Goal: Task Accomplishment & Management: Complete application form

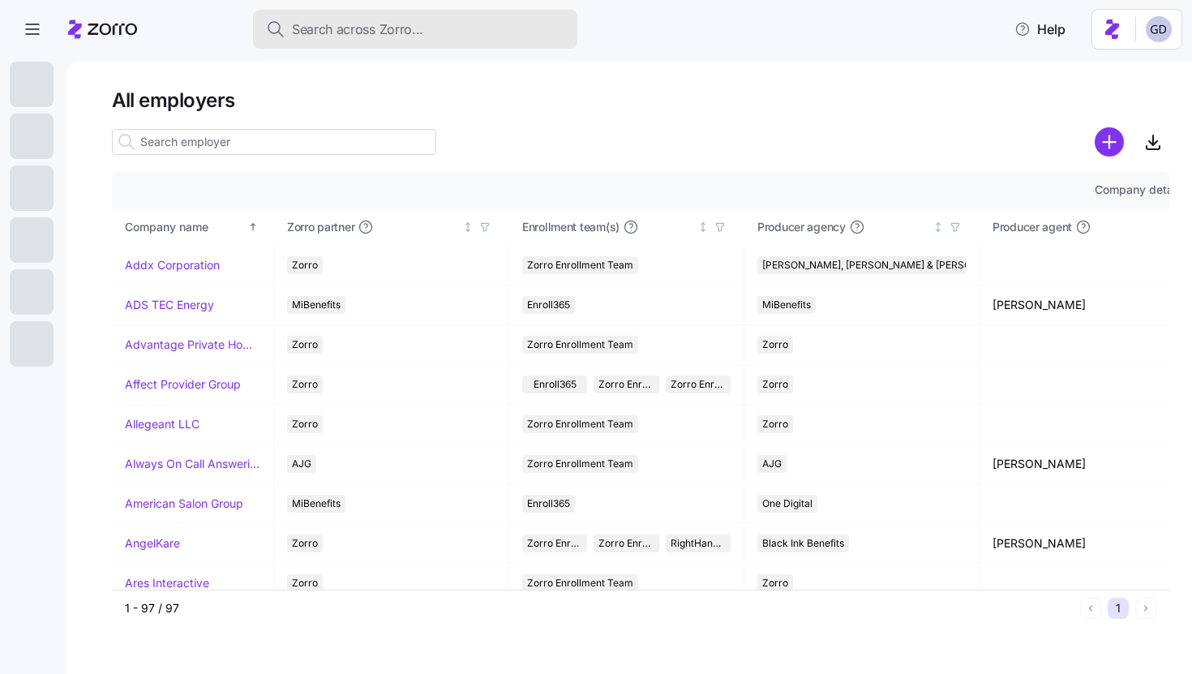
click at [397, 32] on span "Search across Zorro..." at bounding box center [357, 29] width 131 height 20
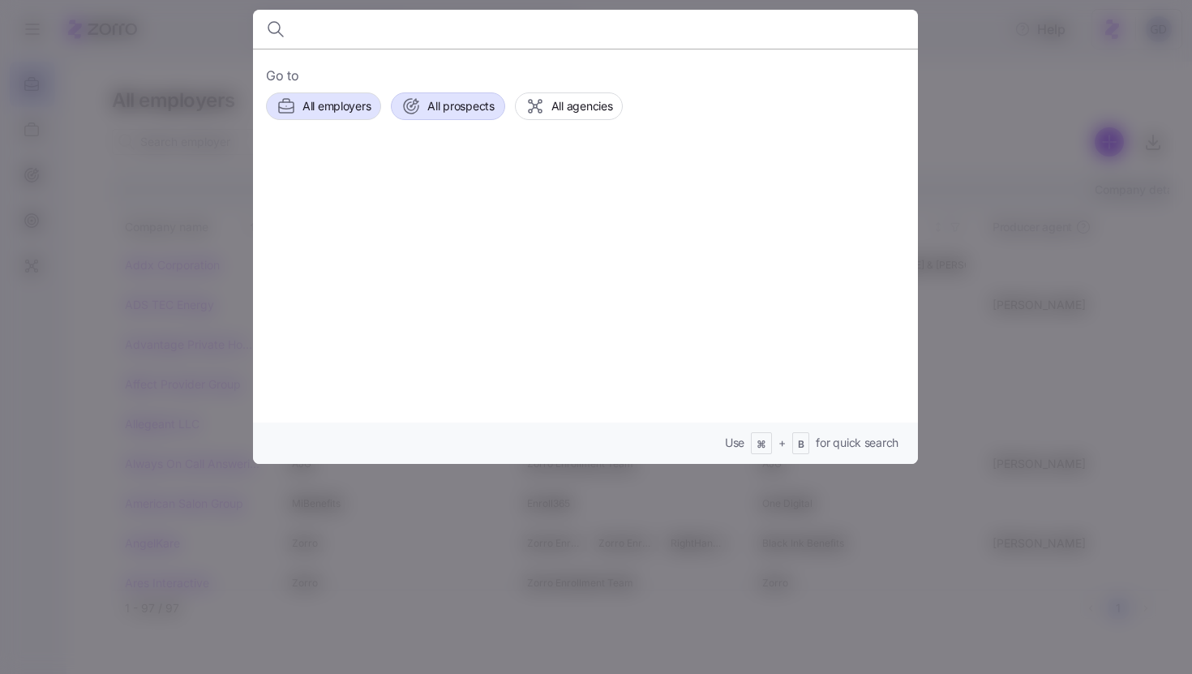
click at [457, 101] on span "All prospects" at bounding box center [460, 106] width 67 height 16
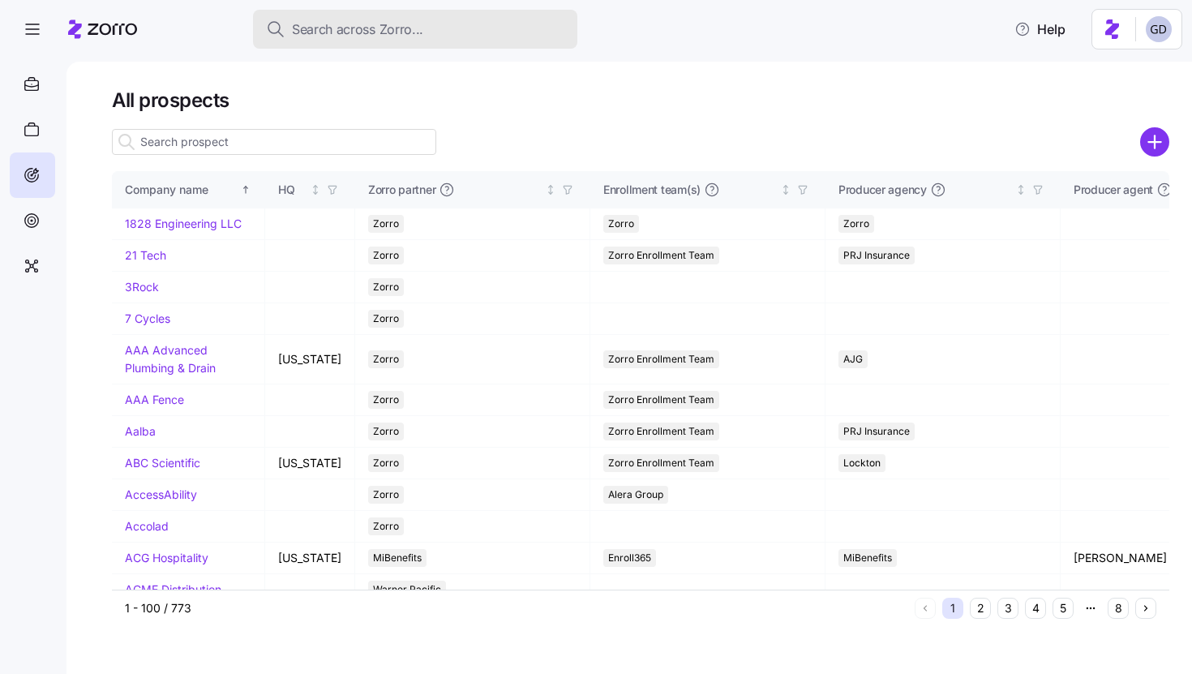
click at [399, 28] on span "Search across Zorro..." at bounding box center [357, 29] width 131 height 20
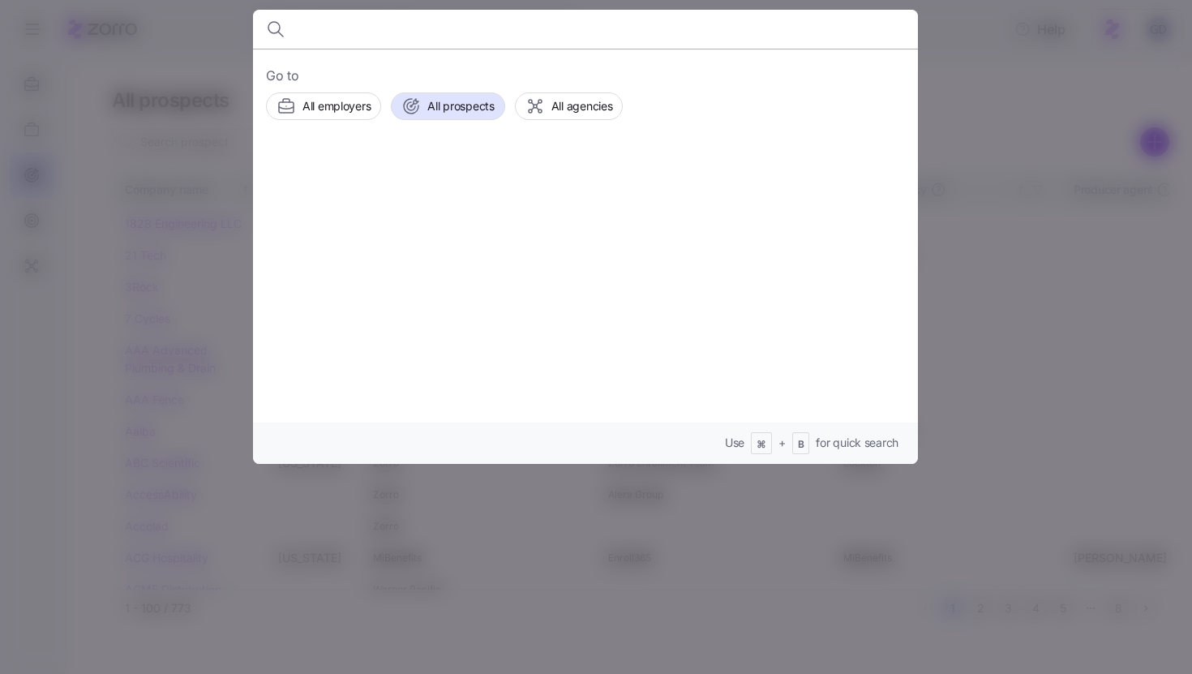
click at [208, 68] on div at bounding box center [596, 337] width 1192 height 674
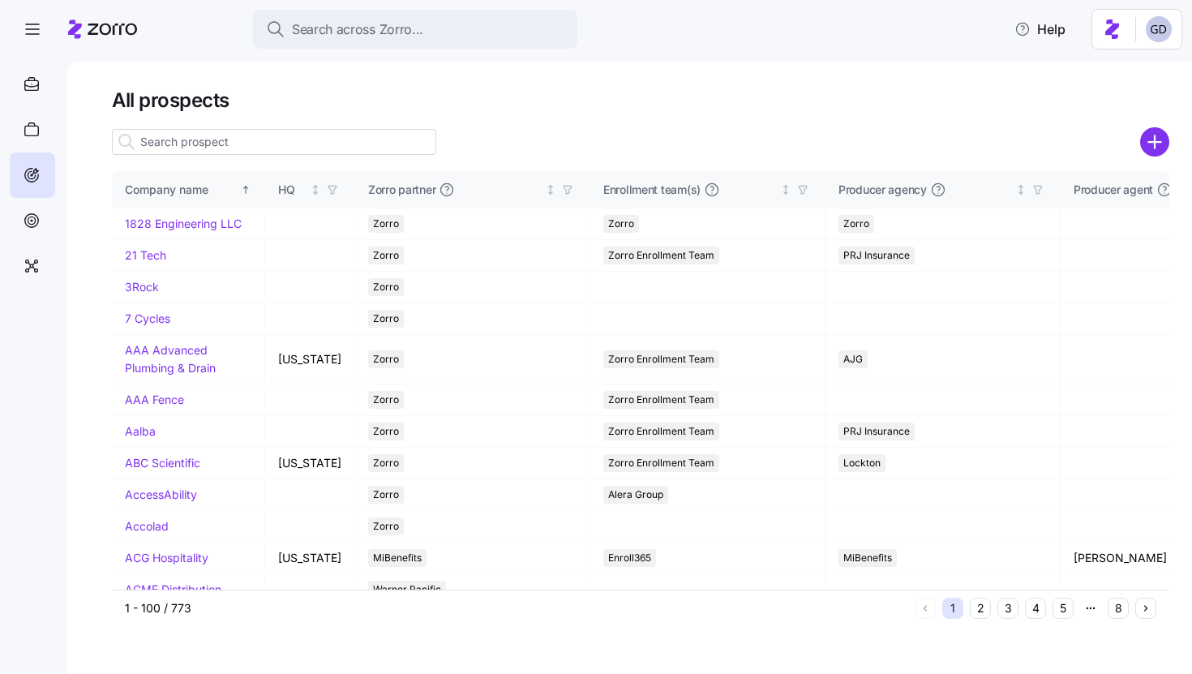
click at [376, 138] on input at bounding box center [274, 142] width 324 height 26
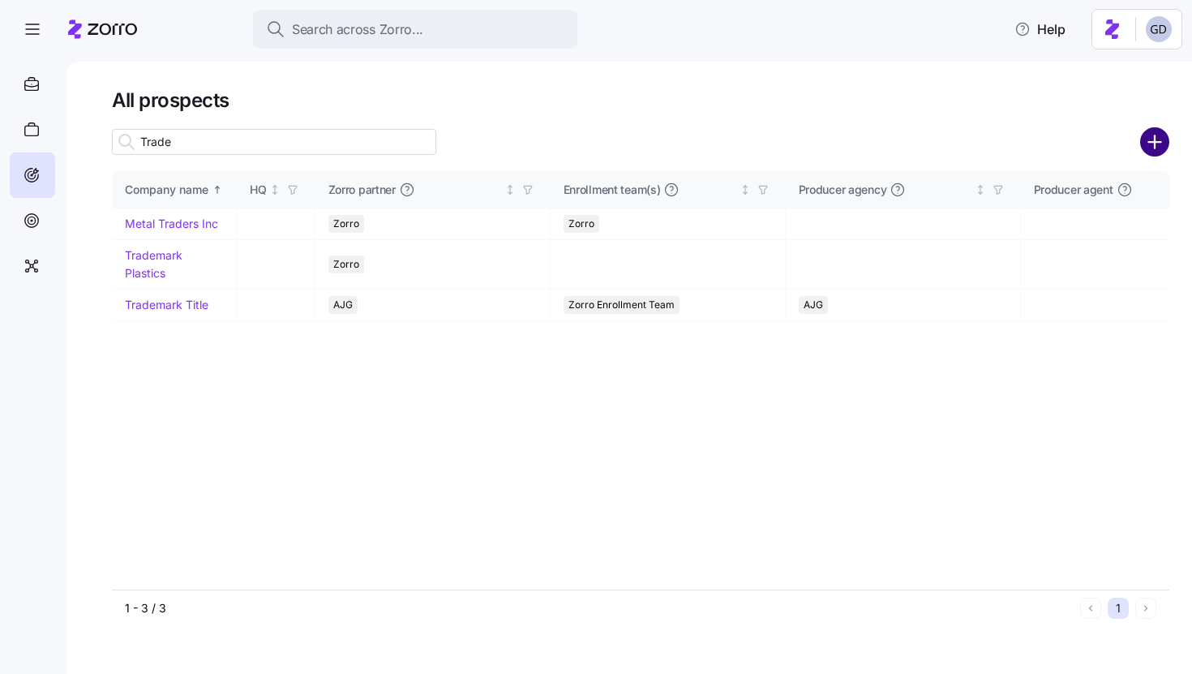
type input "Trade"
click at [1164, 144] on circle "add icon" at bounding box center [1155, 142] width 27 height 27
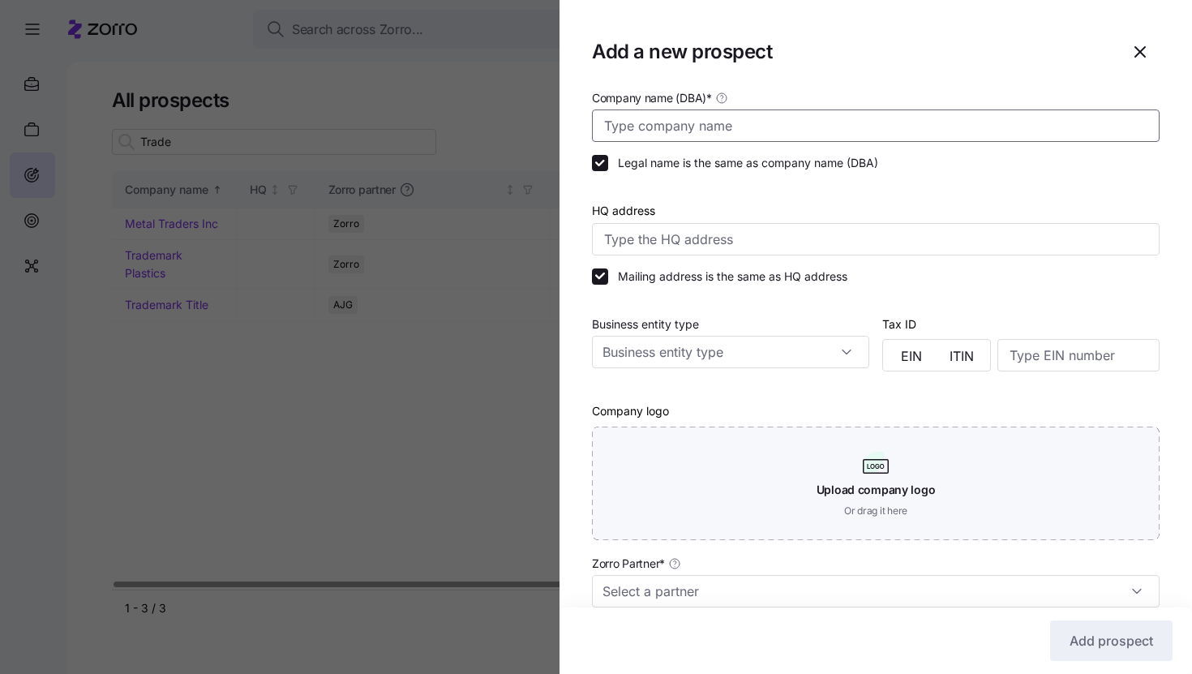
click at [751, 121] on input "Company name (DBA) *" at bounding box center [876, 126] width 568 height 32
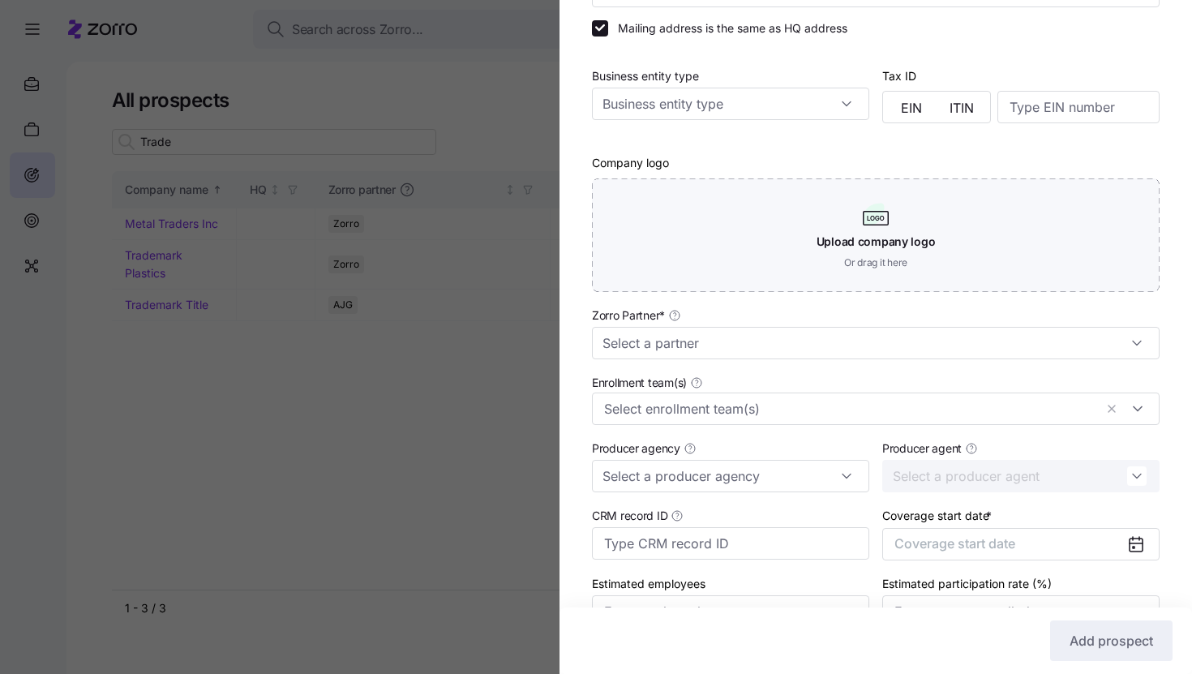
scroll to position [307, 0]
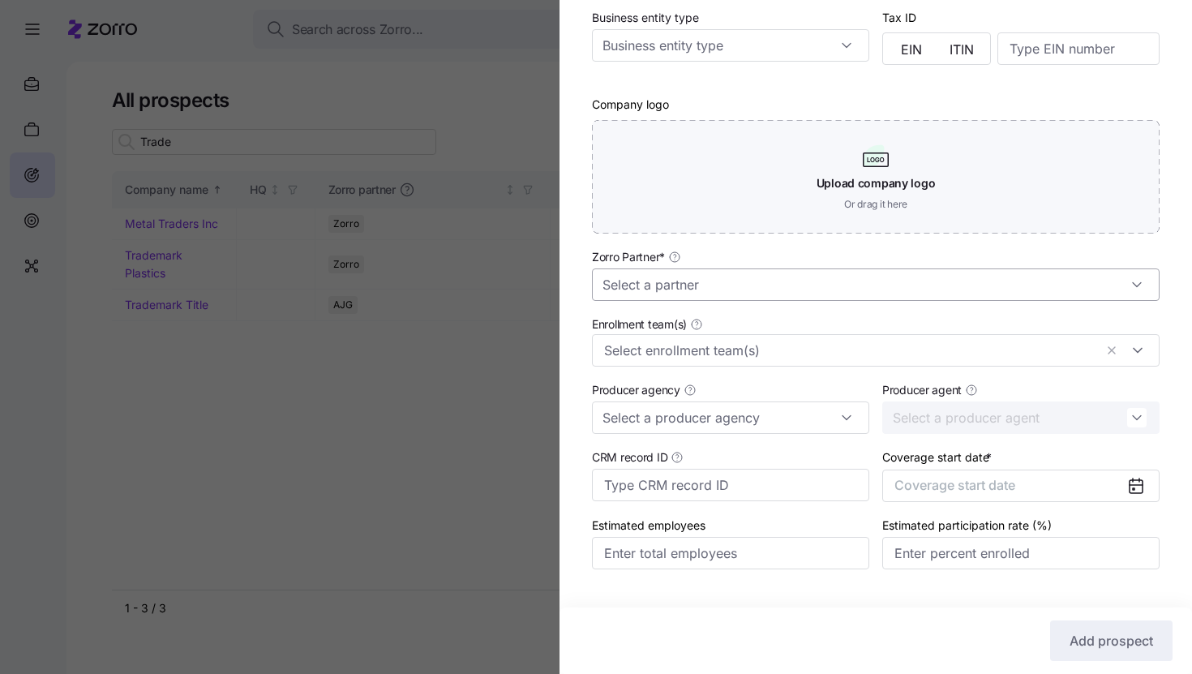
type input "TradeNet Medical"
click at [686, 291] on input "Zorro Partner *" at bounding box center [876, 284] width 568 height 32
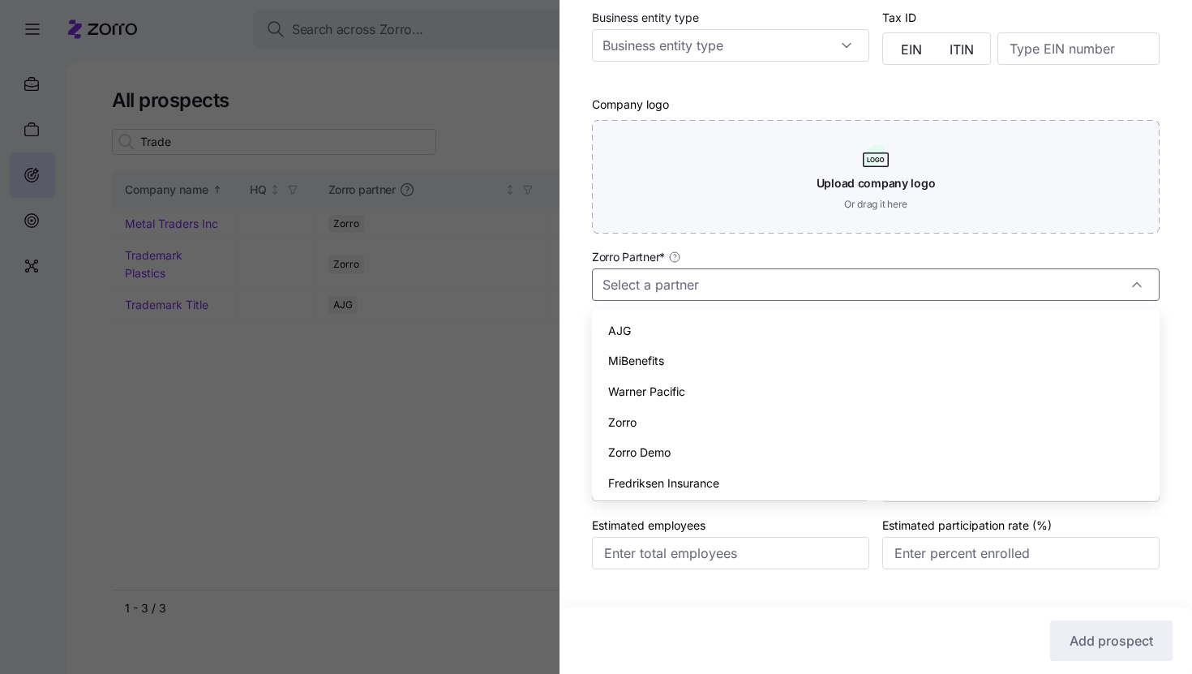
click at [638, 415] on div "Zorro" at bounding box center [876, 422] width 555 height 31
type input "Zorro"
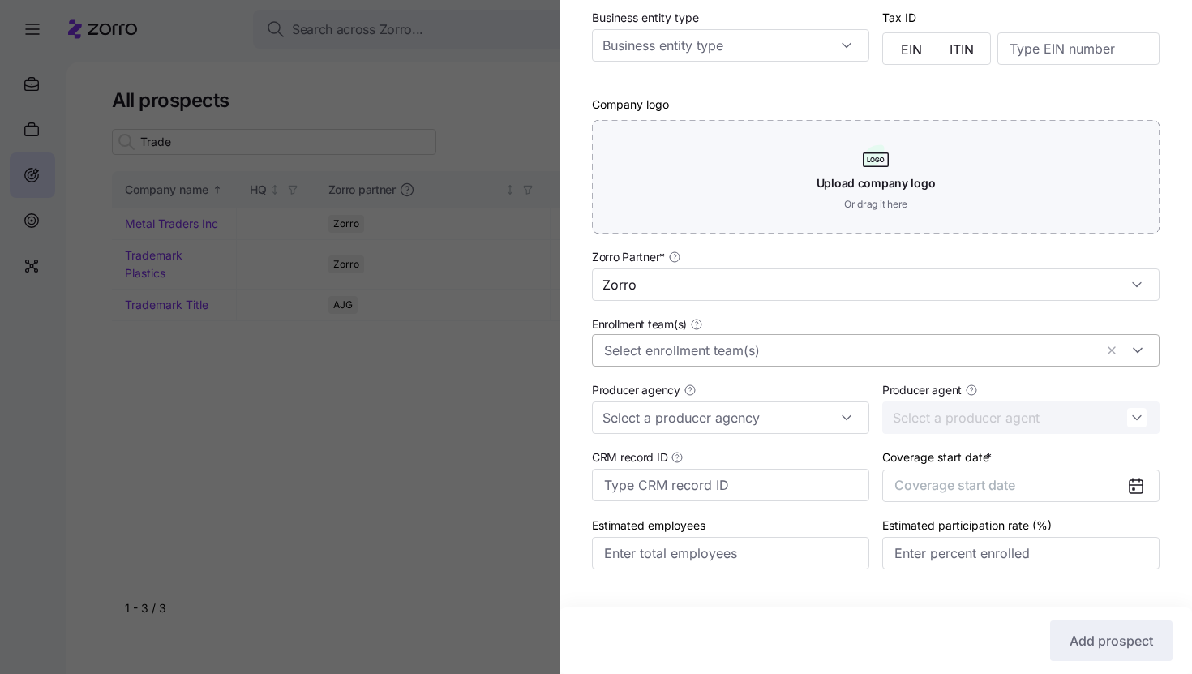
click at [713, 350] on input "Enrollment team(s)" at bounding box center [849, 350] width 490 height 21
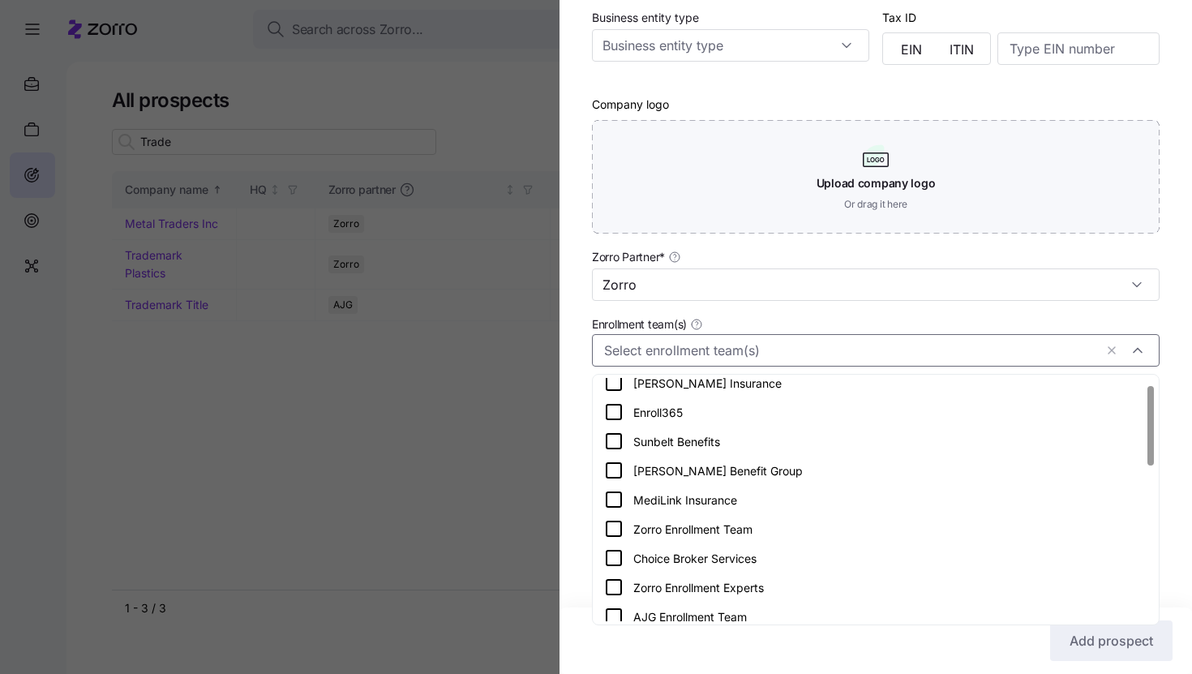
scroll to position [3, 0]
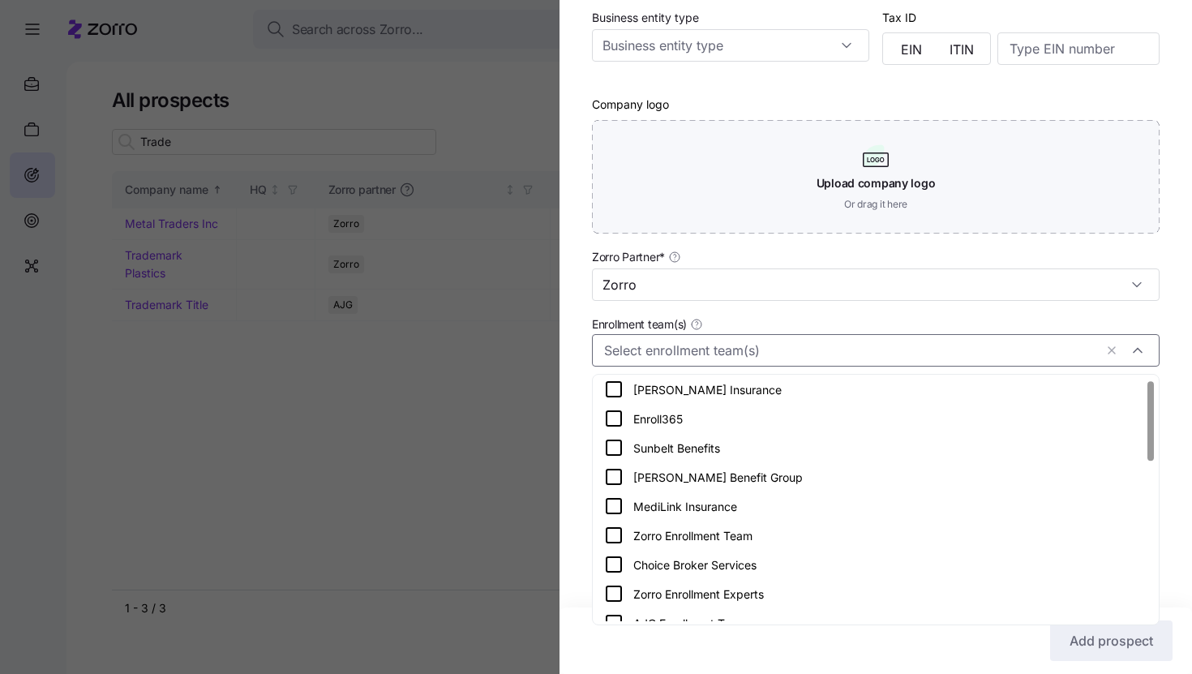
click at [616, 538] on icon at bounding box center [613, 535] width 19 height 19
click at [565, 534] on div "Company name (DBA) * TradeNet Medical Legal name is the same as company name (D…" at bounding box center [876, 191] width 633 height 821
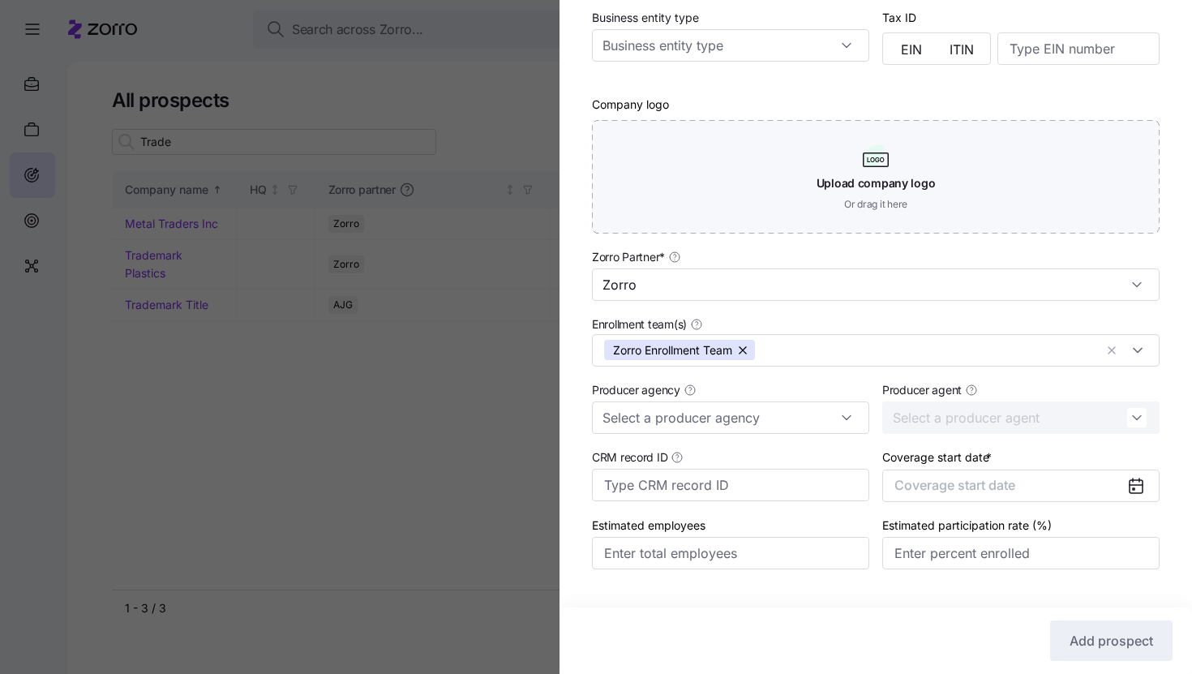
scroll to position [342, 0]
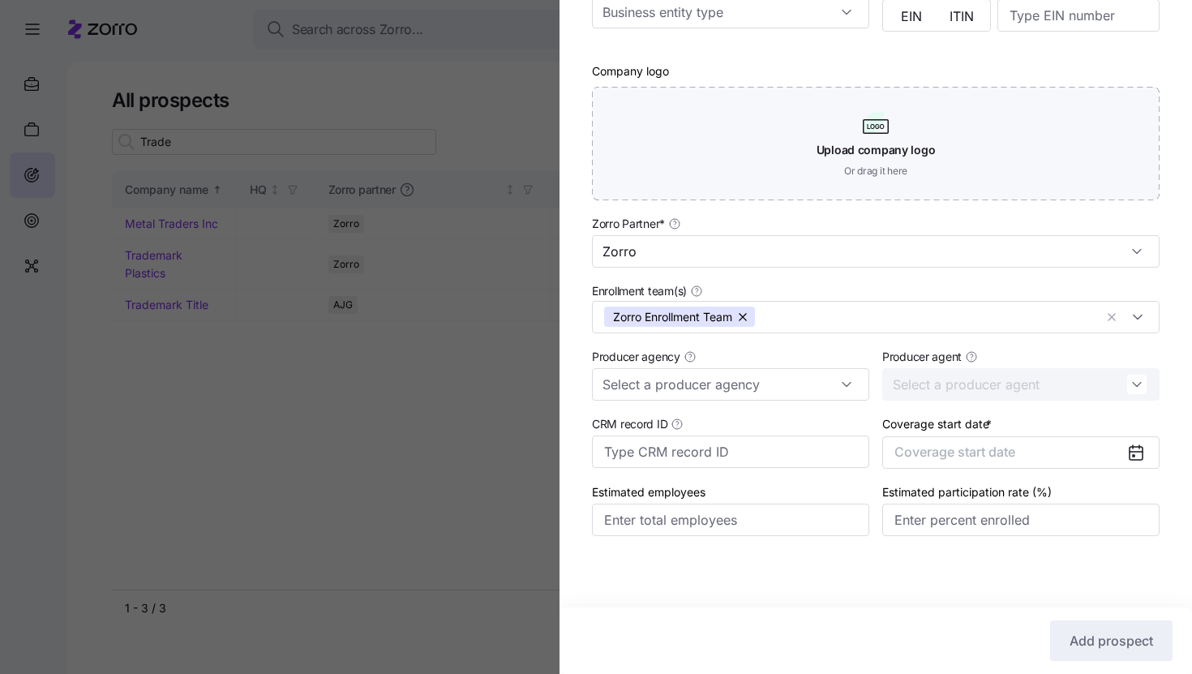
click at [1135, 449] on icon at bounding box center [1136, 453] width 13 height 13
click at [1142, 462] on div at bounding box center [1143, 452] width 32 height 31
click at [1138, 452] on icon at bounding box center [1136, 452] width 13 height 0
click at [1090, 453] on button "Coverage start date" at bounding box center [1021, 452] width 277 height 32
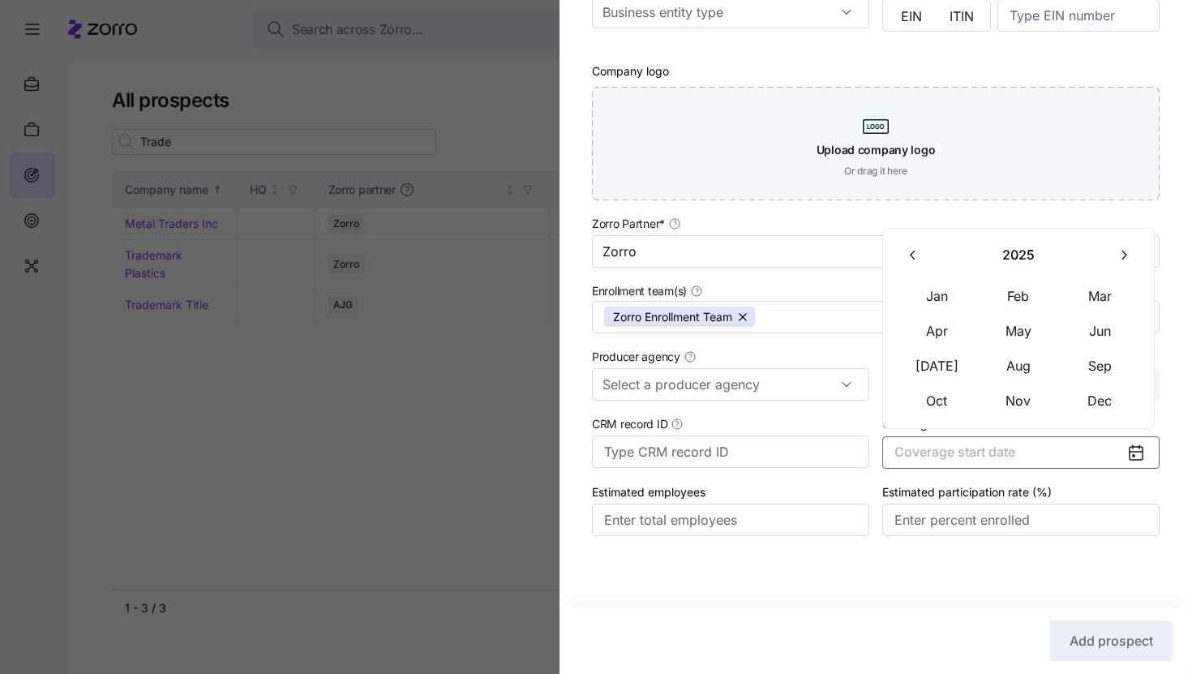
click at [1128, 260] on icon "button" at bounding box center [1123, 254] width 15 height 15
click at [913, 306] on button "Jan" at bounding box center [937, 296] width 81 height 34
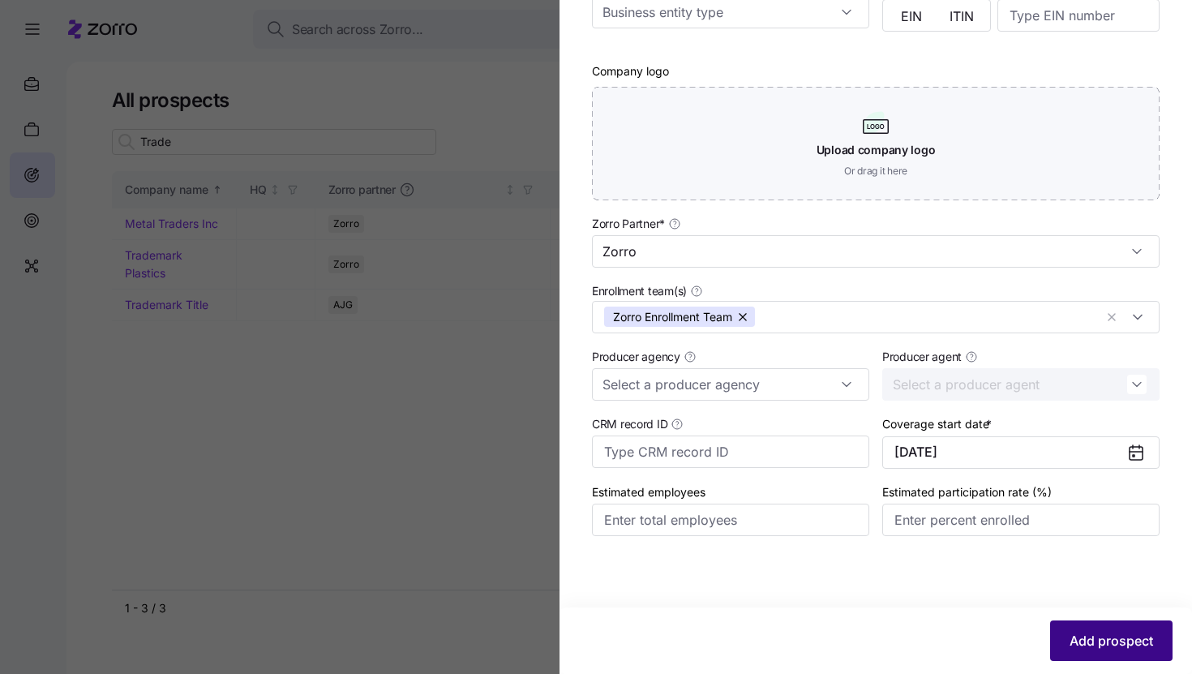
click at [1103, 652] on button "Add prospect" at bounding box center [1111, 641] width 122 height 41
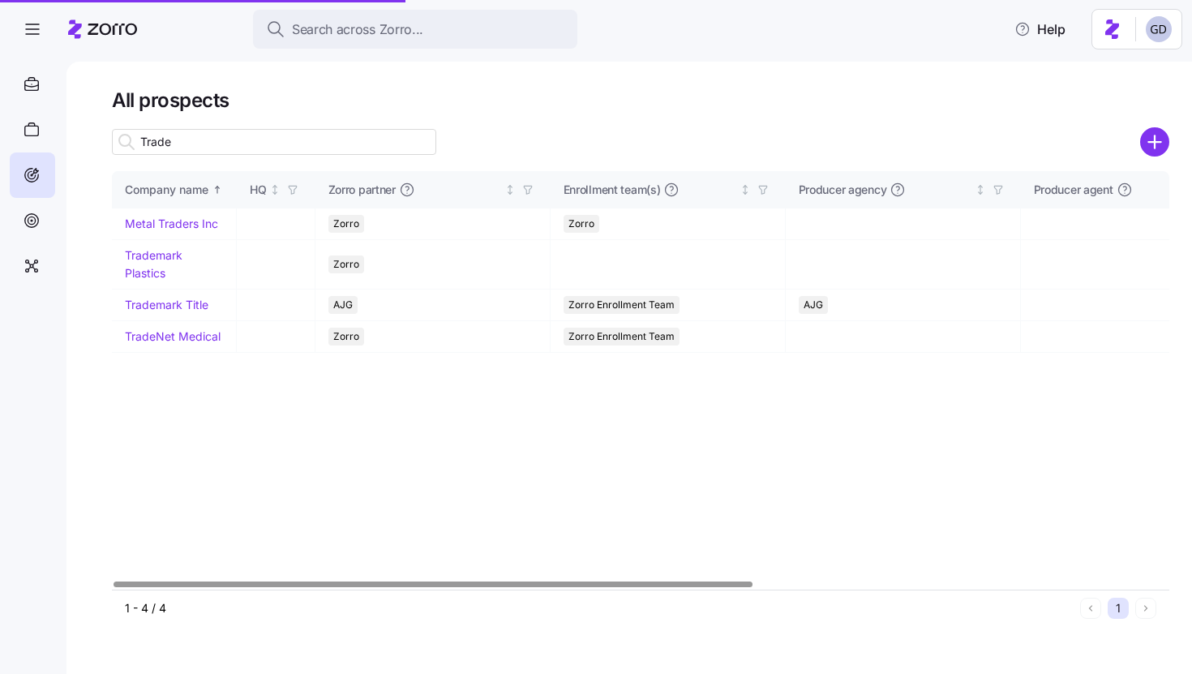
click at [186, 337] on link "TradeNet Medical" at bounding box center [173, 336] width 96 height 14
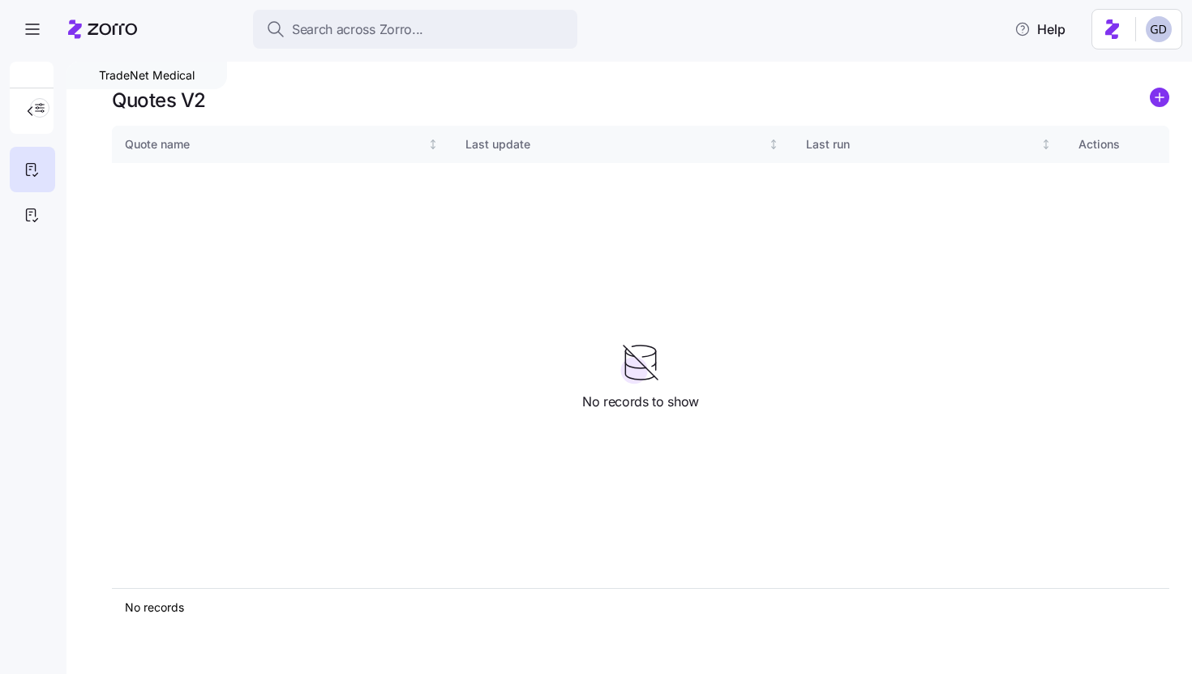
click at [1160, 99] on icon "add icon" at bounding box center [1160, 97] width 0 height 8
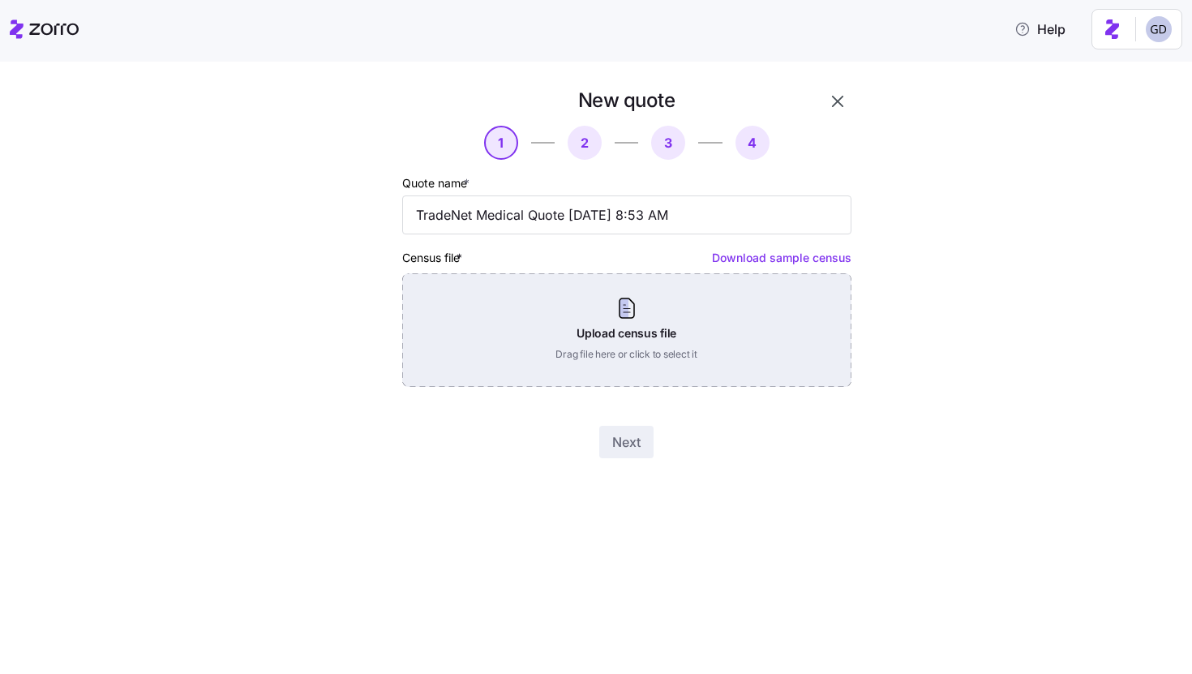
click at [618, 346] on div "Upload census file Drag file here or click to select it" at bounding box center [626, 330] width 449 height 114
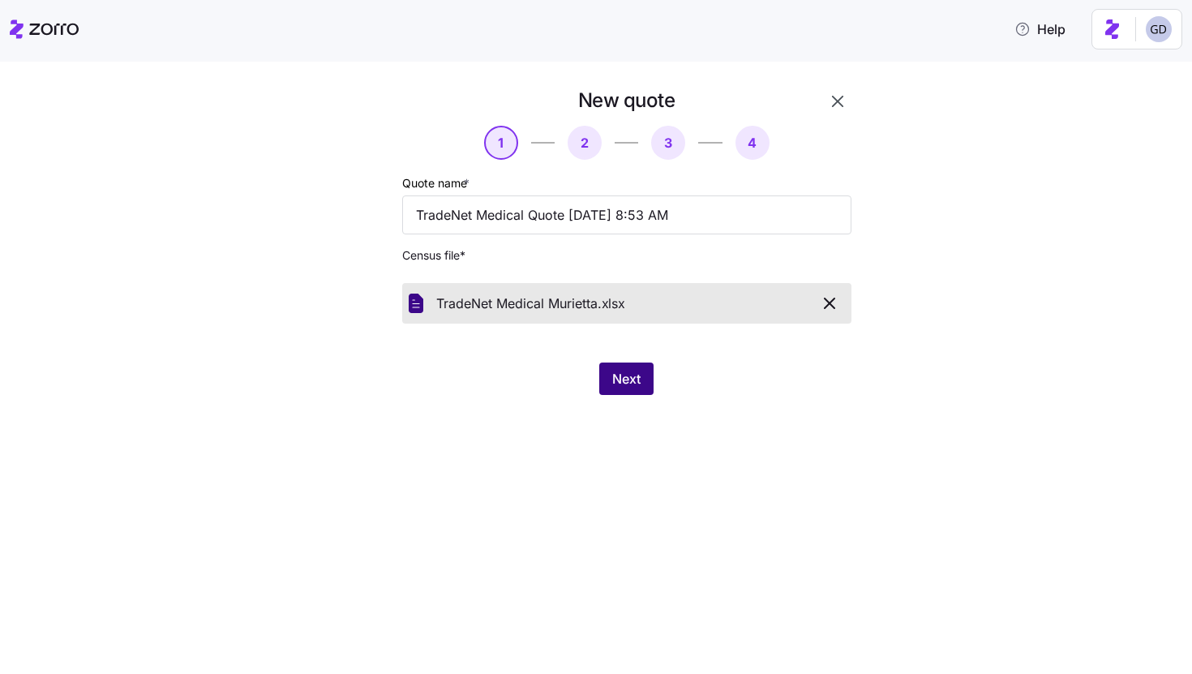
click at [632, 381] on span "Next" at bounding box center [626, 378] width 28 height 19
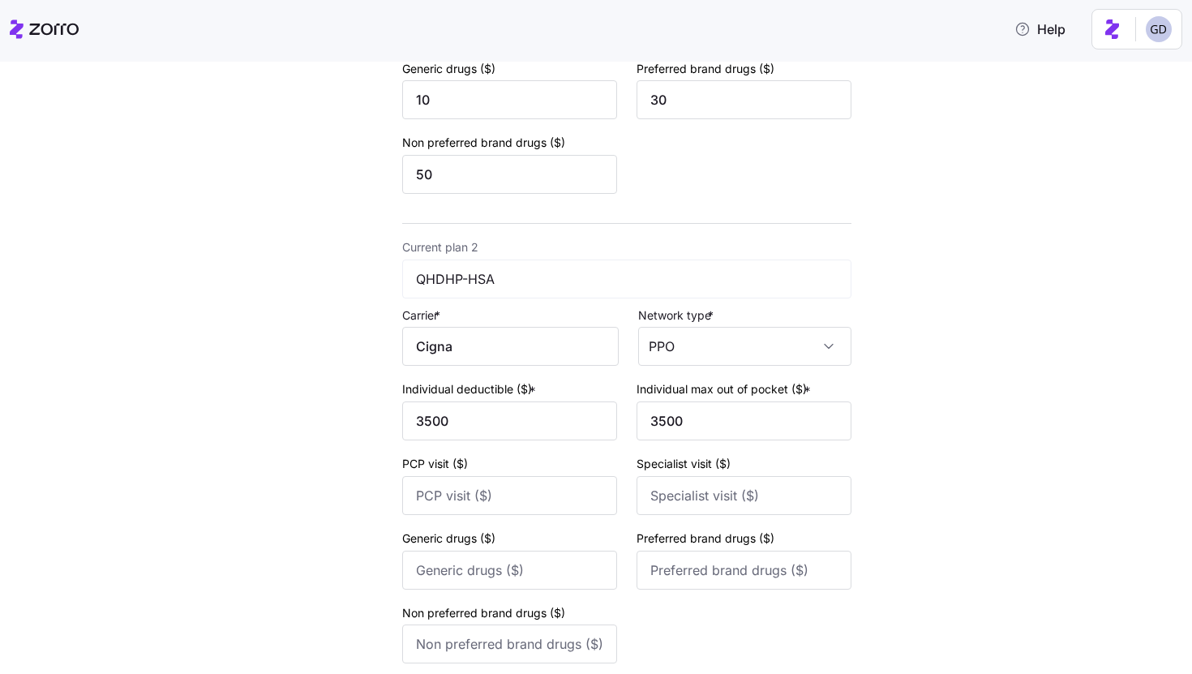
scroll to position [593, 0]
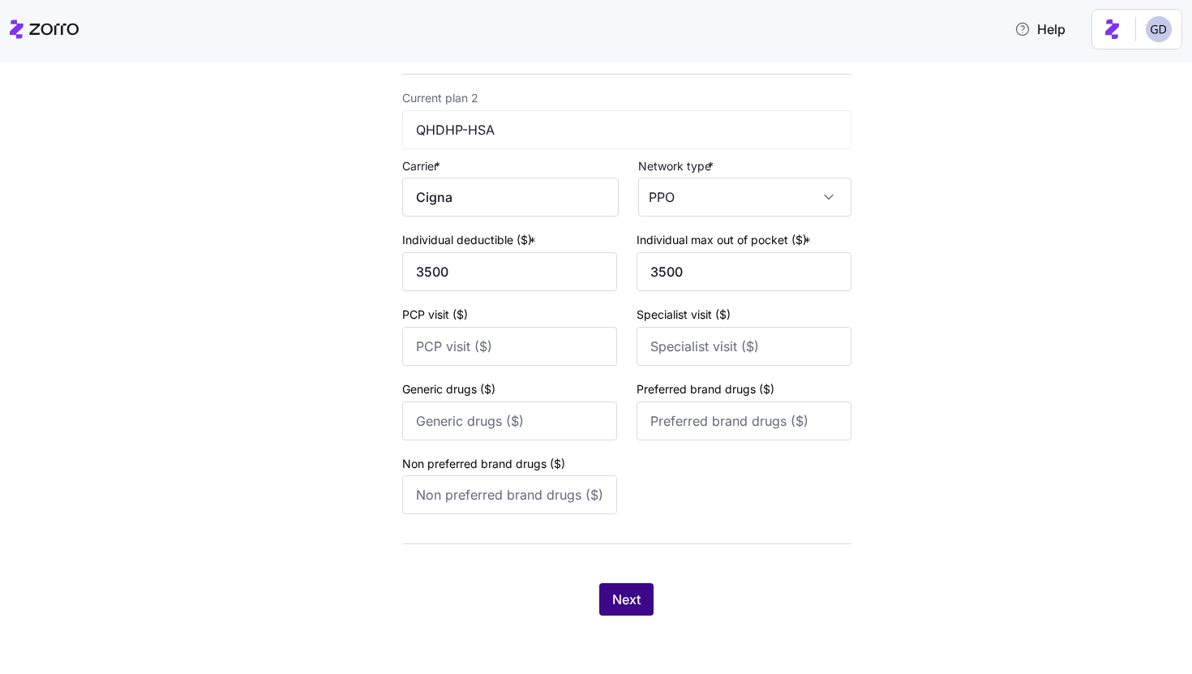
click at [631, 607] on span "Next" at bounding box center [626, 599] width 28 height 19
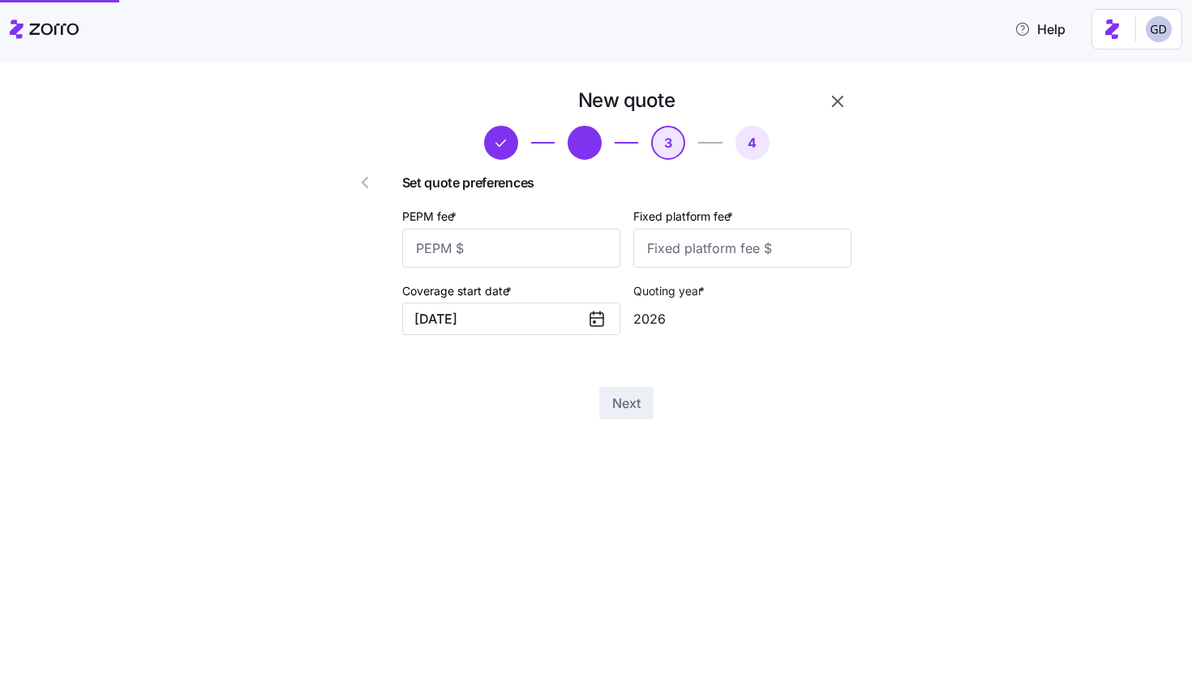
scroll to position [0, 0]
click at [497, 245] on input "PEPM fee *" at bounding box center [511, 248] width 218 height 39
type input "75"
click at [664, 241] on input "Fixed platform fee *" at bounding box center [742, 248] width 218 height 39
type input "100"
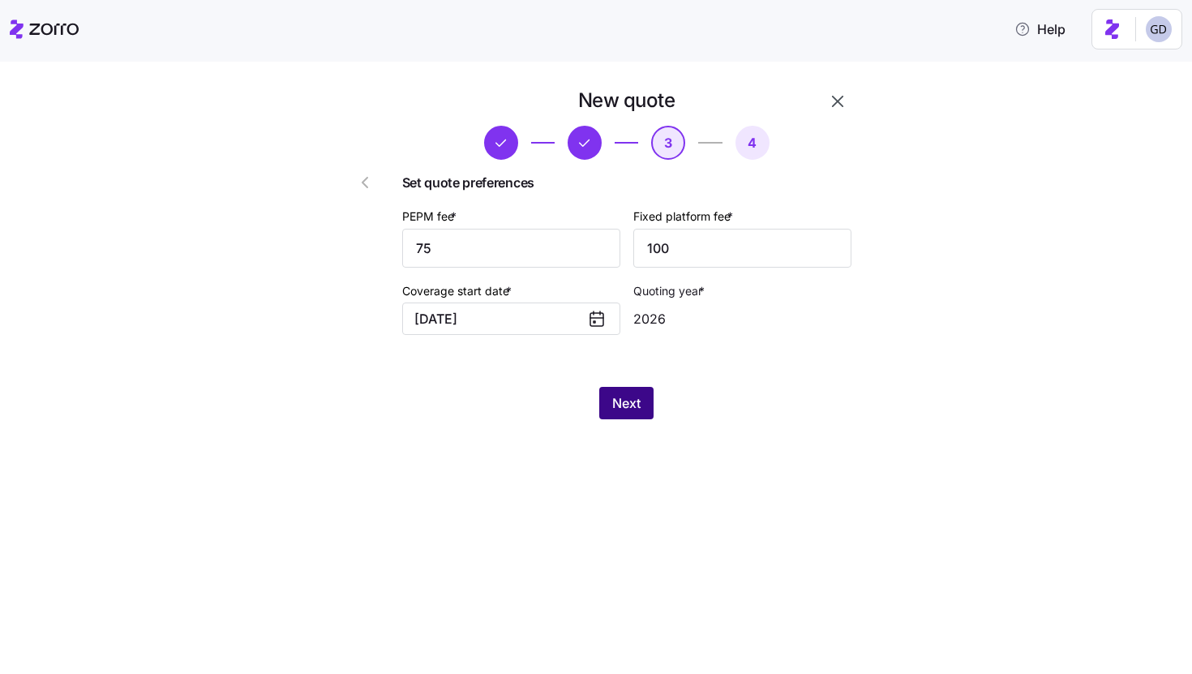
click at [635, 404] on span "Next" at bounding box center [626, 402] width 28 height 19
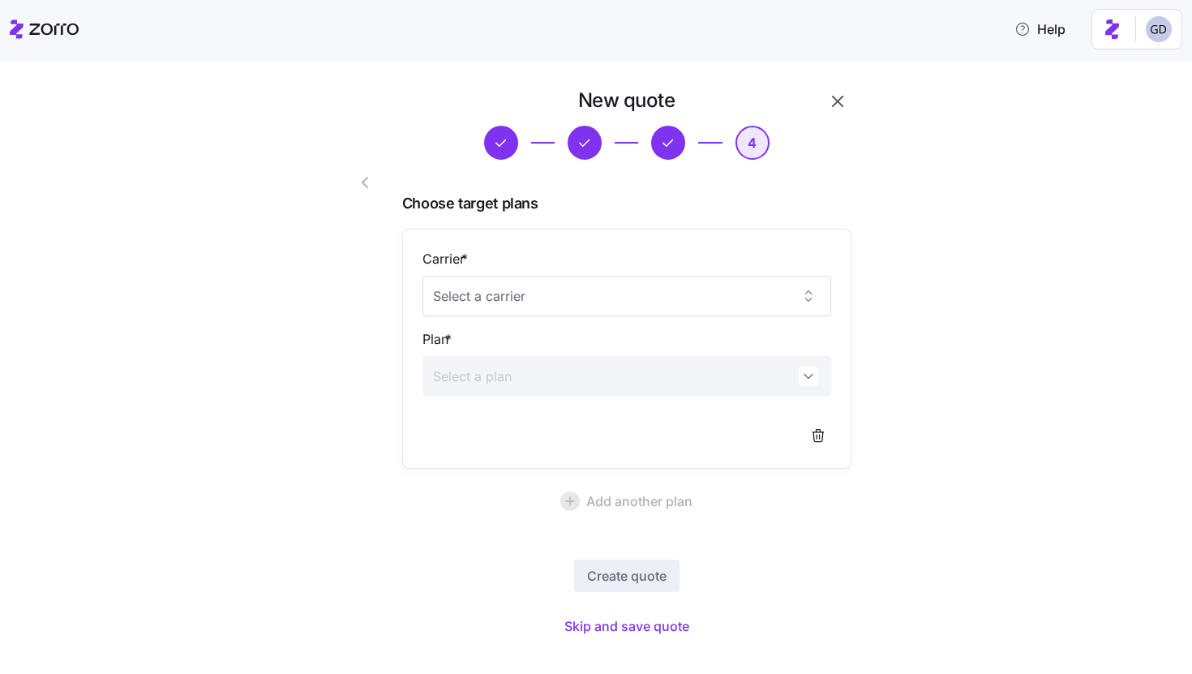
scroll to position [24, 0]
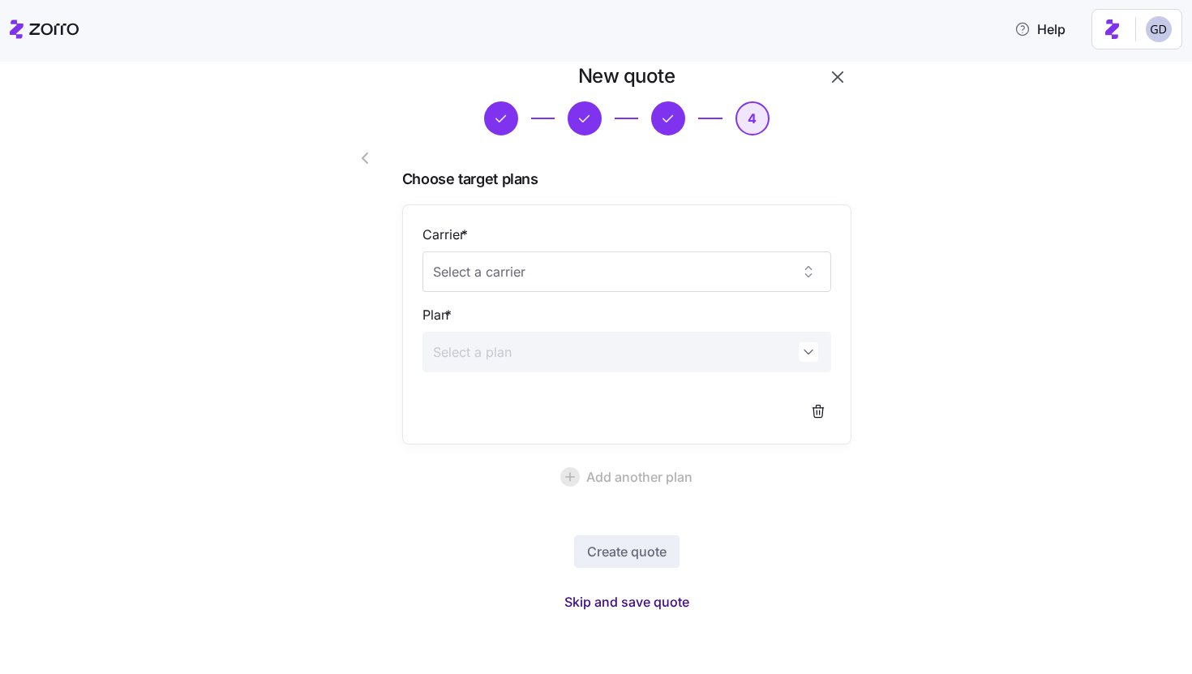
click at [646, 612] on button "Skip and save quote" at bounding box center [627, 601] width 151 height 29
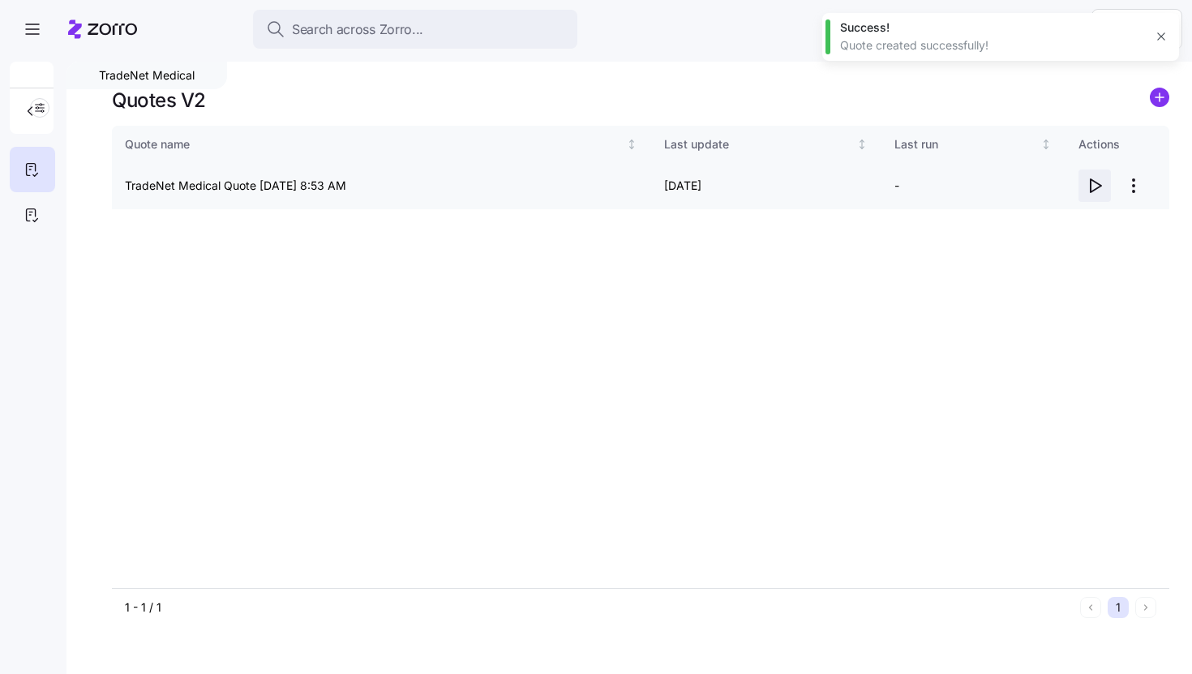
click at [1094, 186] on icon "button" at bounding box center [1094, 185] width 19 height 19
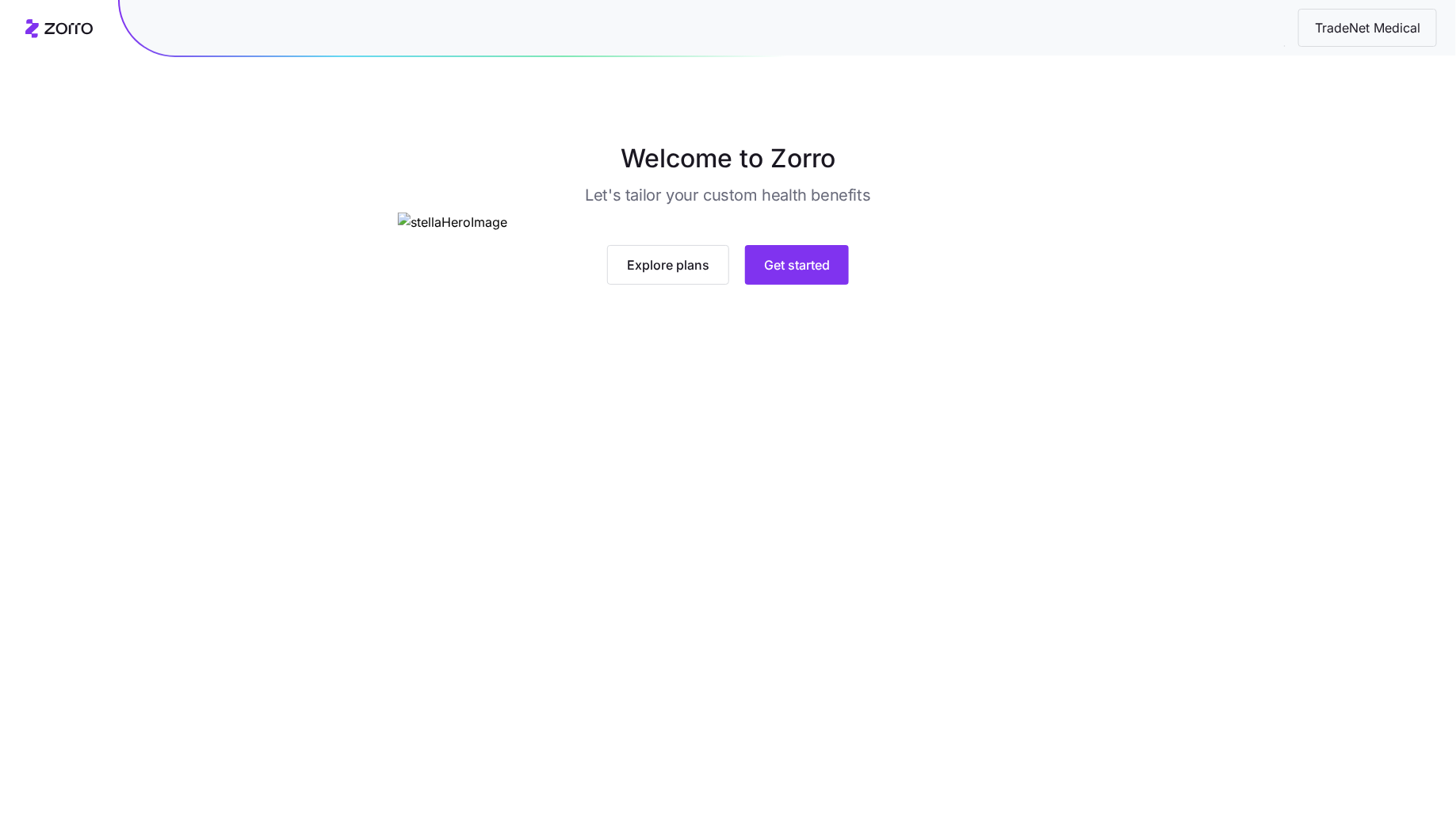
click at [813, 233] on img at bounding box center [728, 222] width 661 height 20
click at [781, 284] on button "Get started" at bounding box center [796, 265] width 104 height 40
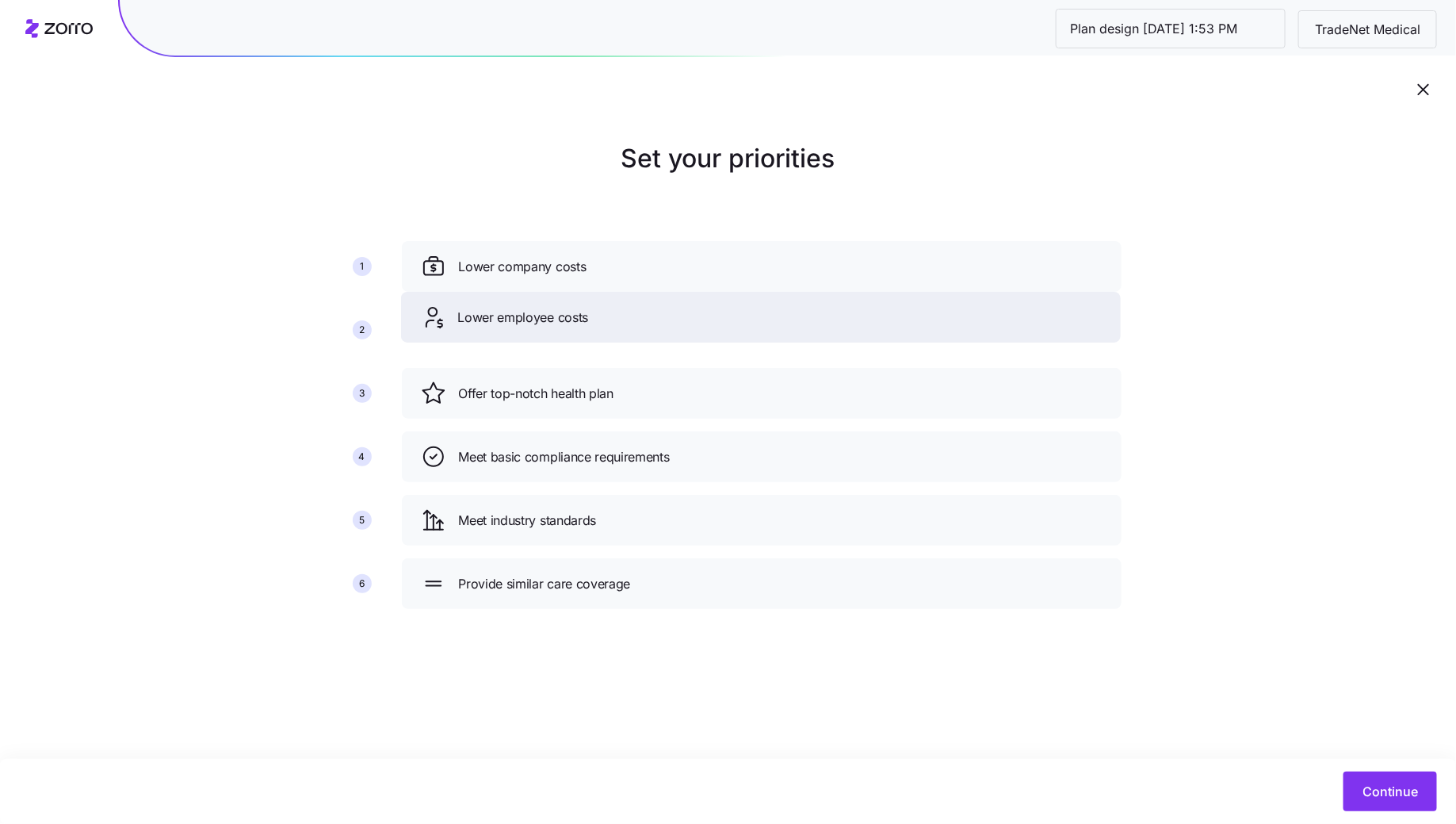
drag, startPoint x: 827, startPoint y: 383, endPoint x: 827, endPoint y: 291, distance: 92.0
click at [827, 304] on div "Lower employee costs" at bounding box center [761, 317] width 682 height 25
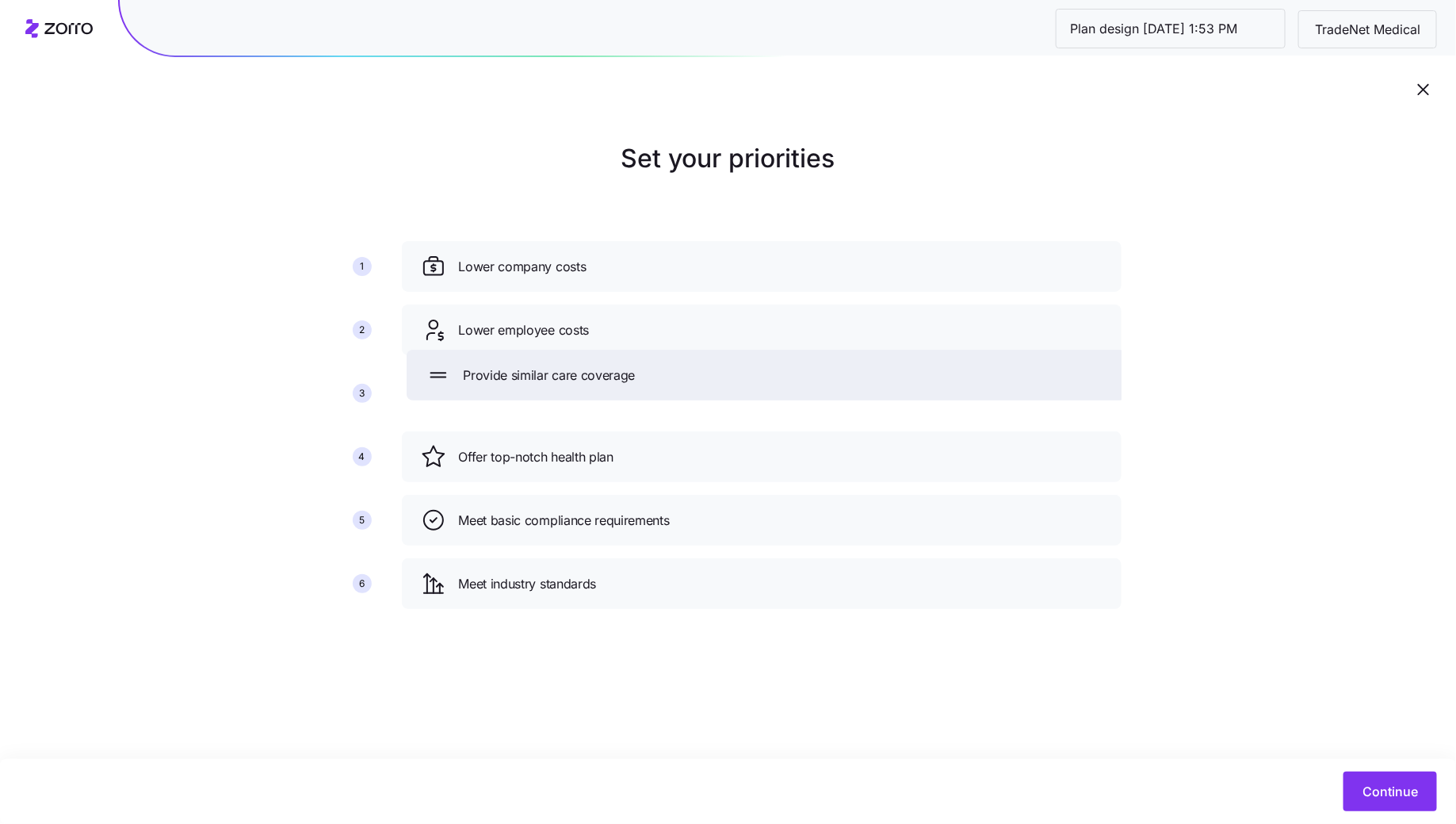
drag, startPoint x: 695, startPoint y: 592, endPoint x: 701, endPoint y: 384, distance: 208.1
click at [701, 384] on div "Provide similar care coverage" at bounding box center [767, 375] width 682 height 25
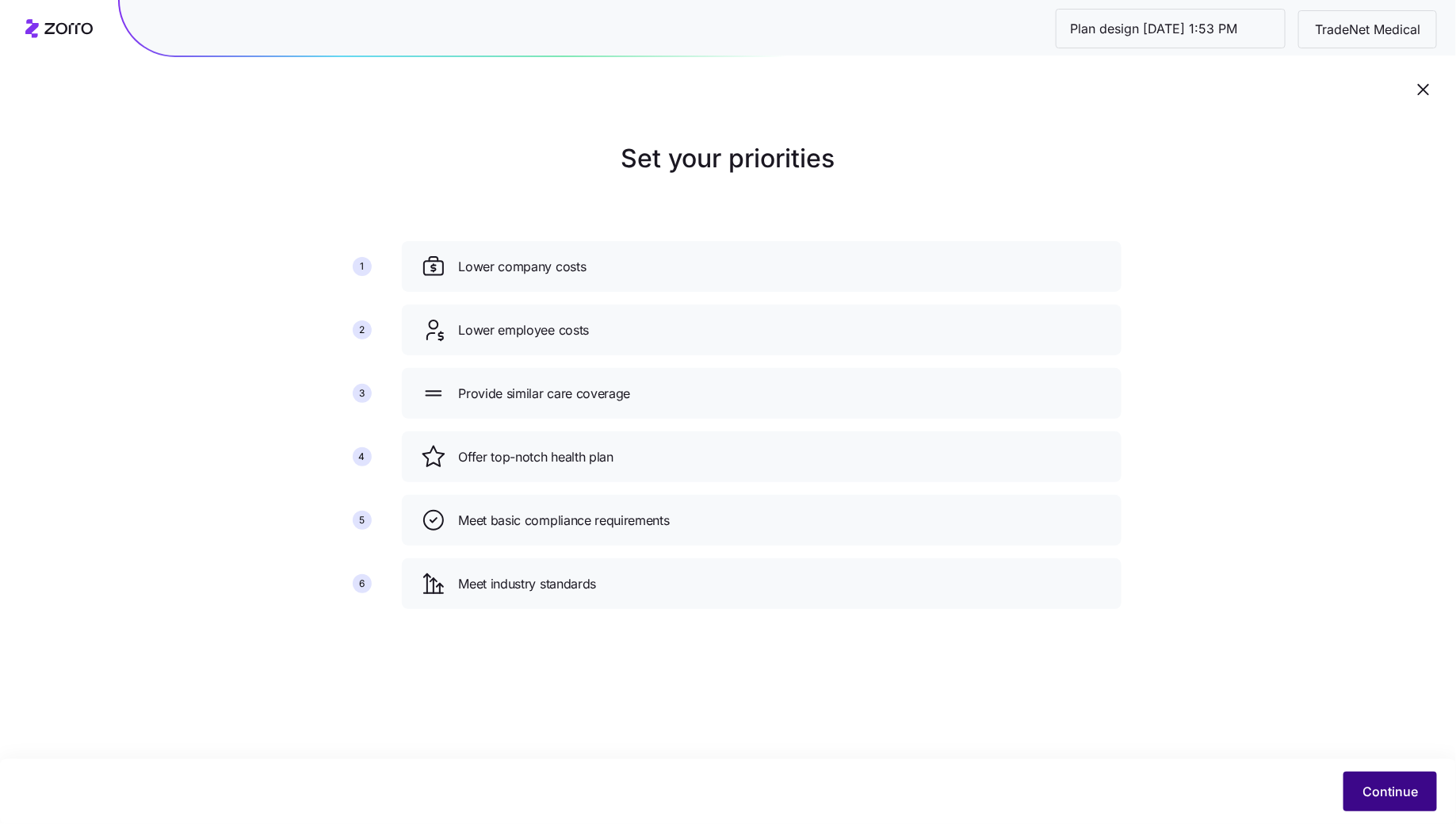
click at [1378, 809] on button "Continue" at bounding box center [1391, 791] width 94 height 40
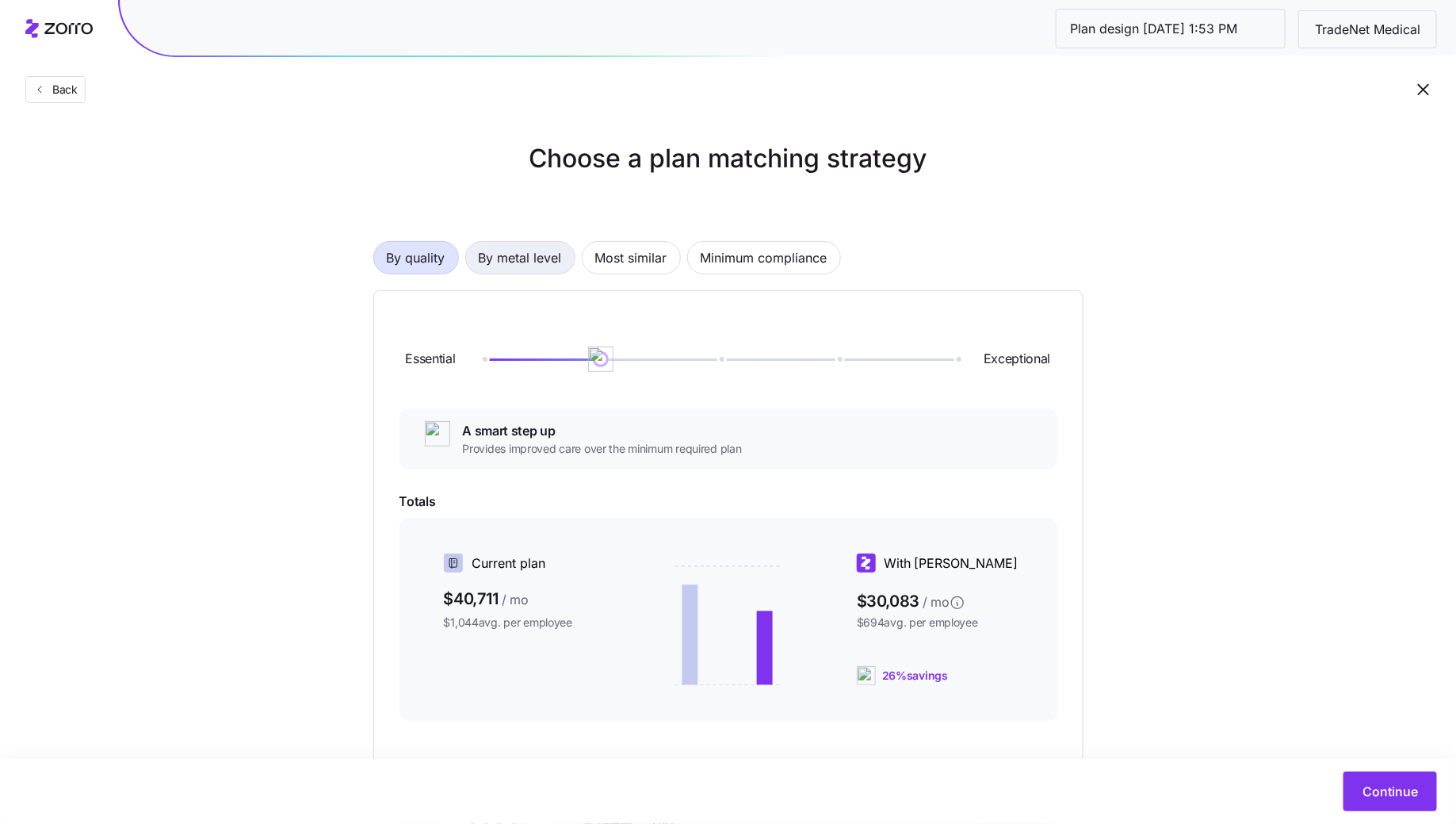
click at [535, 272] on span "By metal level" at bounding box center [520, 257] width 83 height 31
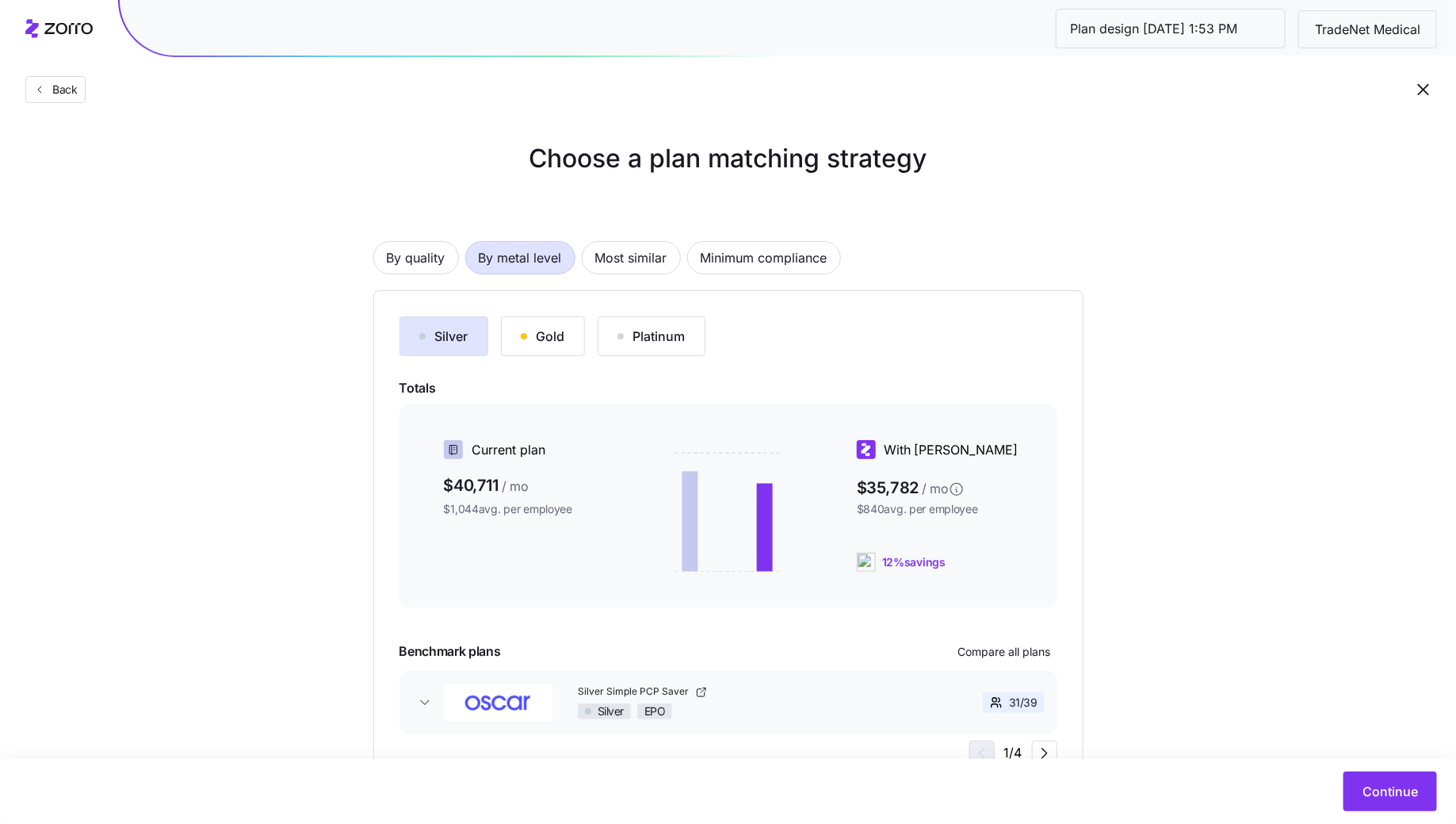
click at [518, 333] on button "Gold" at bounding box center [543, 336] width 84 height 40
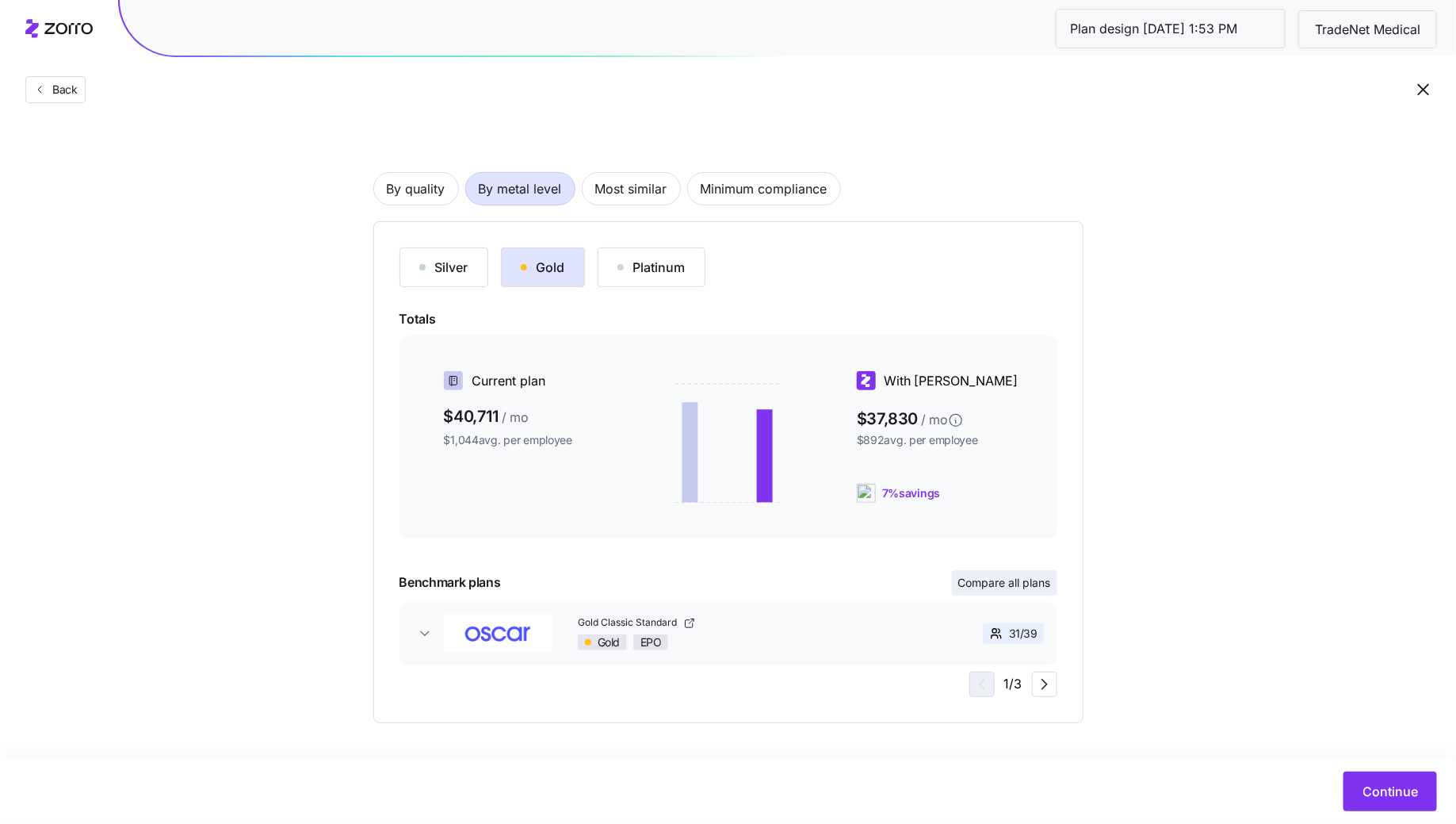
click at [1035, 582] on span "Compare all plans" at bounding box center [1005, 583] width 93 height 16
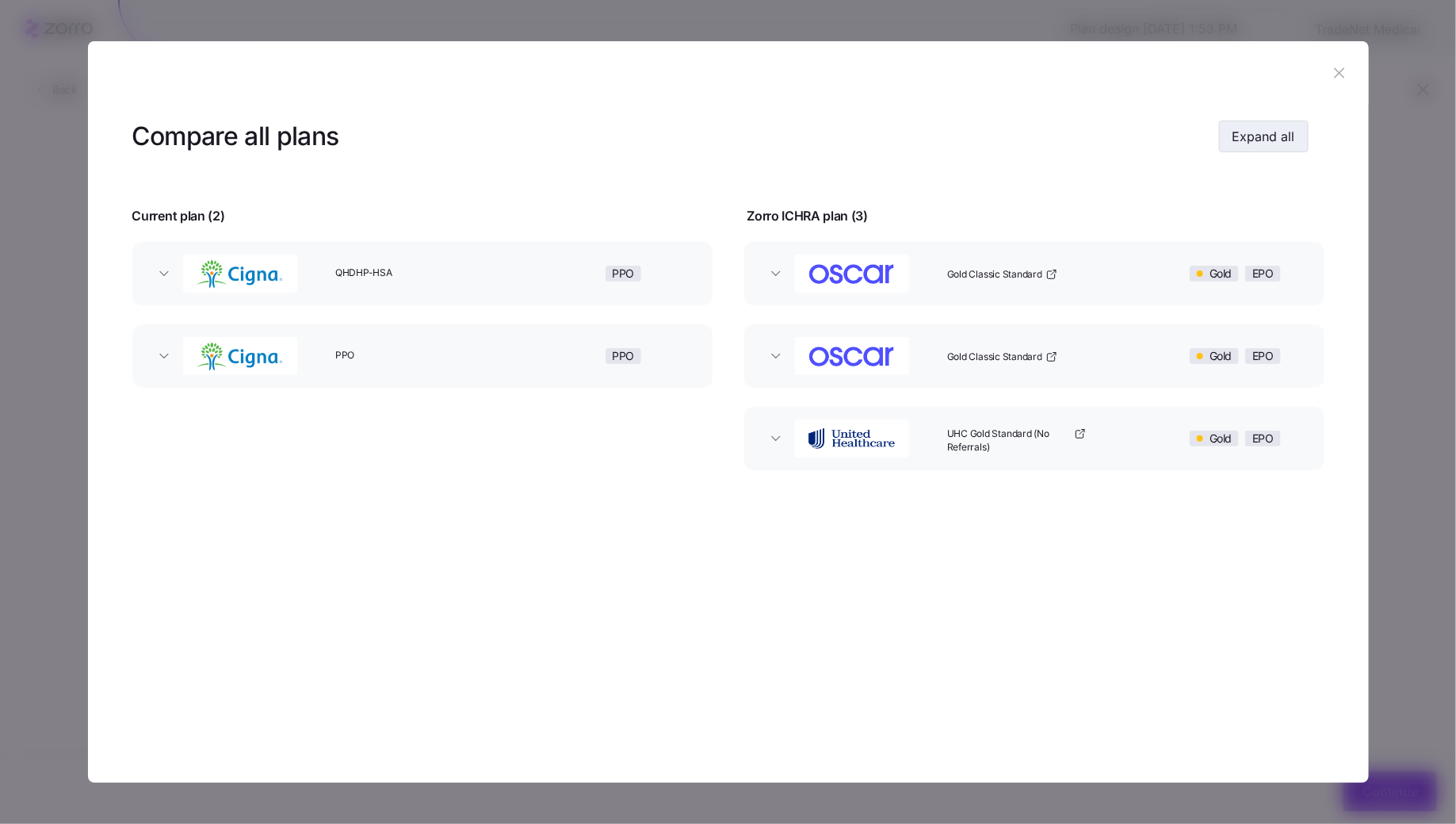
click at [1249, 146] on button "Expand all" at bounding box center [1264, 136] width 90 height 31
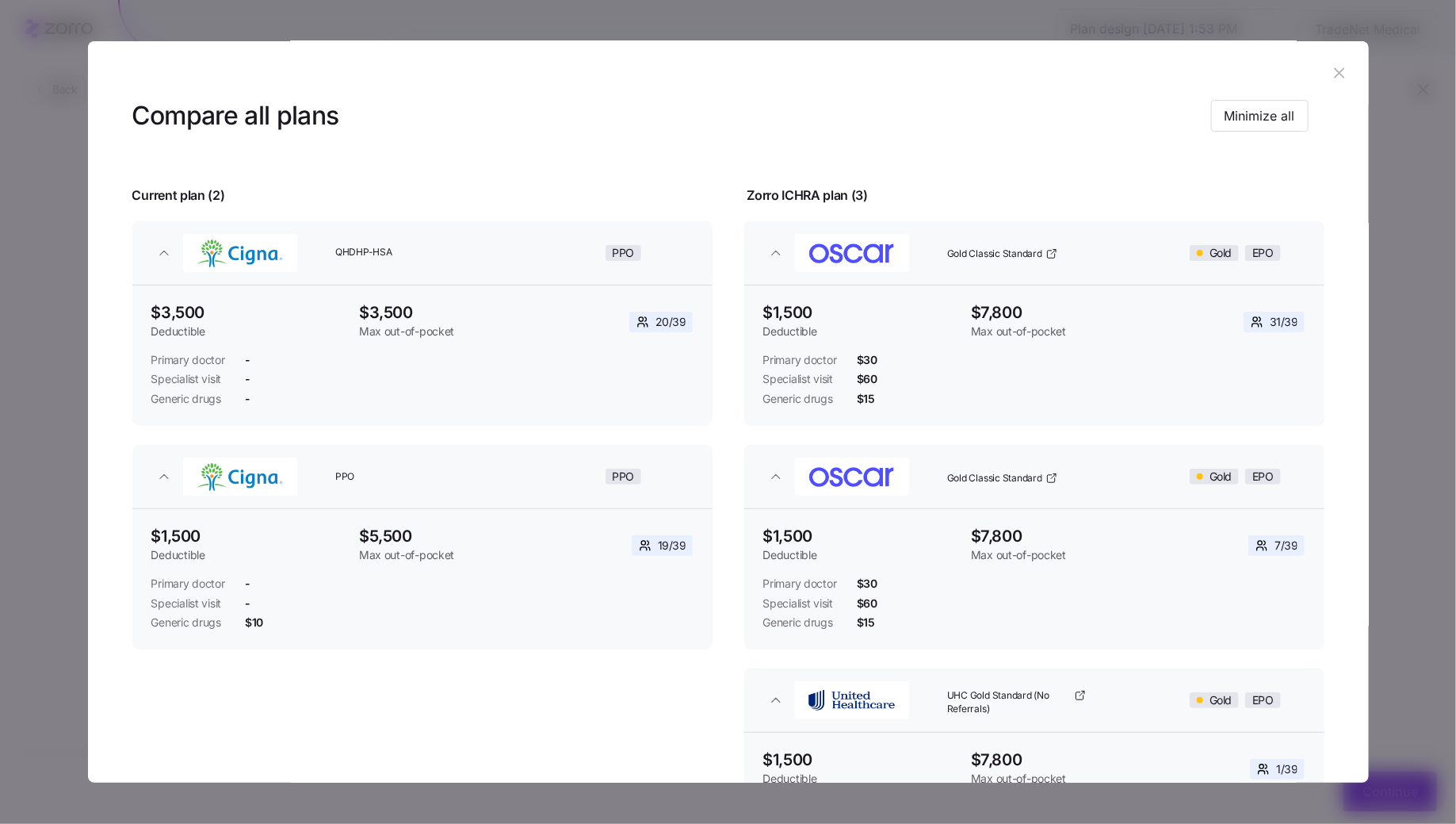
scroll to position [12, 0]
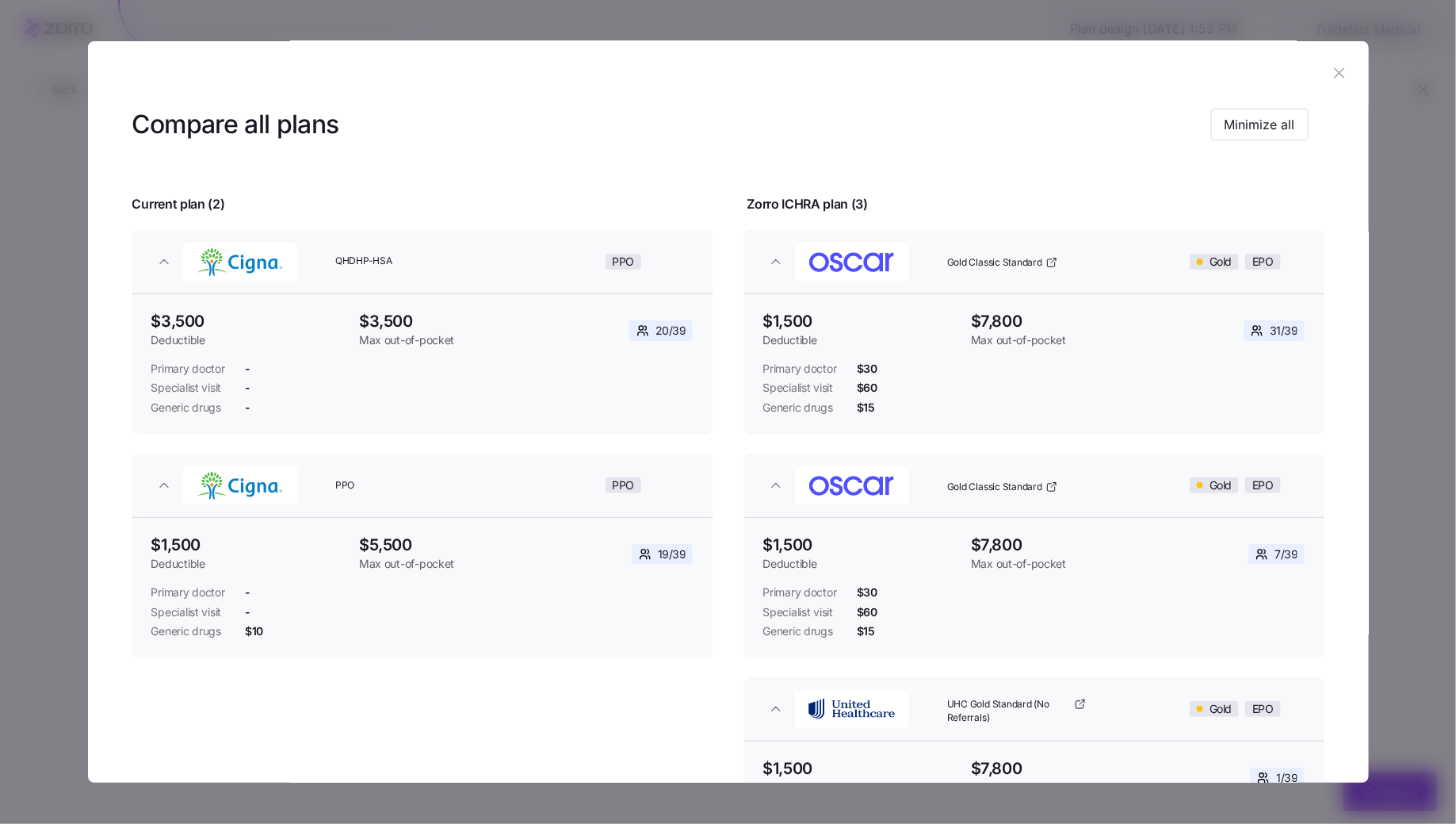
click at [1337, 77] on icon "button" at bounding box center [1340, 72] width 11 height 11
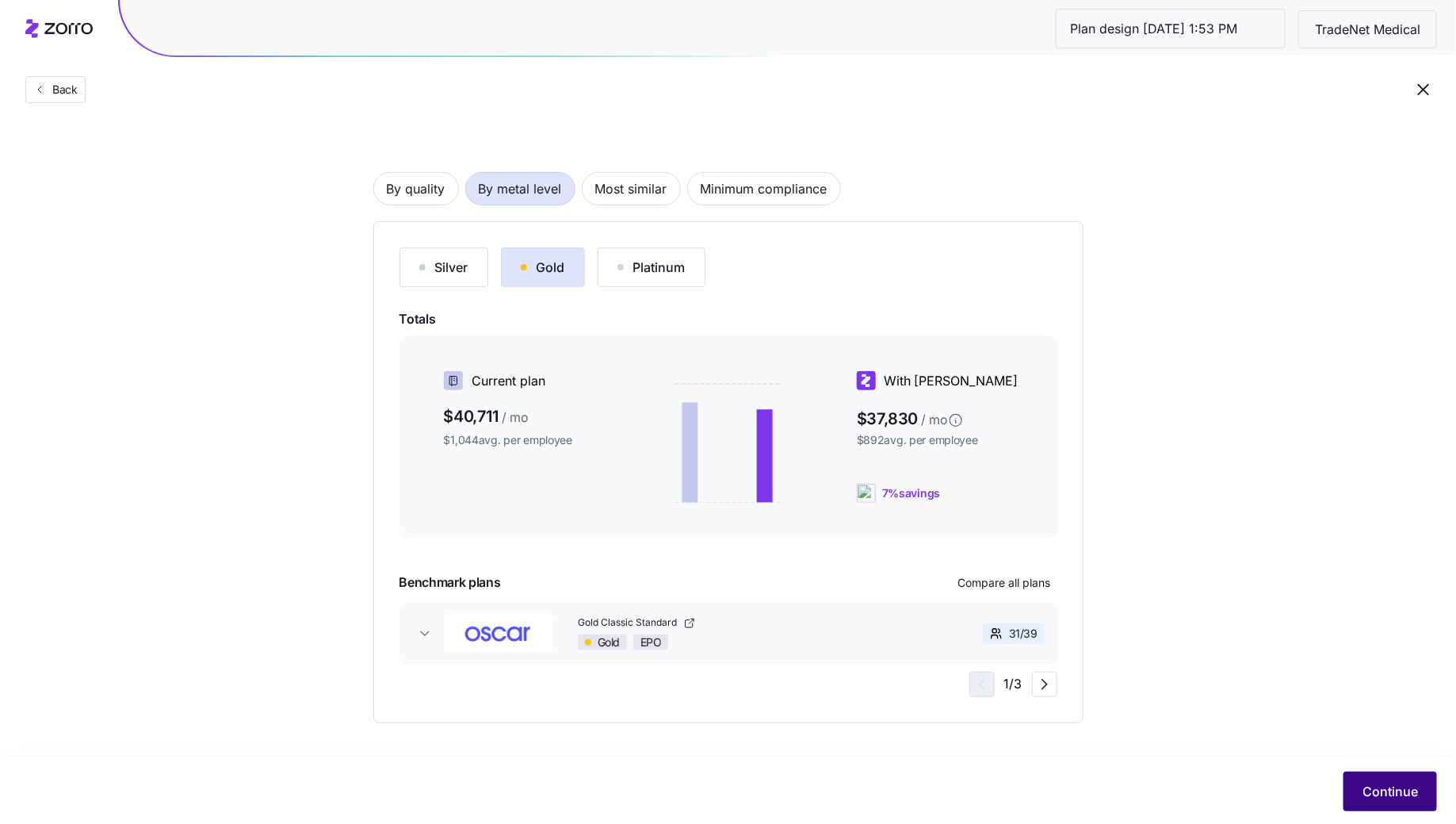
click at [1433, 781] on button "Continue" at bounding box center [1391, 791] width 94 height 40
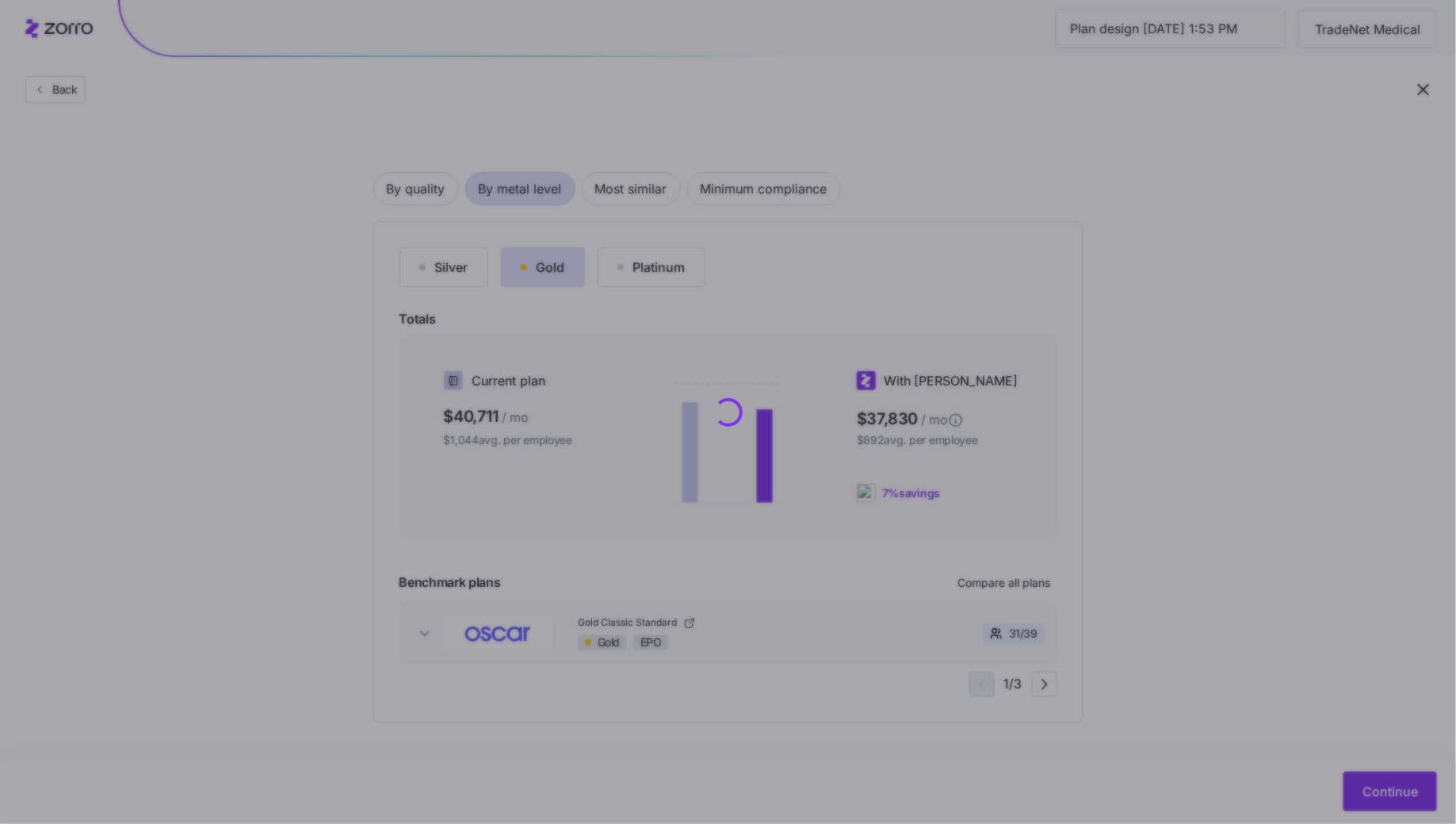
scroll to position [0, 0]
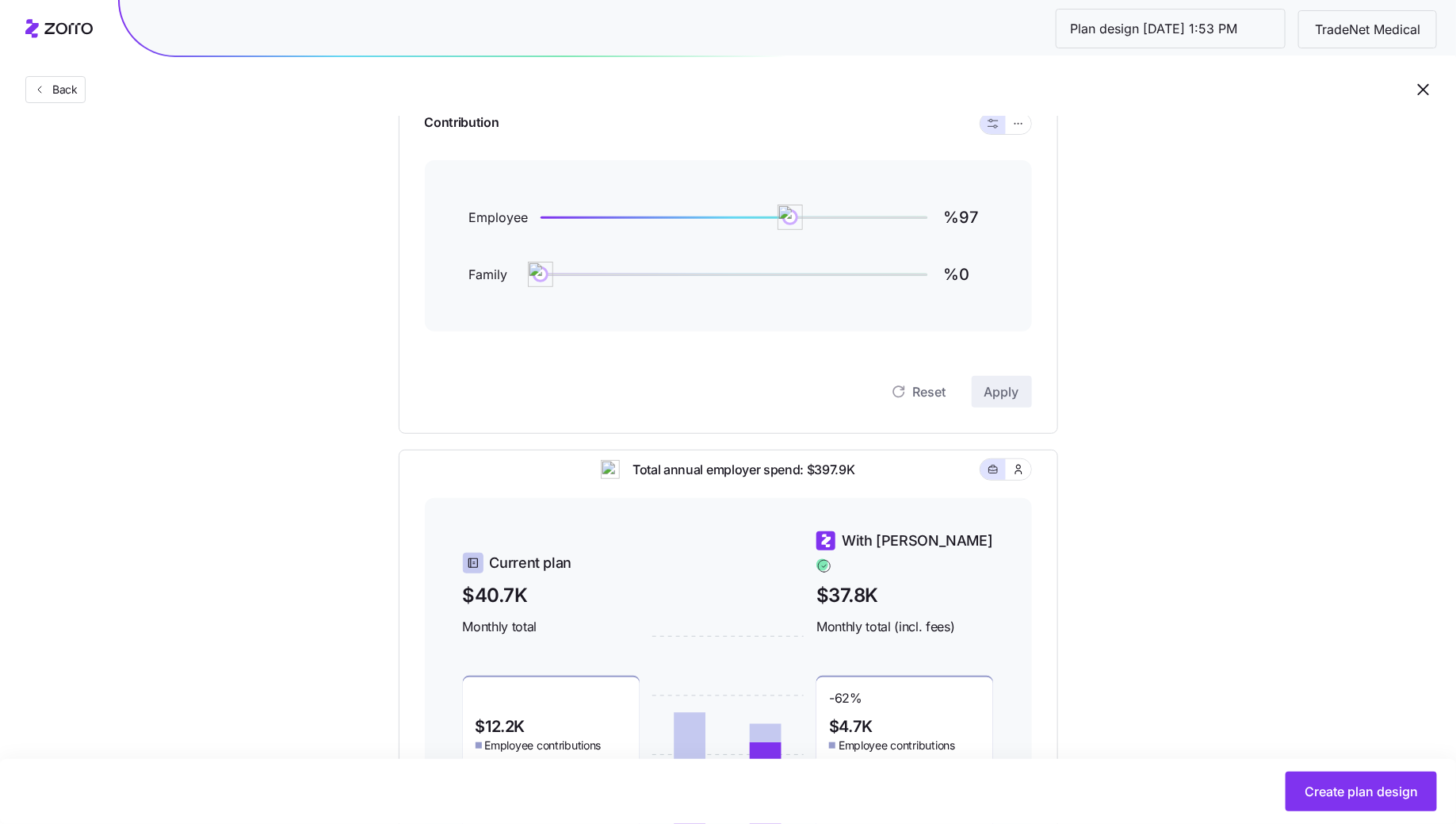
scroll to position [74, 0]
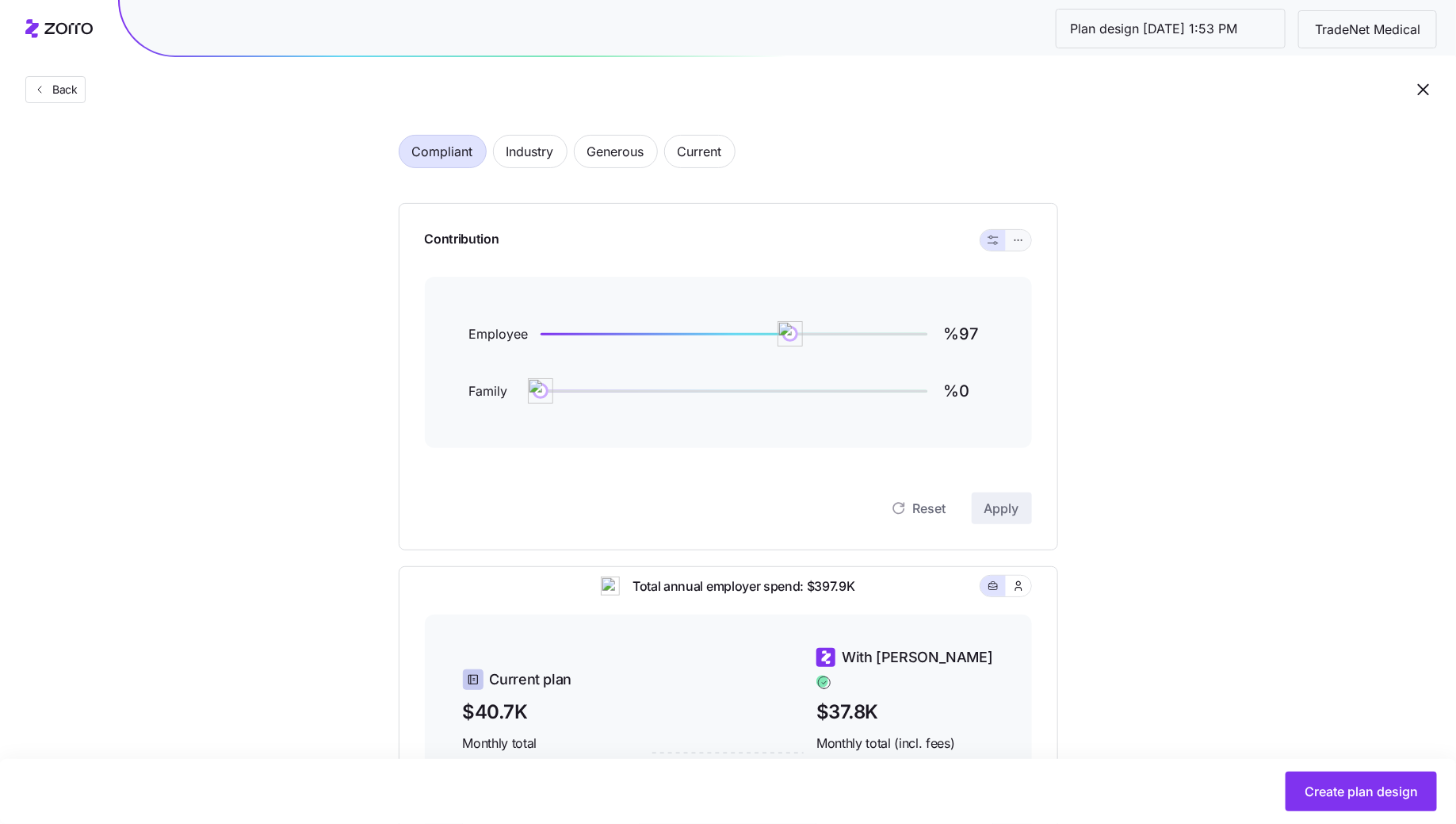
click at [1022, 236] on icon "button" at bounding box center [1018, 239] width 11 height 19
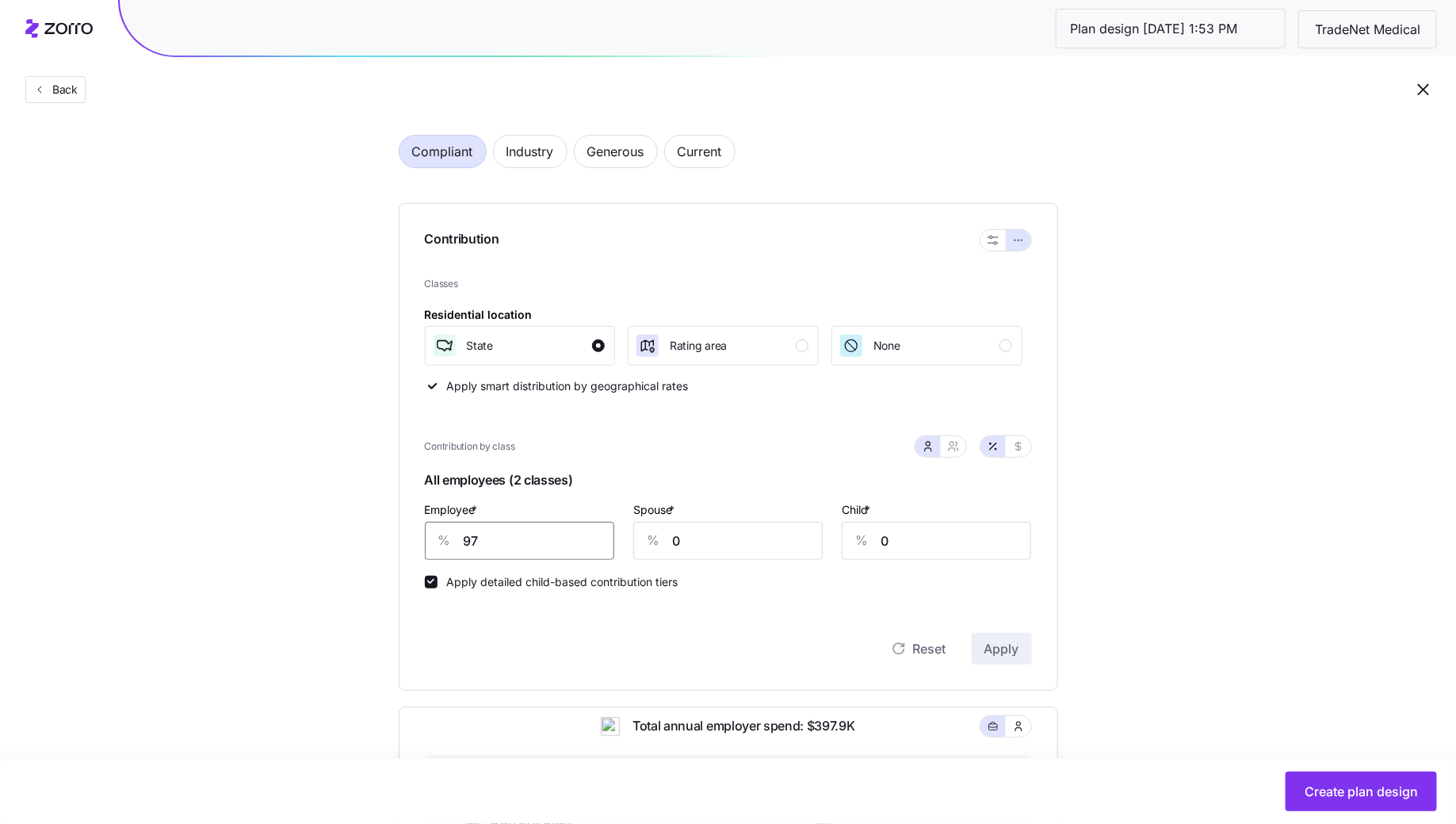
click at [538, 541] on input "97" at bounding box center [520, 541] width 190 height 38
type input "70"
click at [992, 648] on span "Apply" at bounding box center [1002, 648] width 35 height 19
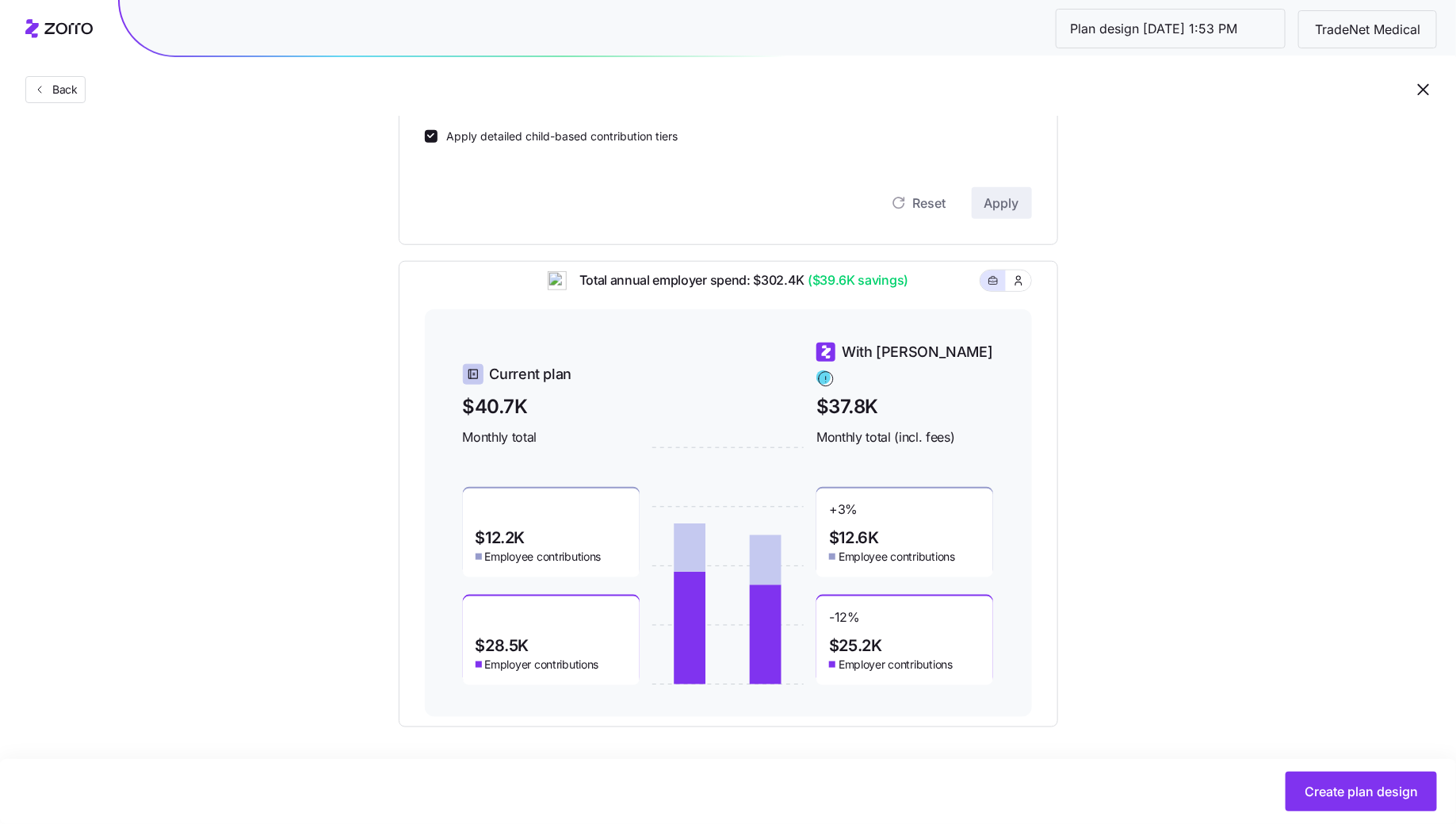
scroll to position [524, 0]
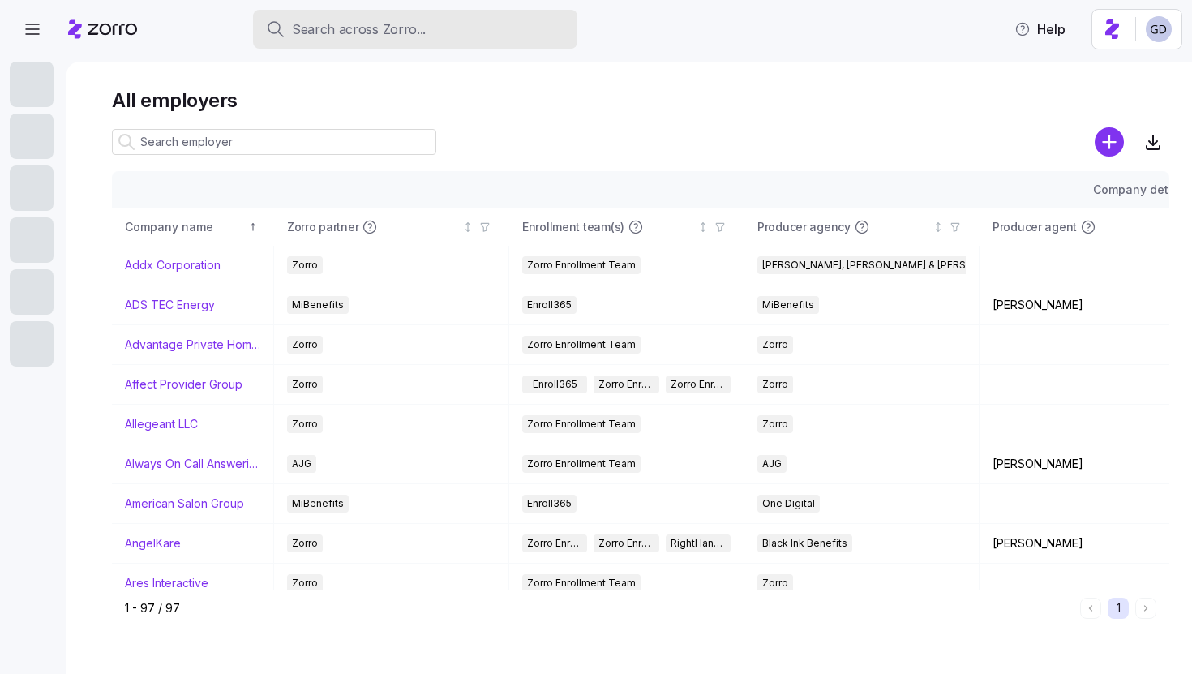
click at [364, 32] on span "Search across Zorro..." at bounding box center [359, 29] width 134 height 20
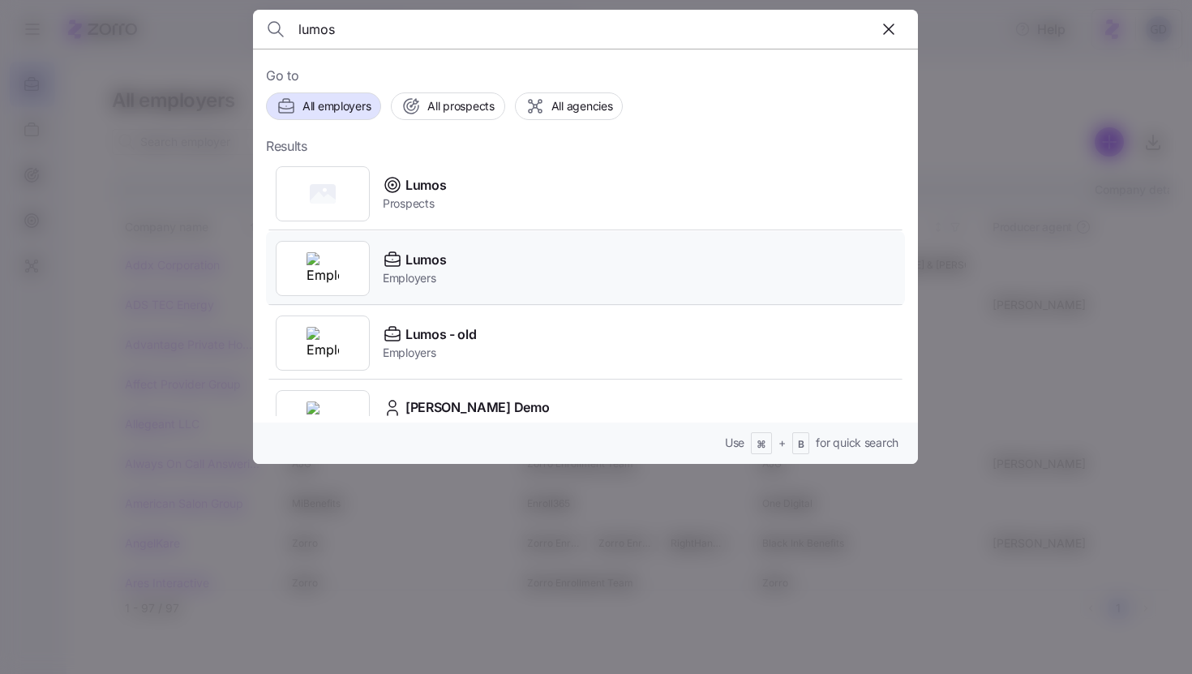
type input "lumos"
click at [416, 273] on span "Employers" at bounding box center [414, 278] width 63 height 16
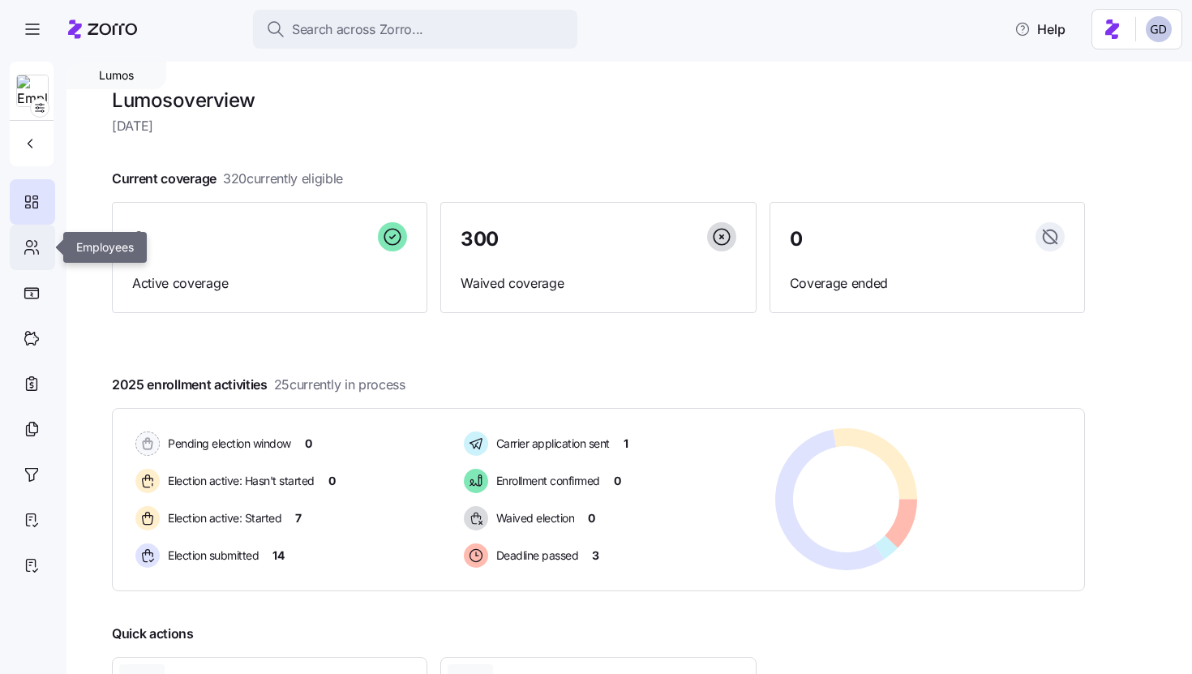
click at [32, 247] on icon at bounding box center [32, 247] width 18 height 19
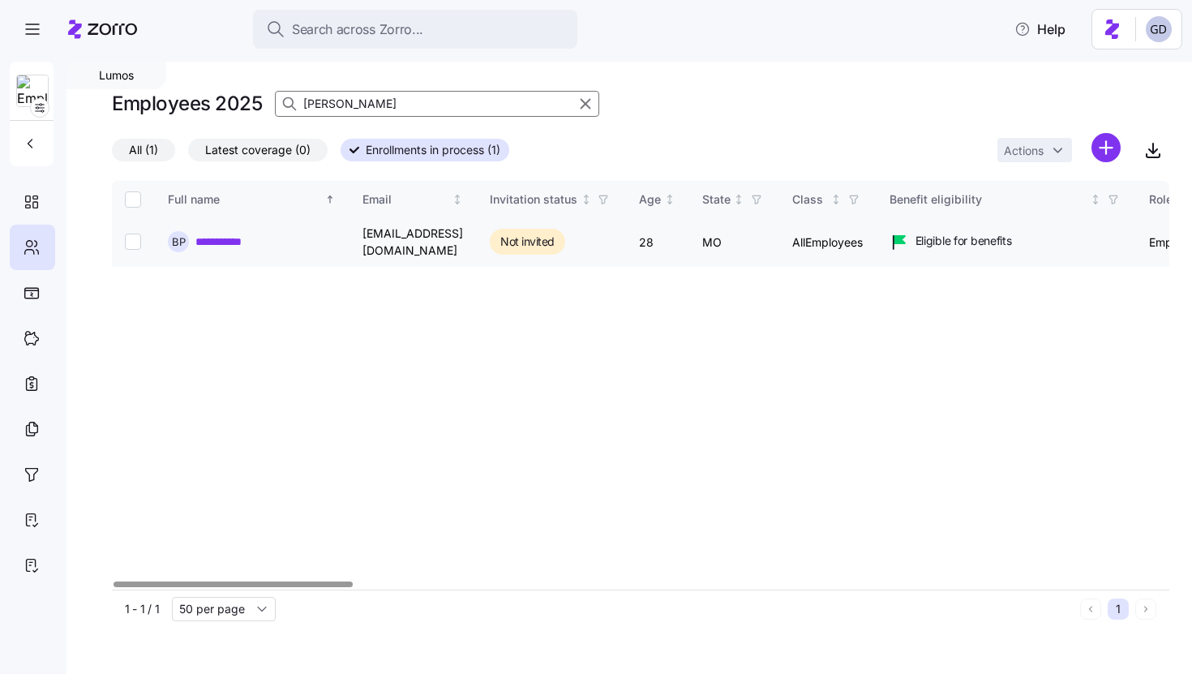
click at [236, 234] on link "**********" at bounding box center [228, 242] width 66 height 16
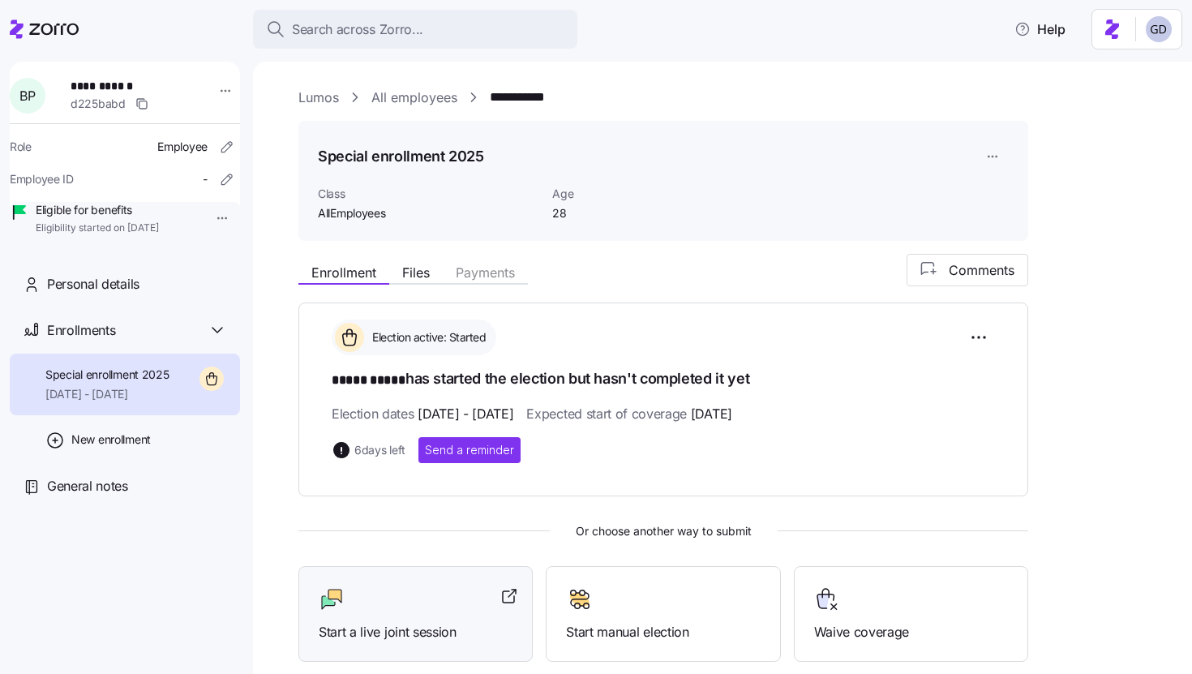
click at [403, 586] on div at bounding box center [416, 599] width 194 height 26
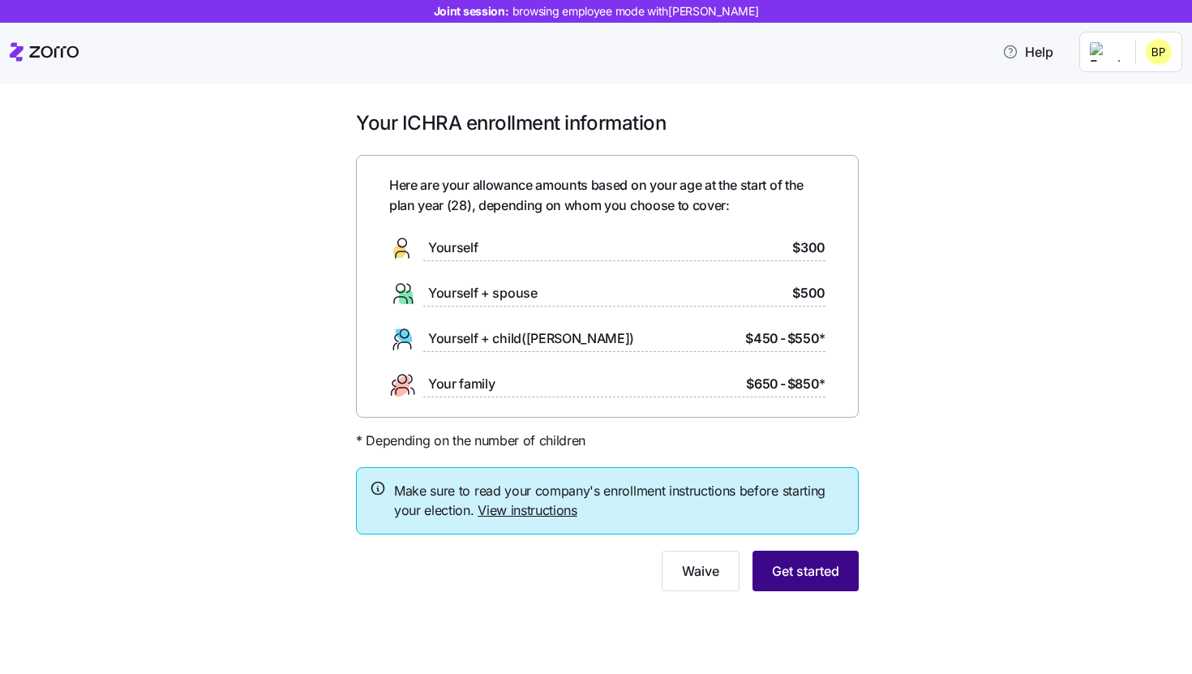
click at [830, 576] on span "Get started" at bounding box center [805, 570] width 67 height 19
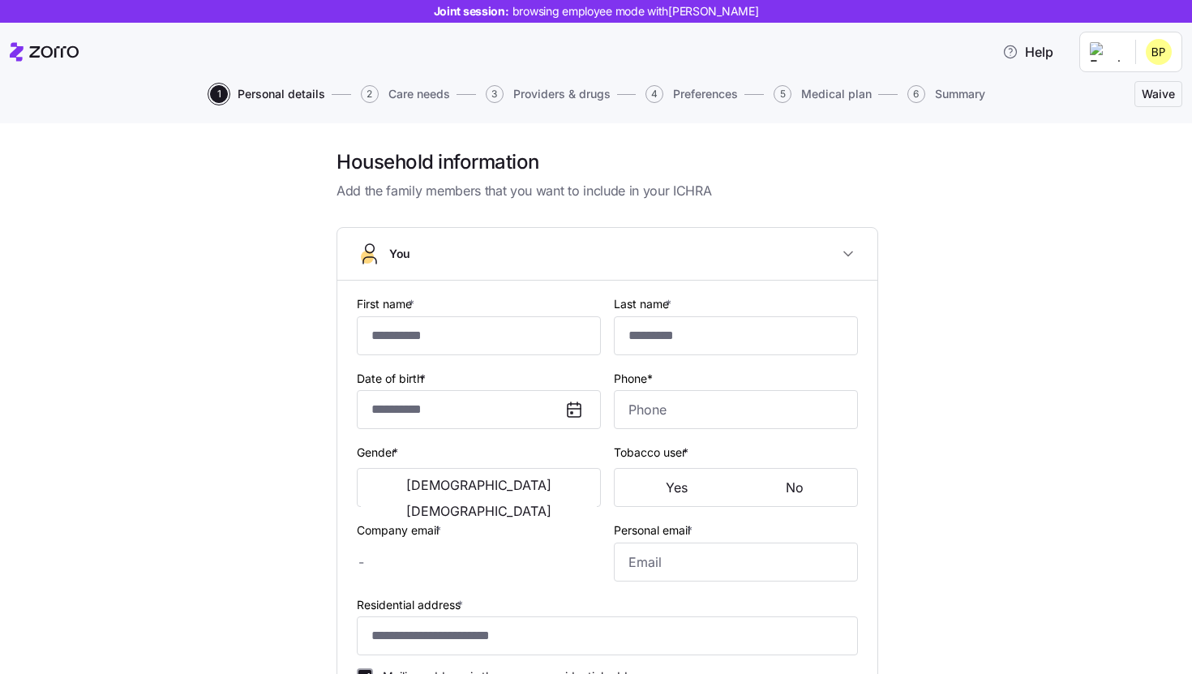
type input "*****"
type input "brocktober@email.com"
type input "gavin@test.com"
type input "**********"
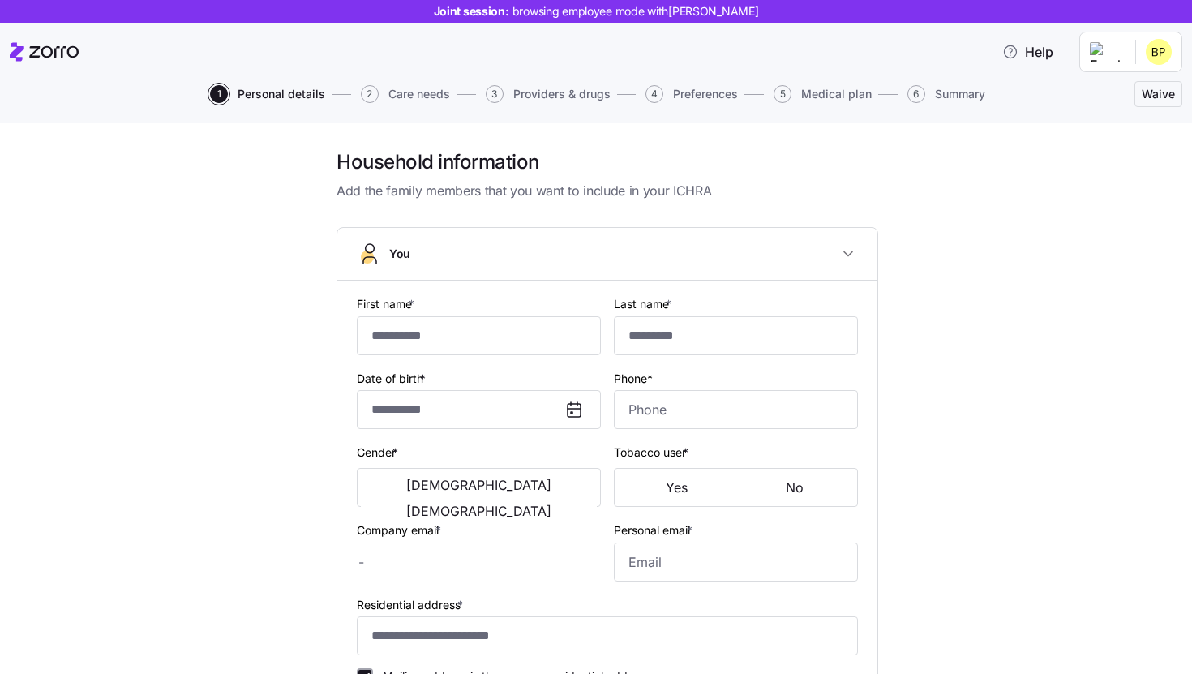
checkbox input "true"
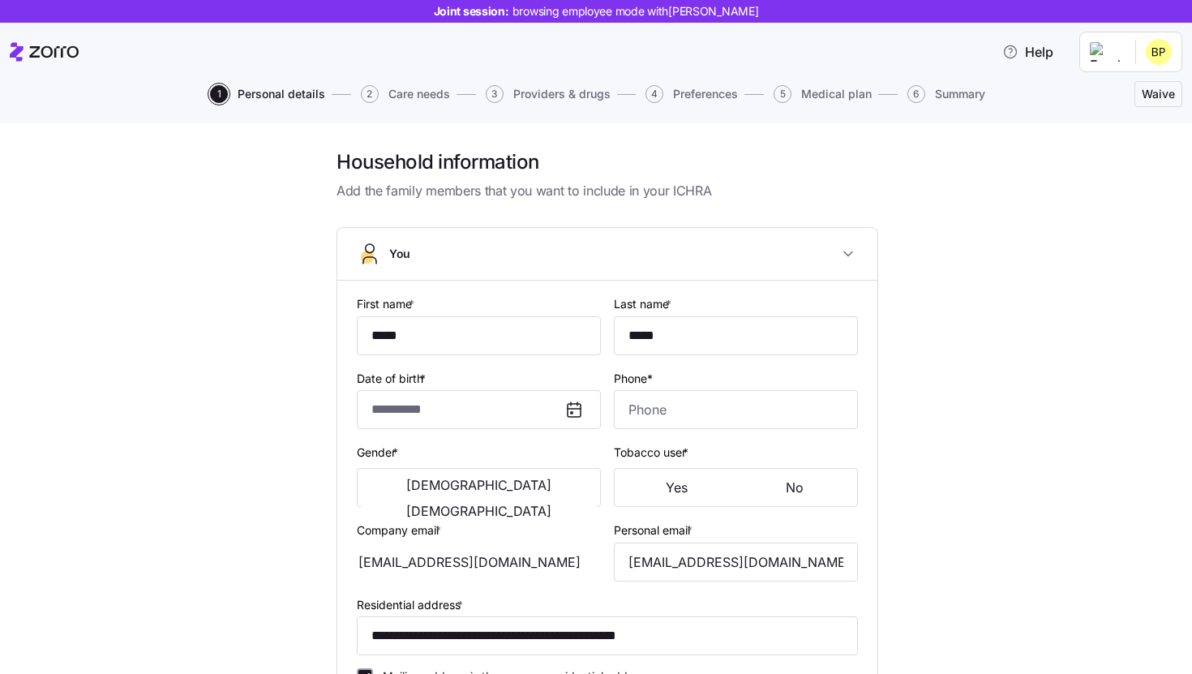
type input "**********"
type input "(417) 840-3737"
type input "US citizen"
type input "Single"
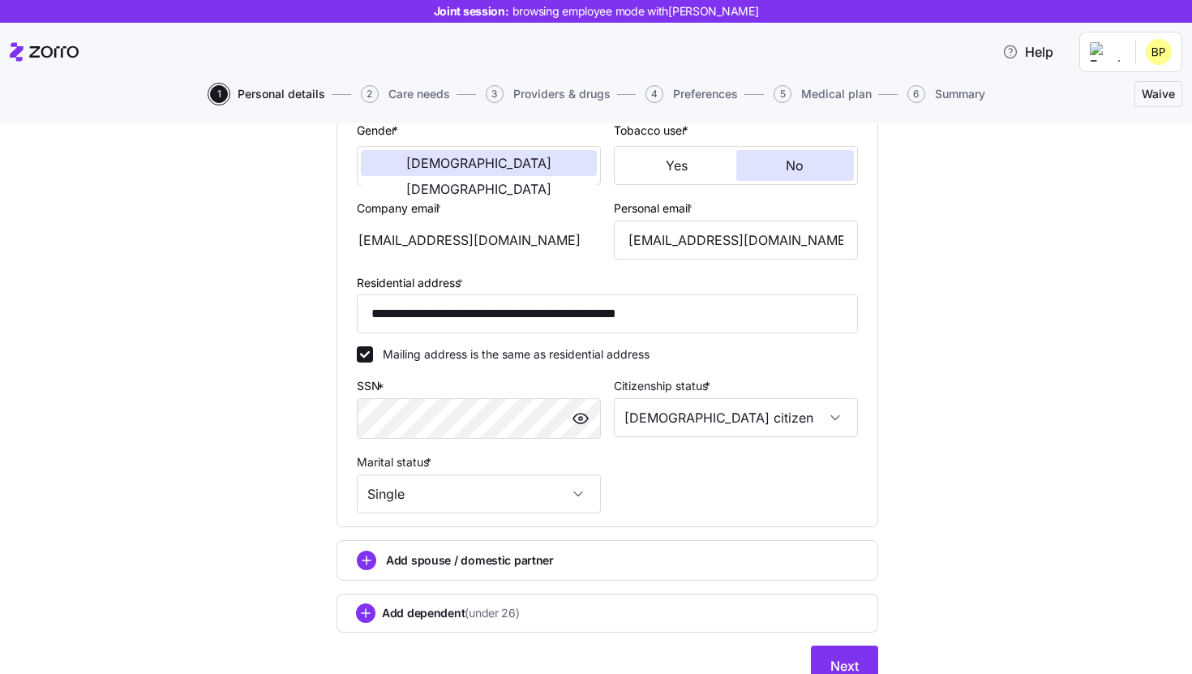
scroll to position [395, 0]
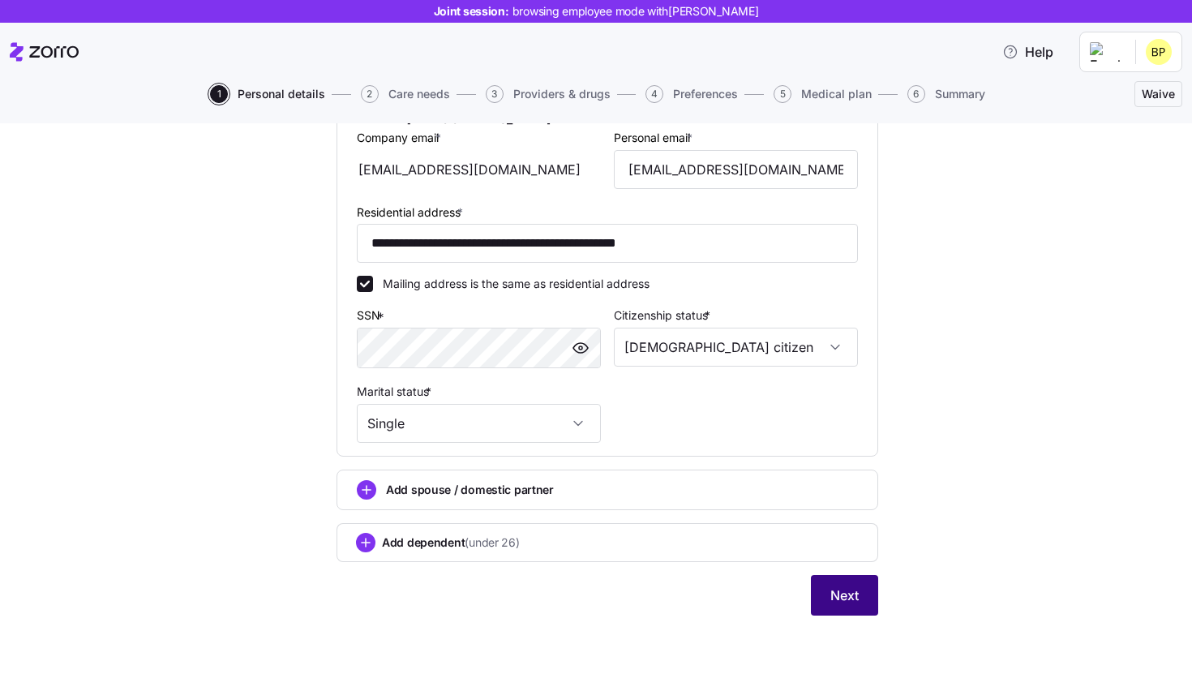
click at [861, 595] on button "Next" at bounding box center [844, 595] width 67 height 41
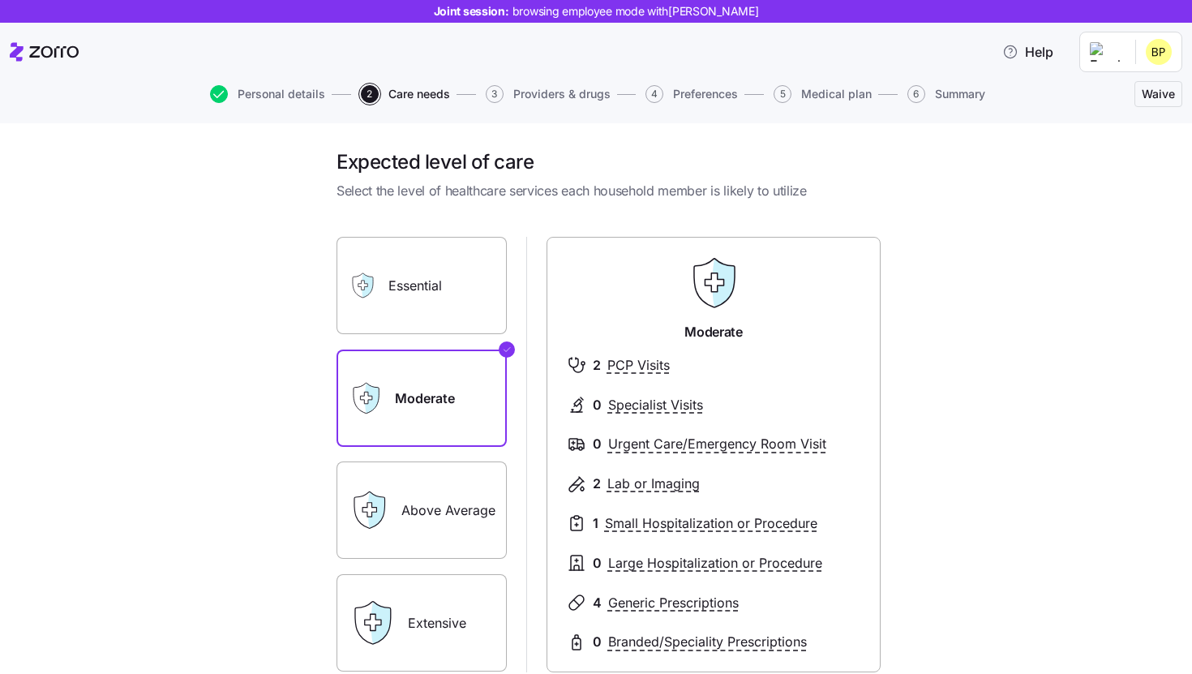
click at [208, 98] on link "Personal details" at bounding box center [266, 94] width 118 height 18
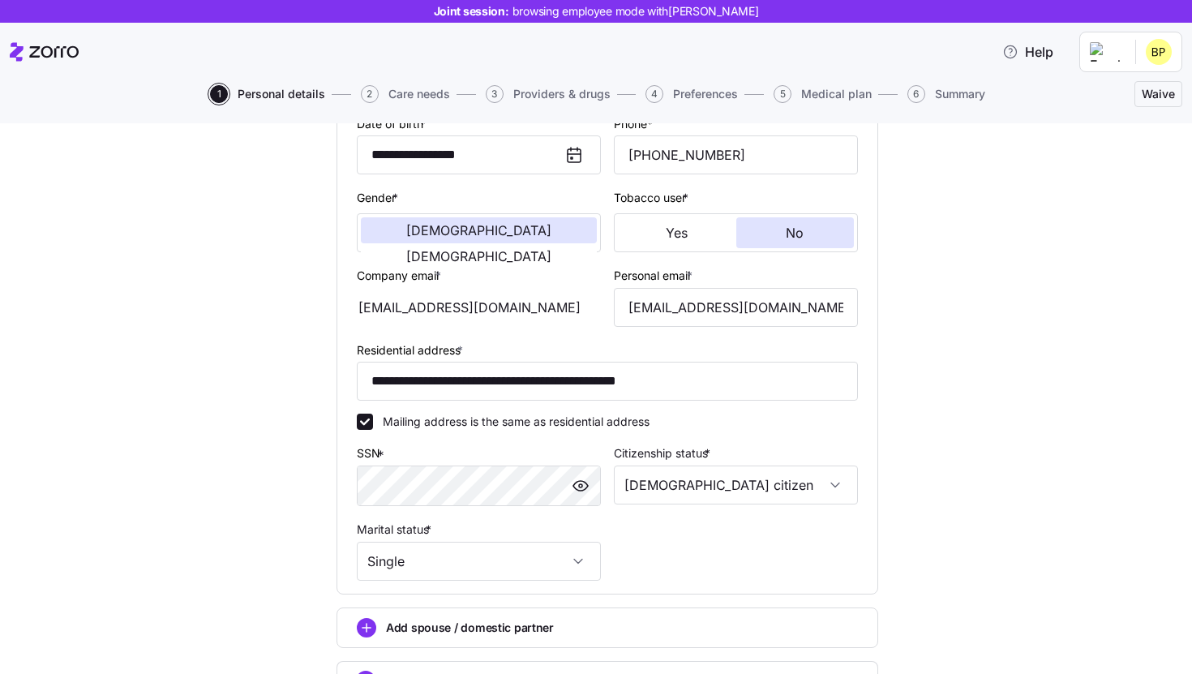
scroll to position [395, 0]
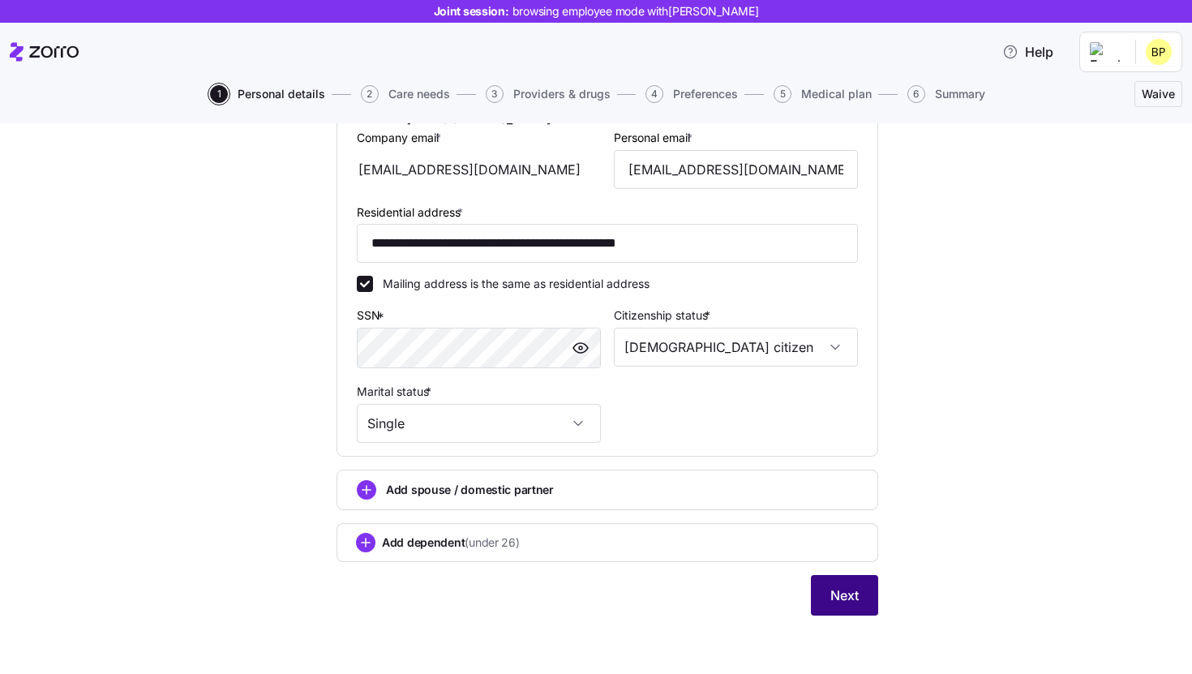
click at [845, 596] on span "Next" at bounding box center [845, 595] width 28 height 19
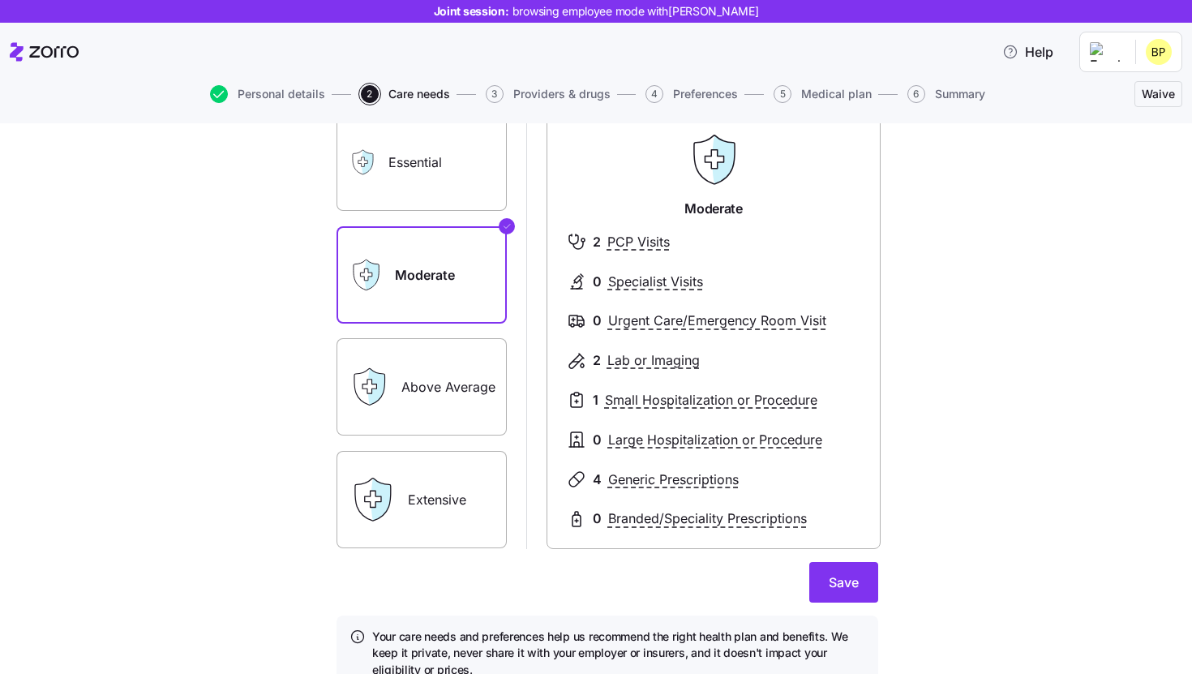
scroll to position [122, 0]
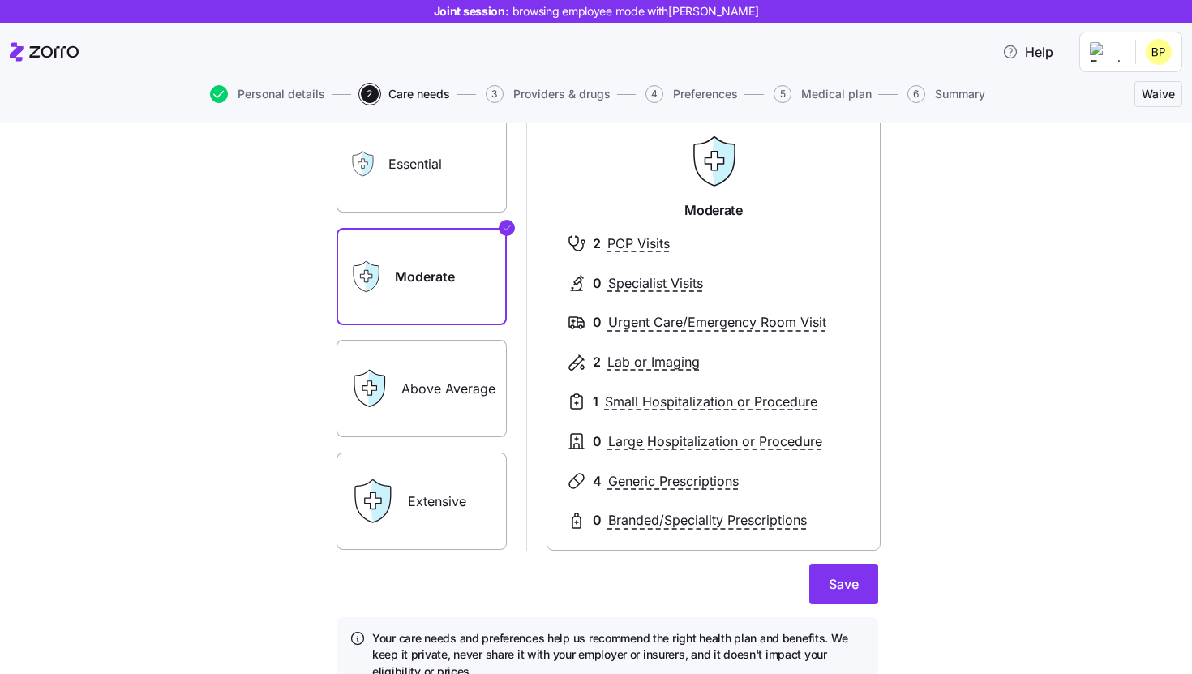
click at [365, 173] on icon at bounding box center [367, 164] width 11 height 24
click at [421, 170] on label "Essential" at bounding box center [422, 163] width 170 height 97
click at [0, 0] on input "Essential" at bounding box center [0, 0] width 0 height 0
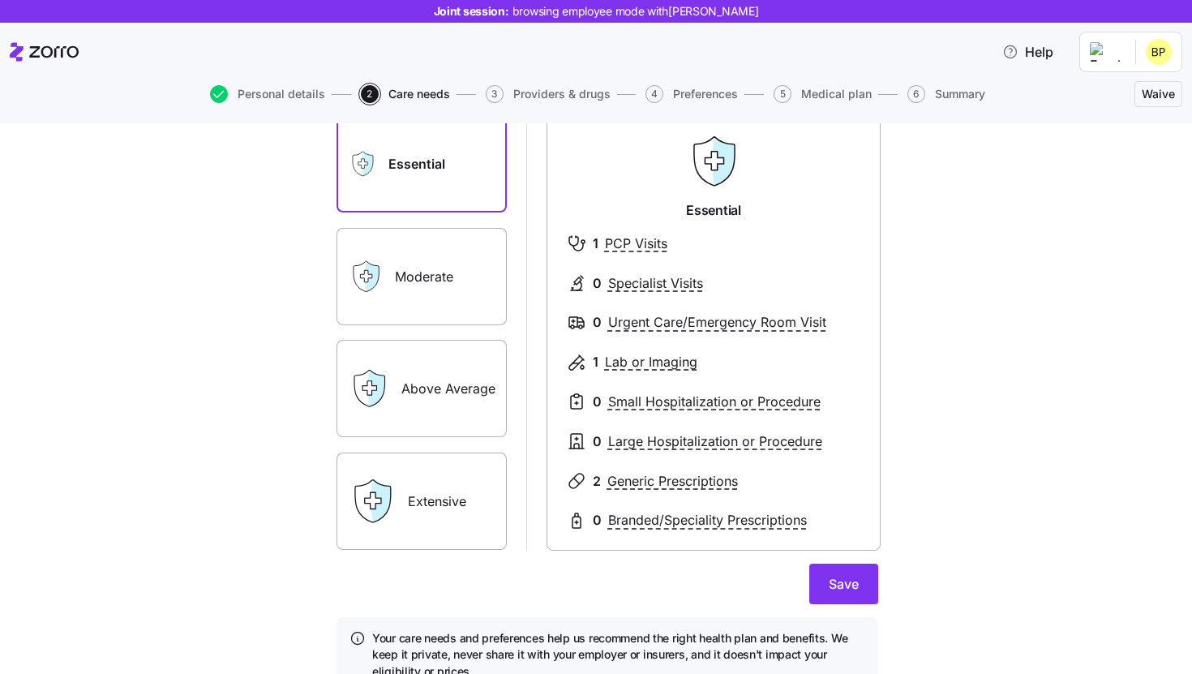
click at [432, 421] on label "Above Average" at bounding box center [422, 388] width 170 height 97
click at [0, 0] on input "Above Average" at bounding box center [0, 0] width 0 height 0
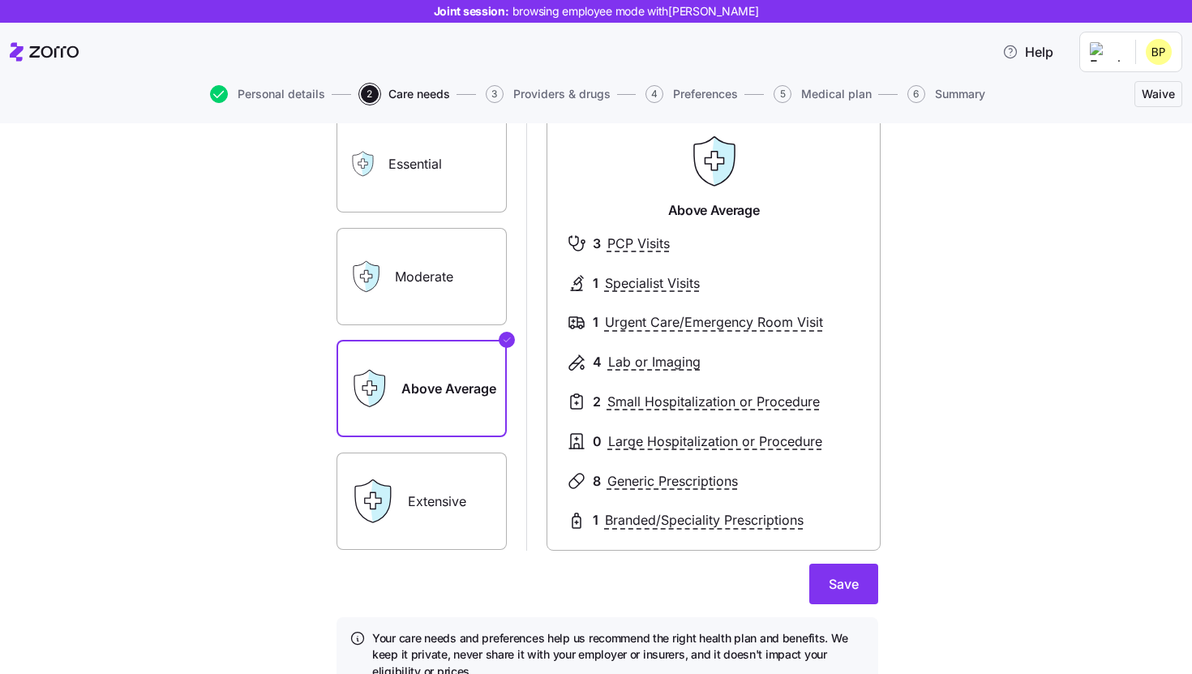
click at [456, 517] on label "Extensive" at bounding box center [422, 501] width 170 height 97
click at [0, 0] on input "Extensive" at bounding box center [0, 0] width 0 height 0
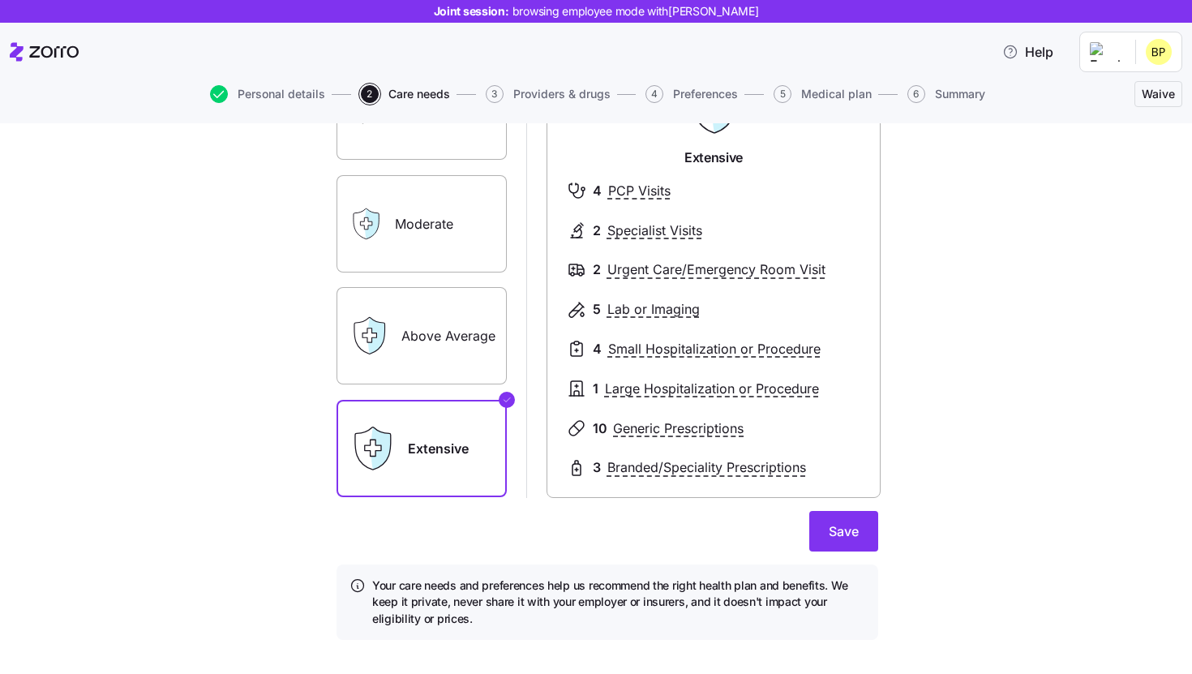
scroll to position [199, 0]
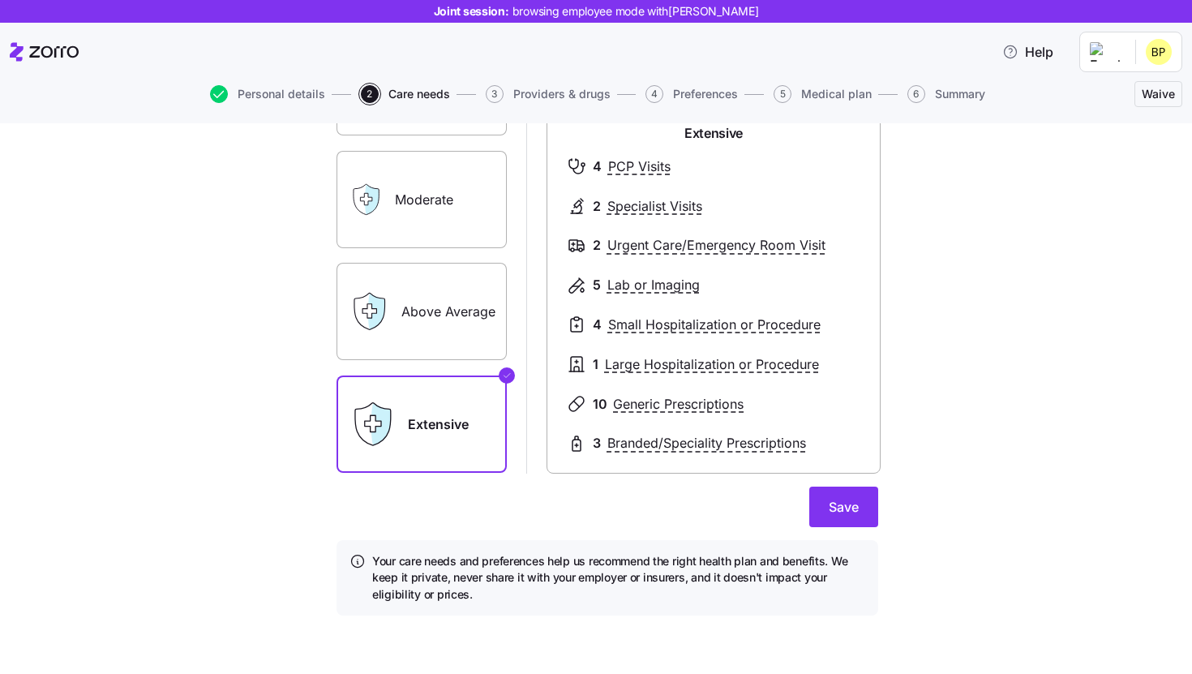
click at [374, 217] on div "Moderate" at bounding box center [422, 199] width 170 height 97
click at [410, 187] on label "Moderate" at bounding box center [422, 199] width 170 height 97
click at [0, 0] on input "Moderate" at bounding box center [0, 0] width 0 height 0
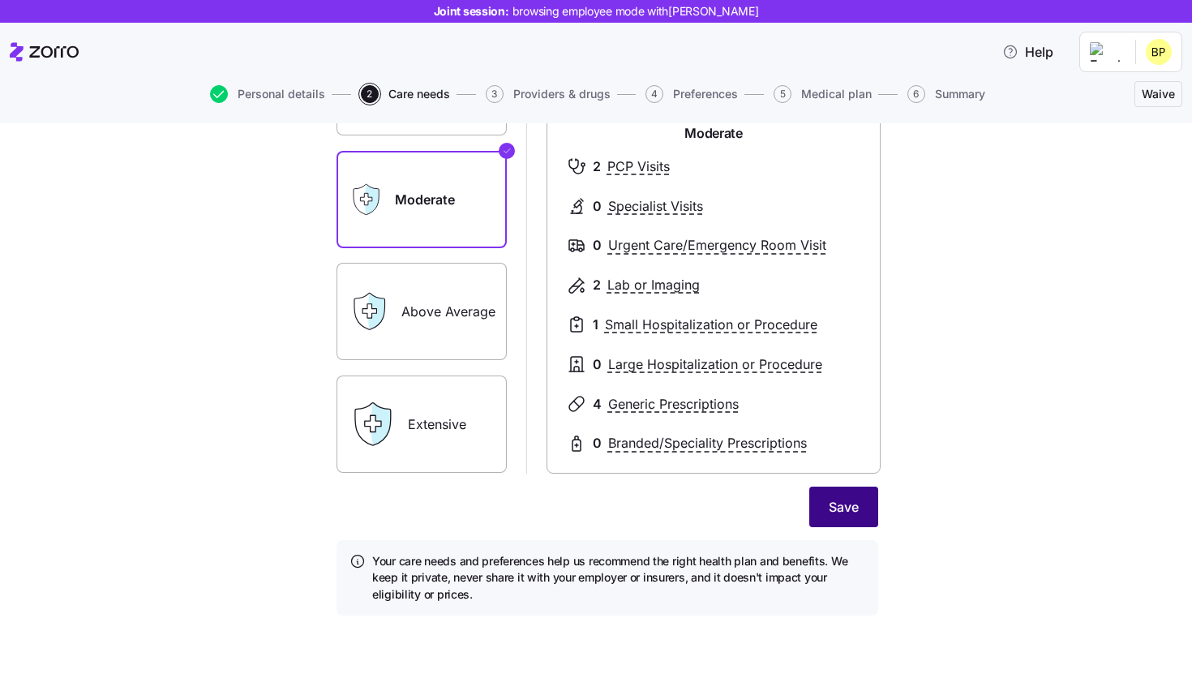
click at [836, 492] on button "Save" at bounding box center [844, 507] width 69 height 41
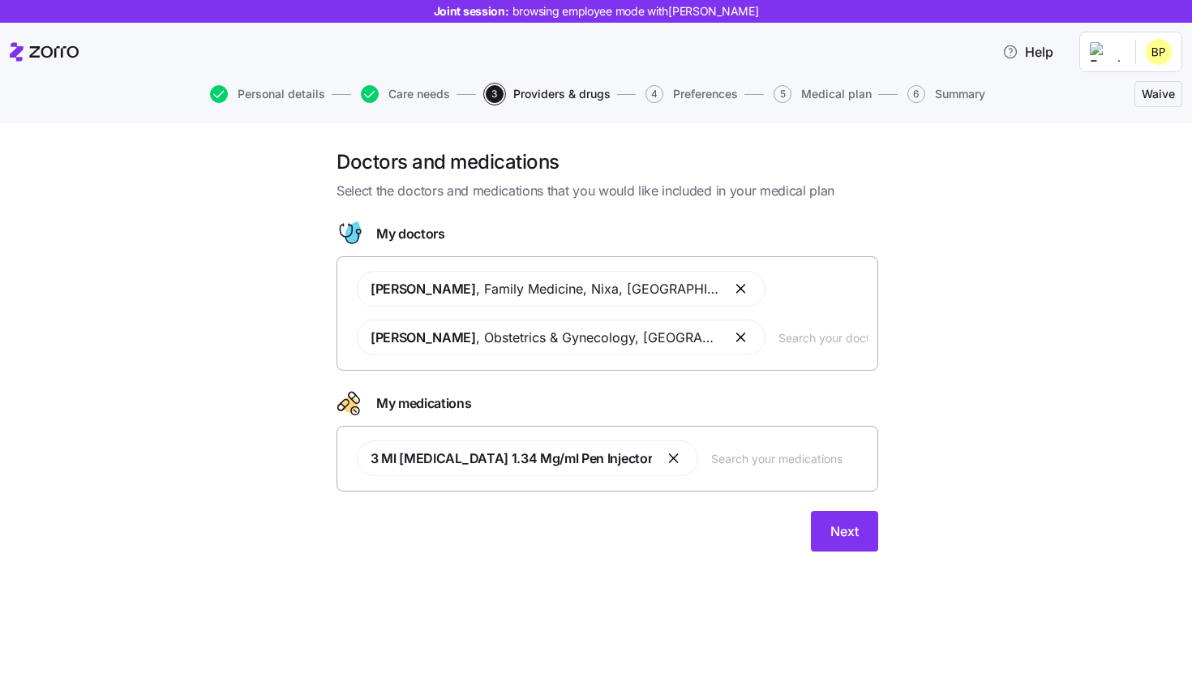
click at [711, 453] on input "text" at bounding box center [789, 458] width 157 height 18
click at [711, 457] on input "text" at bounding box center [789, 458] width 157 height 18
type input "concert"
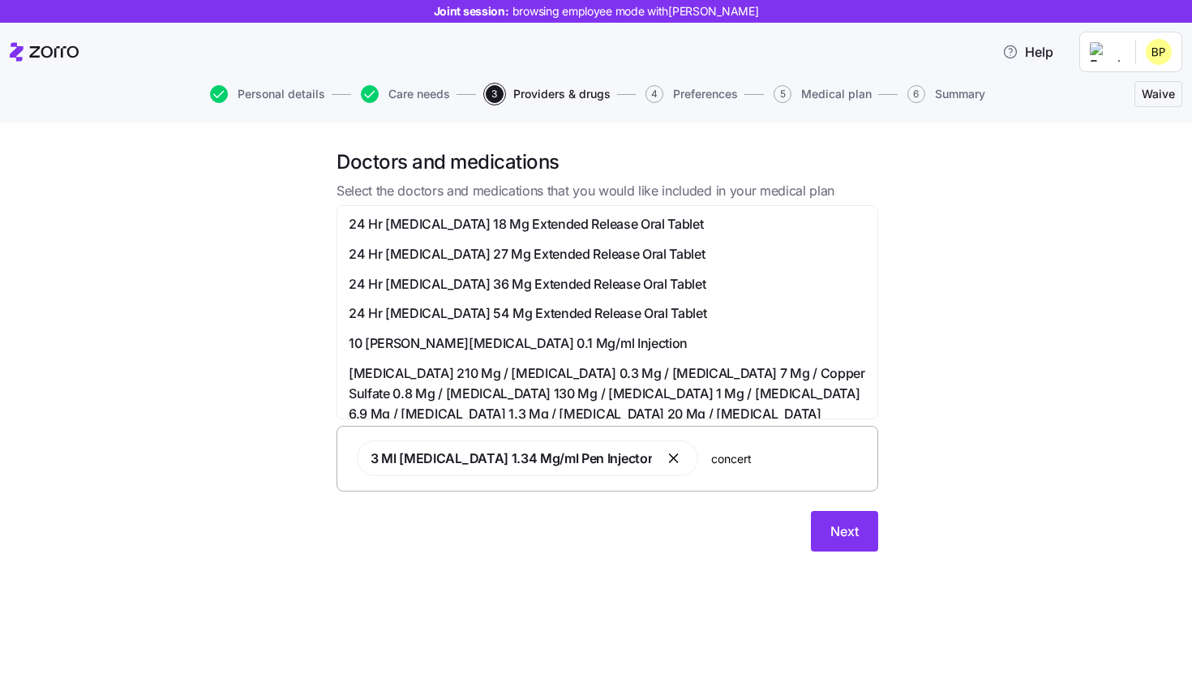
click at [506, 234] on span "24 Hr Concerta 18 Mg Extended Release Oral Tablet" at bounding box center [526, 224] width 354 height 20
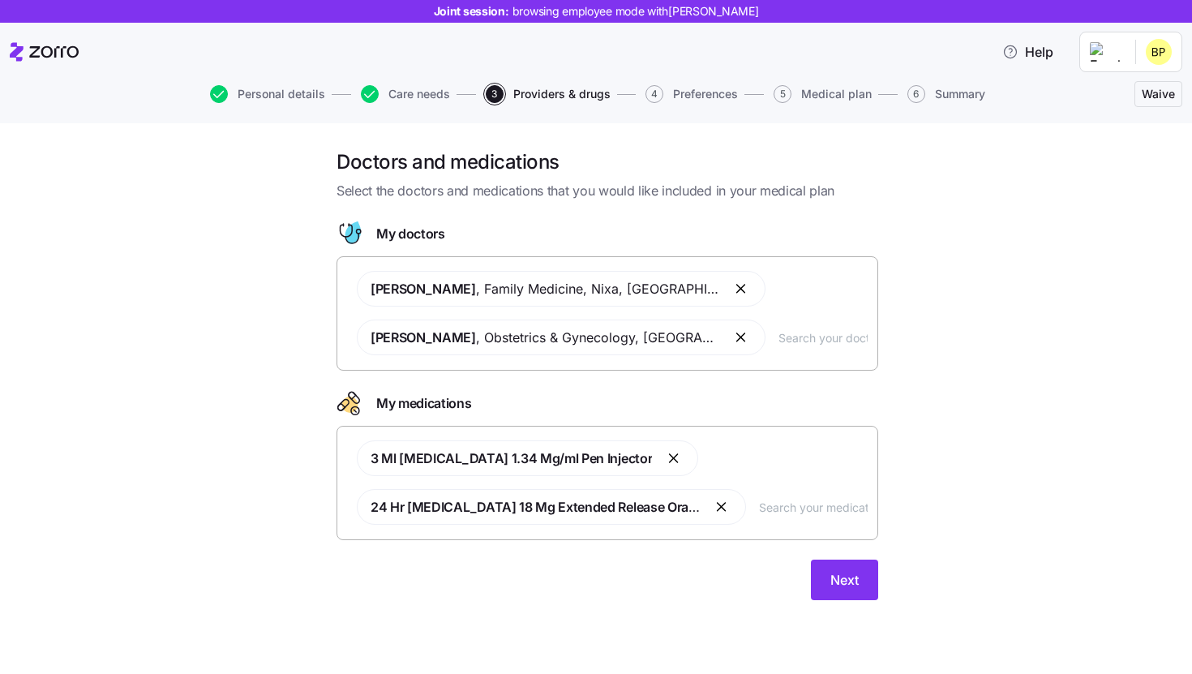
type input "q"
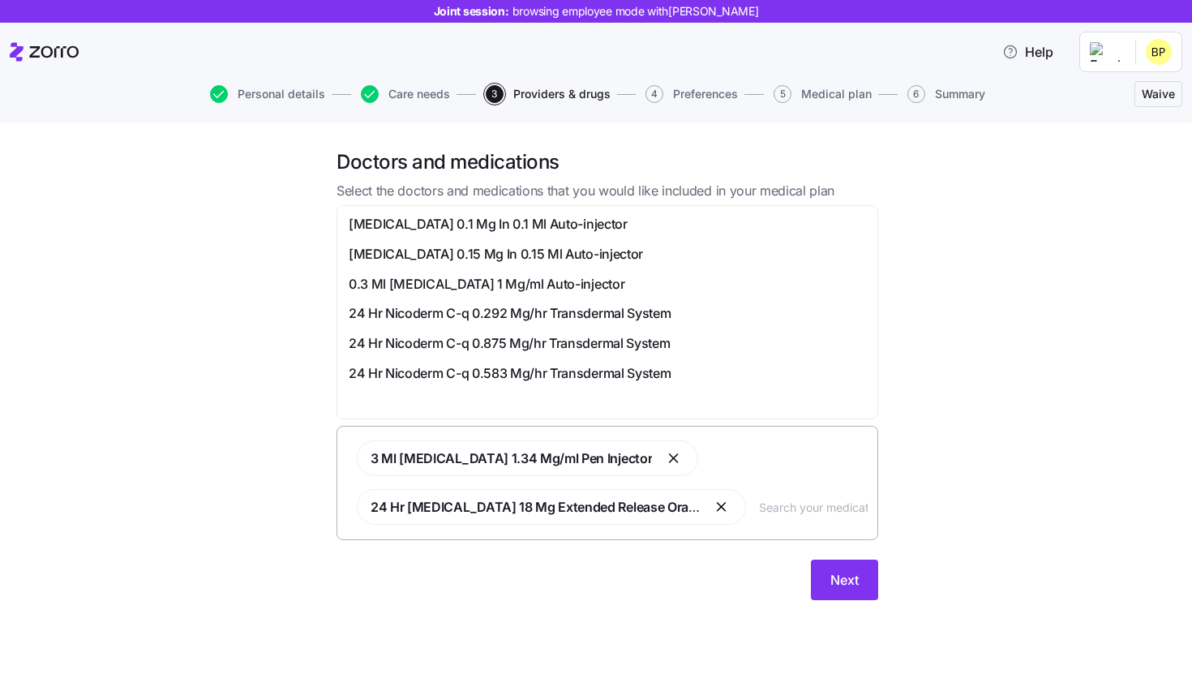
click at [955, 524] on div "Doctors and medications Select the doctors and medications that you would like …" at bounding box center [607, 384] width 1124 height 470
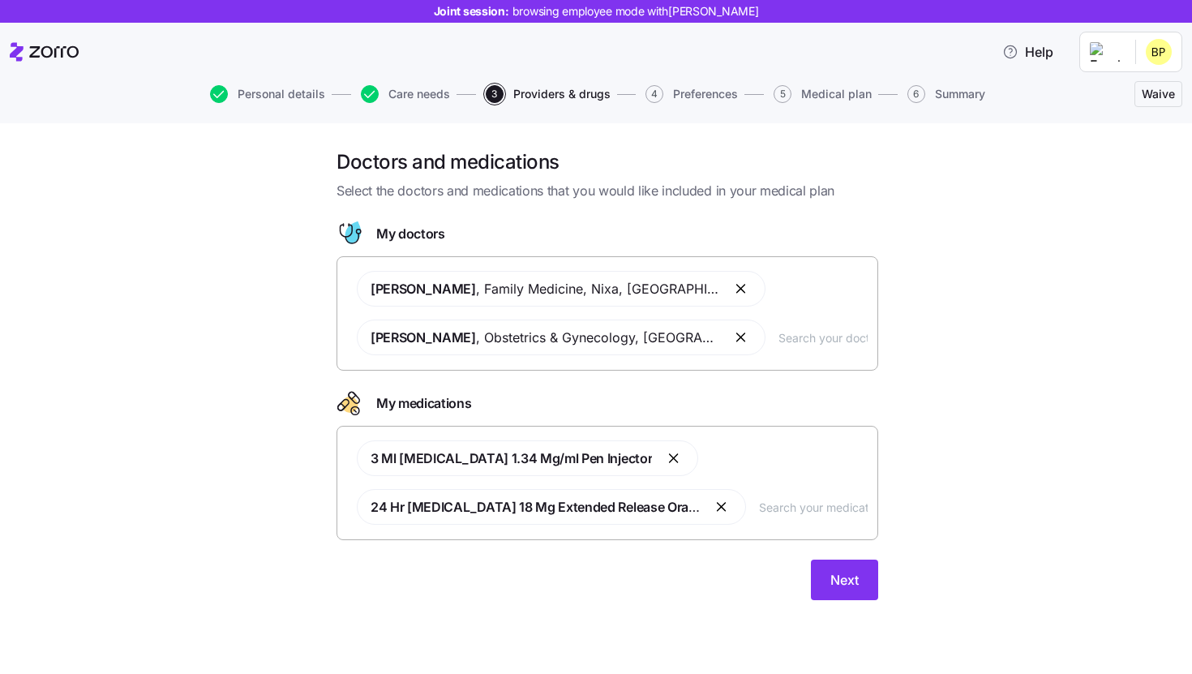
click at [774, 512] on input "text" at bounding box center [813, 507] width 109 height 18
click at [921, 372] on div "Doctors and medications Select the doctors and medications that you would like …" at bounding box center [607, 384] width 1124 height 470
click at [833, 590] on button "Next" at bounding box center [844, 580] width 67 height 41
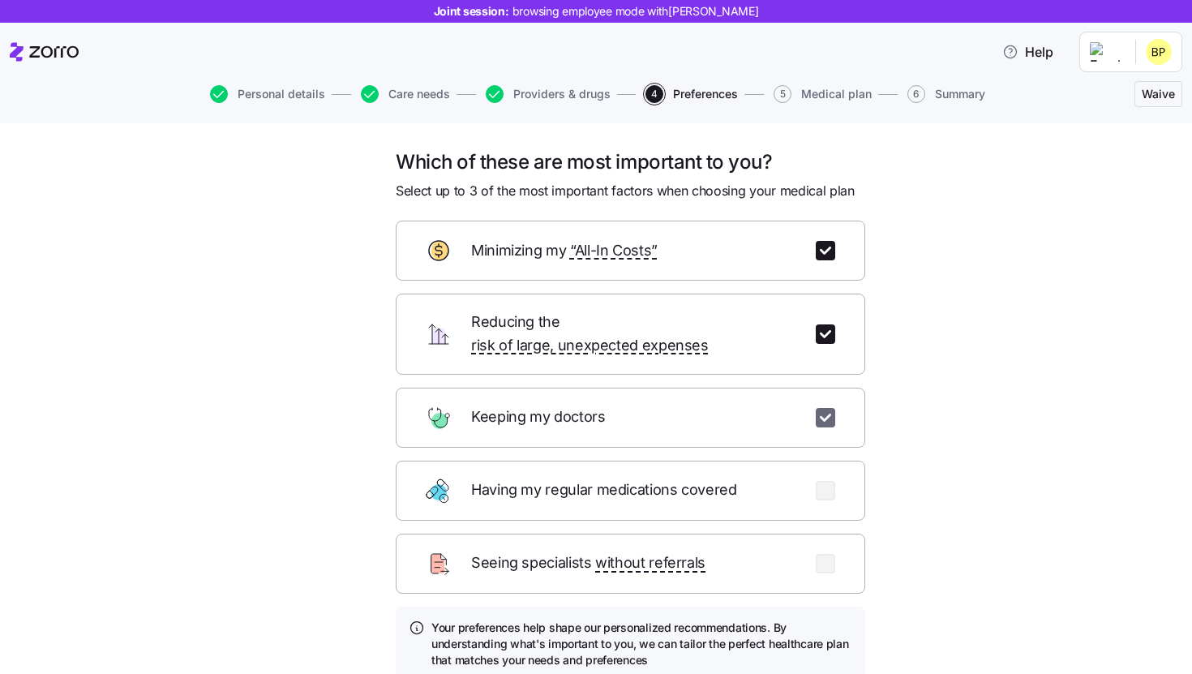
click at [831, 408] on input "checkbox" at bounding box center [825, 417] width 19 height 19
checkbox input "false"
click at [831, 329] on input "checkbox" at bounding box center [825, 333] width 19 height 19
checkbox input "false"
click at [829, 234] on div "Minimizing my “All-In Costs”" at bounding box center [631, 251] width 470 height 60
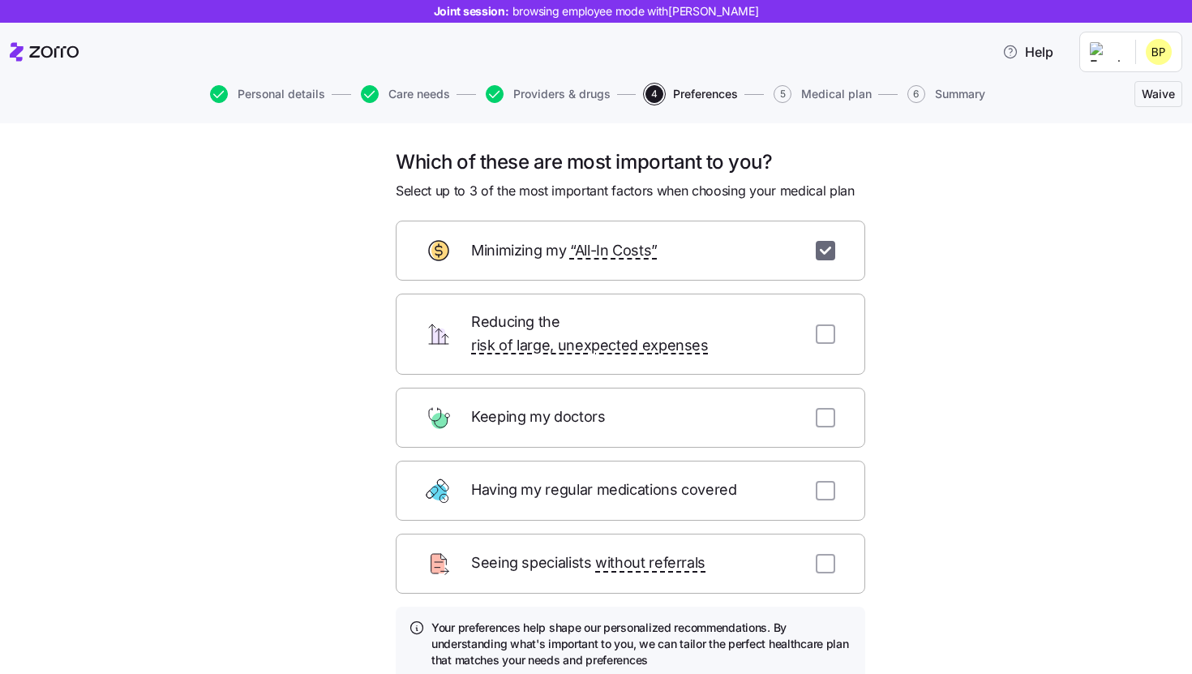
click at [829, 241] on input "checkbox" at bounding box center [825, 250] width 19 height 19
checkbox input "false"
click at [828, 408] on input "checkbox" at bounding box center [825, 417] width 19 height 19
checkbox input "true"
click at [828, 330] on input "checkbox" at bounding box center [825, 333] width 19 height 19
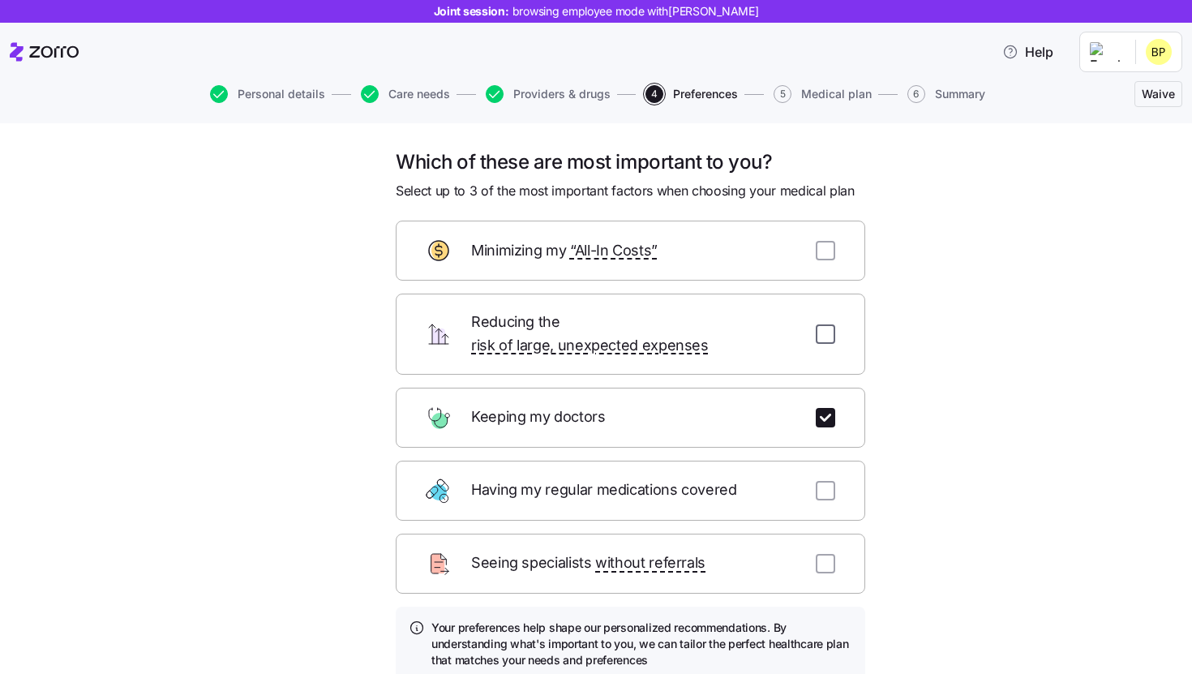
checkbox input "true"
click at [821, 251] on input "checkbox" at bounding box center [825, 250] width 19 height 19
checkbox input "true"
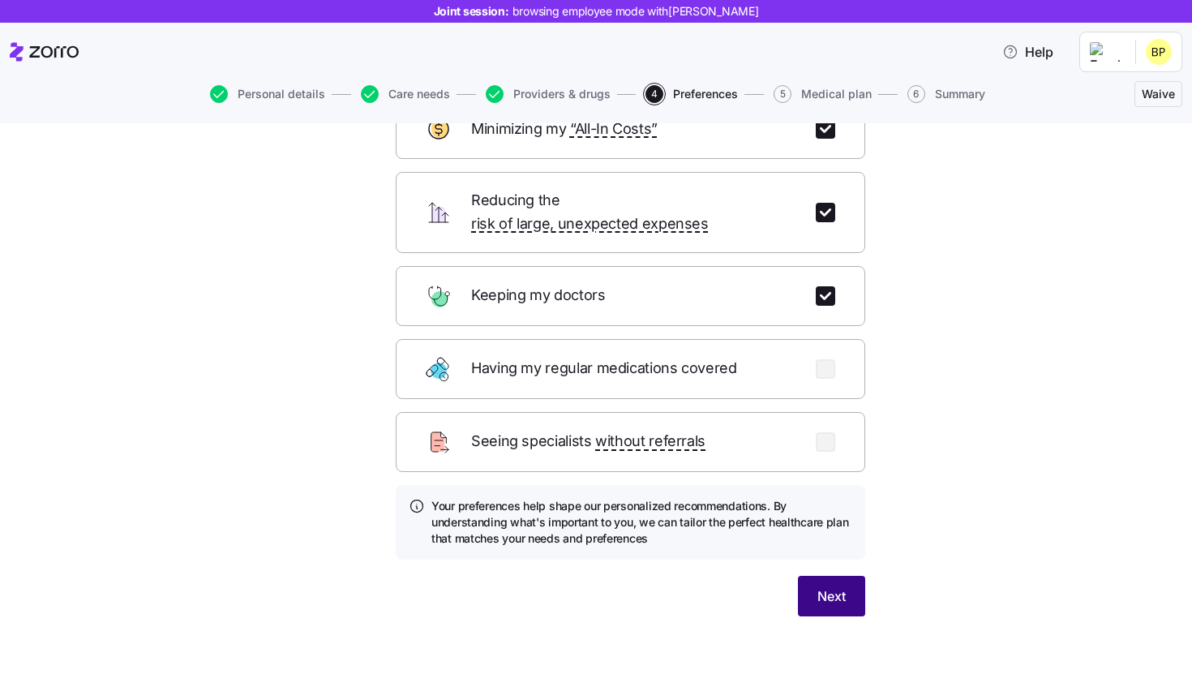
click at [814, 593] on button "Next" at bounding box center [831, 596] width 67 height 41
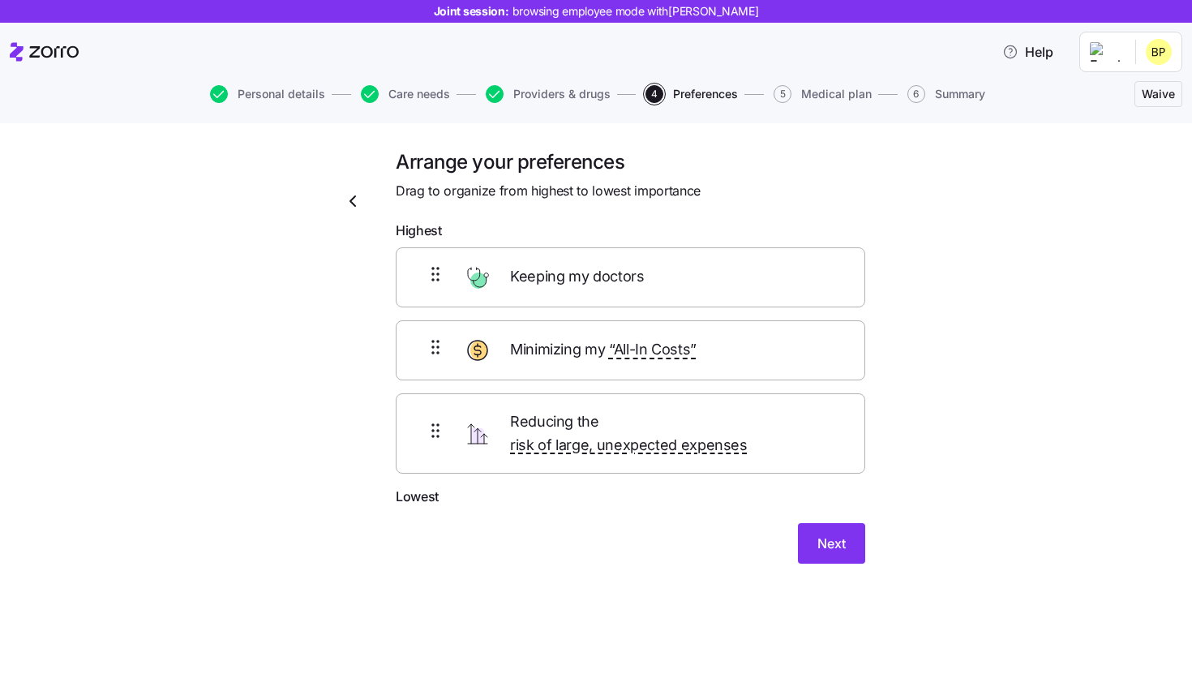
click at [347, 201] on icon "button" at bounding box center [352, 200] width 19 height 19
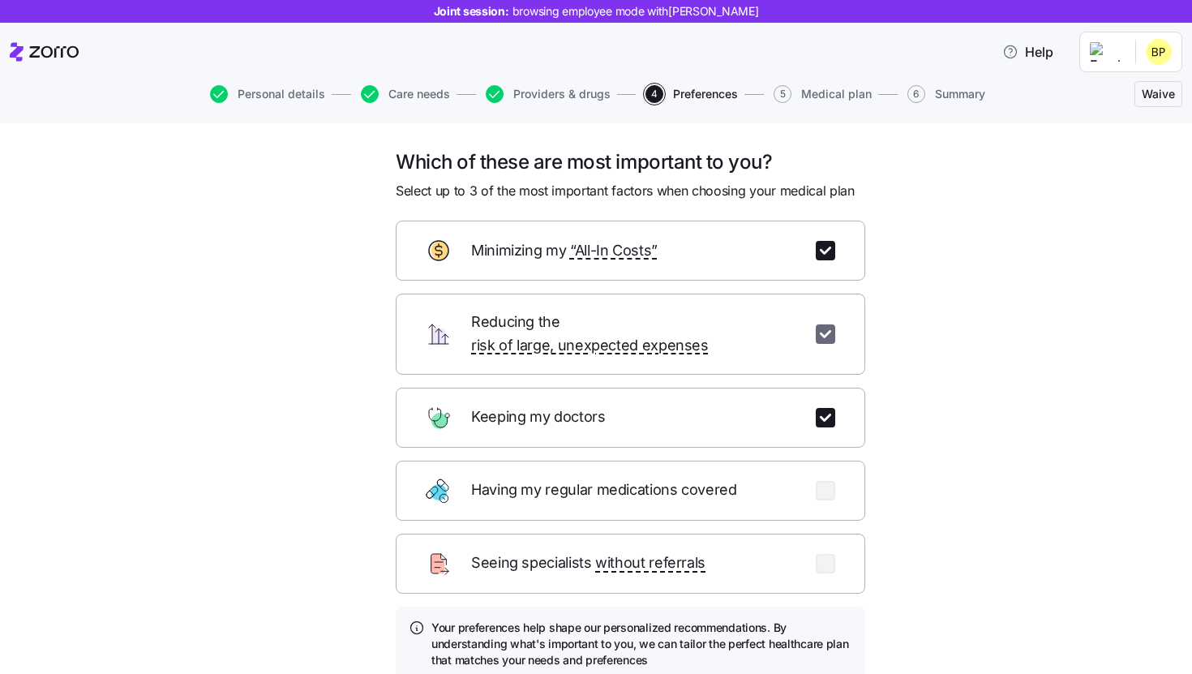
click at [827, 324] on input "checkbox" at bounding box center [825, 333] width 19 height 19
checkbox input "false"
click at [821, 481] on input "checkbox" at bounding box center [825, 490] width 19 height 19
checkbox input "true"
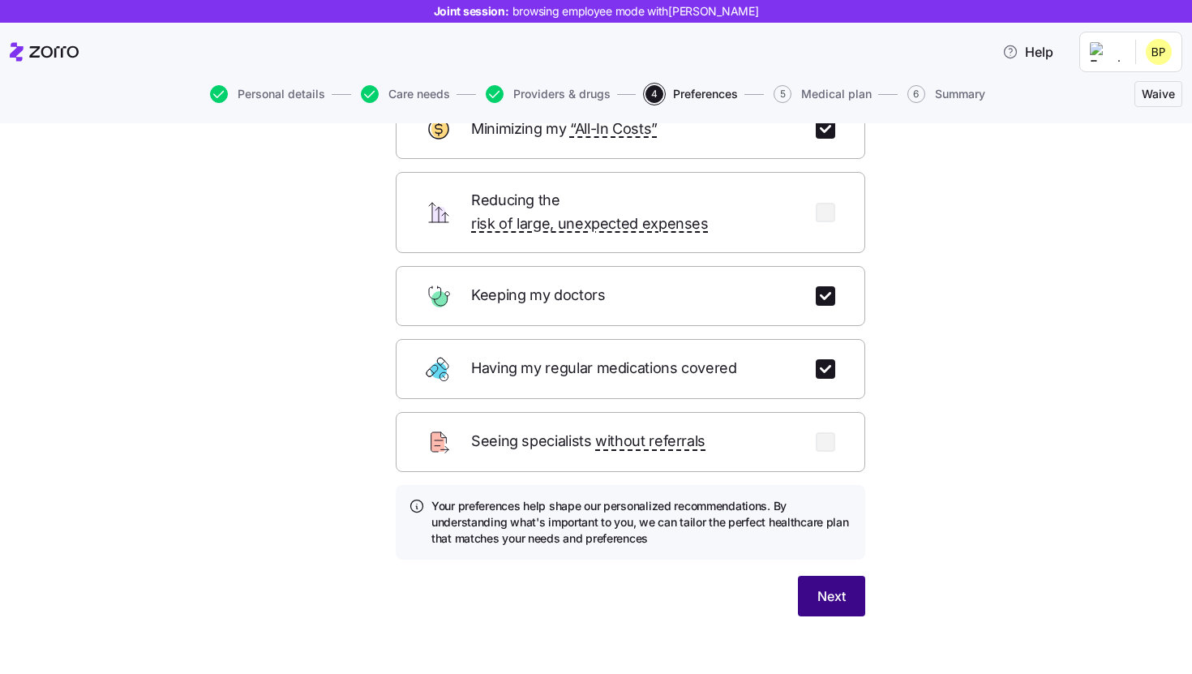
click at [812, 578] on button "Next" at bounding box center [831, 596] width 67 height 41
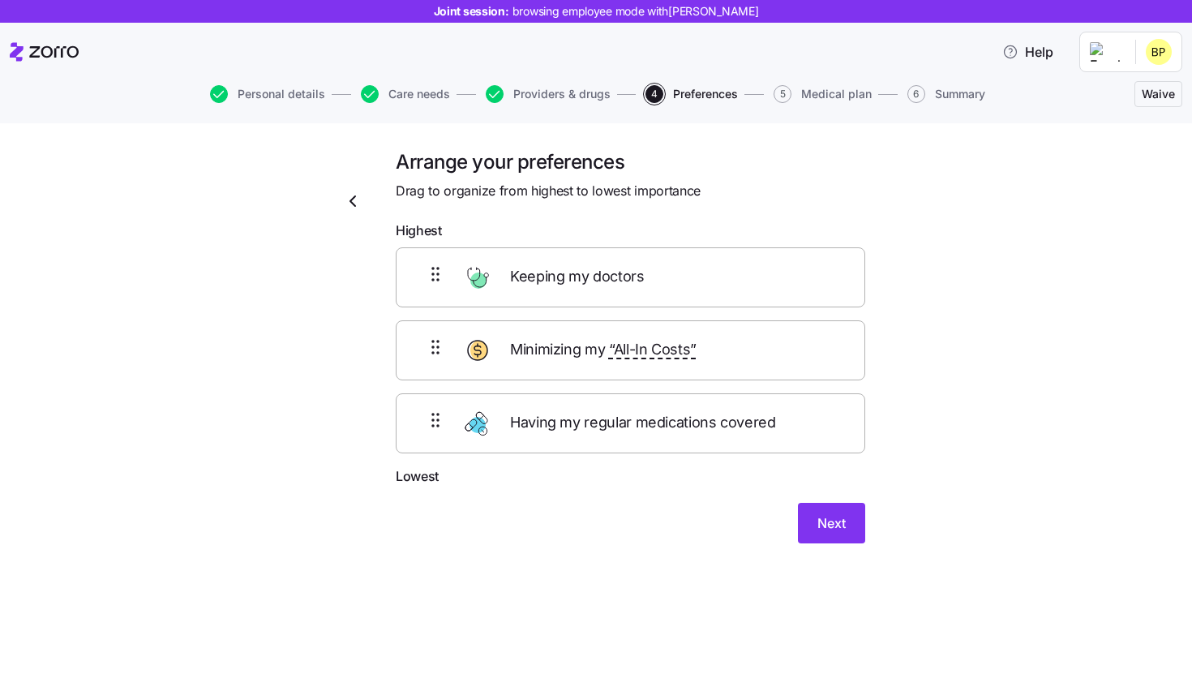
scroll to position [0, 0]
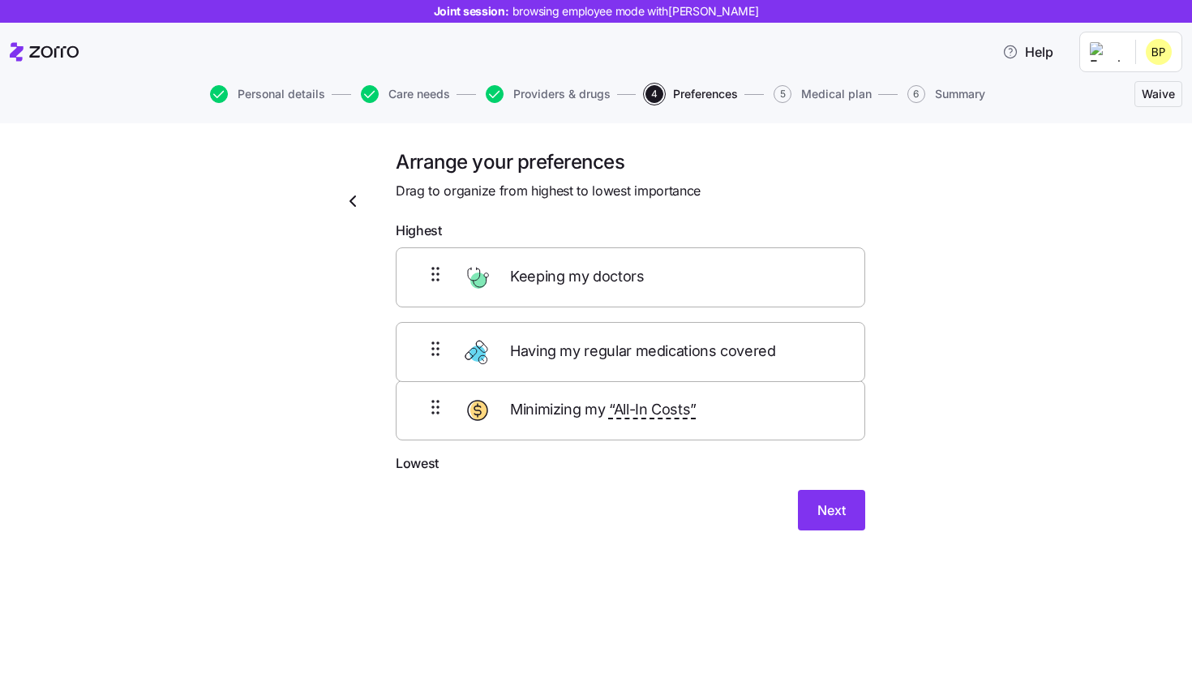
drag, startPoint x: 584, startPoint y: 435, endPoint x: 584, endPoint y: 332, distance: 103.0
click at [584, 332] on div "Keeping my doctors Minimizing my “All-In Costs” Having my regular medications c…" at bounding box center [631, 350] width 470 height 206
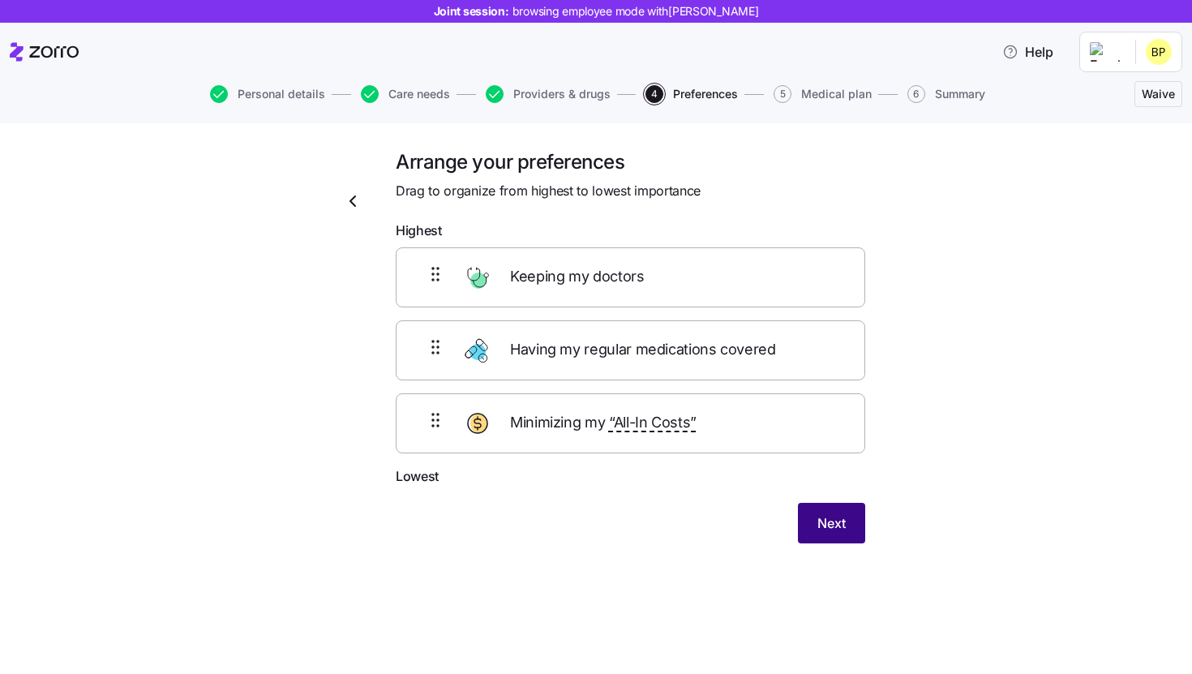
click at [824, 519] on span "Next" at bounding box center [832, 522] width 28 height 19
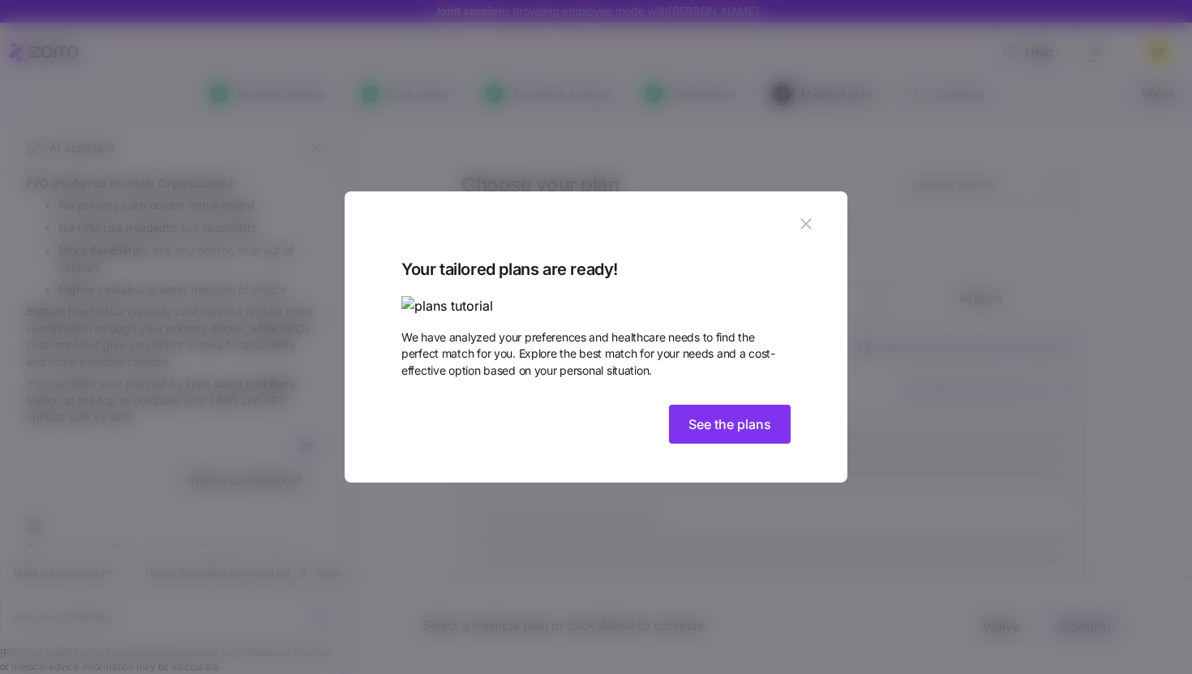
scroll to position [2102, 0]
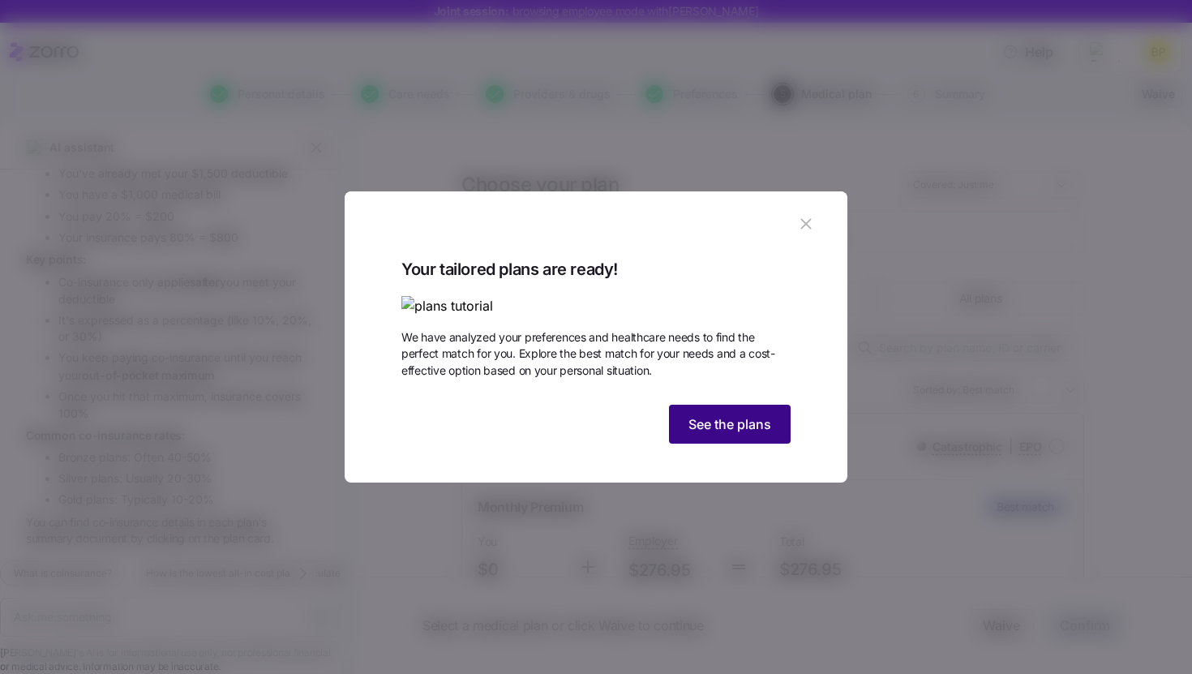
click at [738, 434] on span "See the plans" at bounding box center [730, 423] width 83 height 19
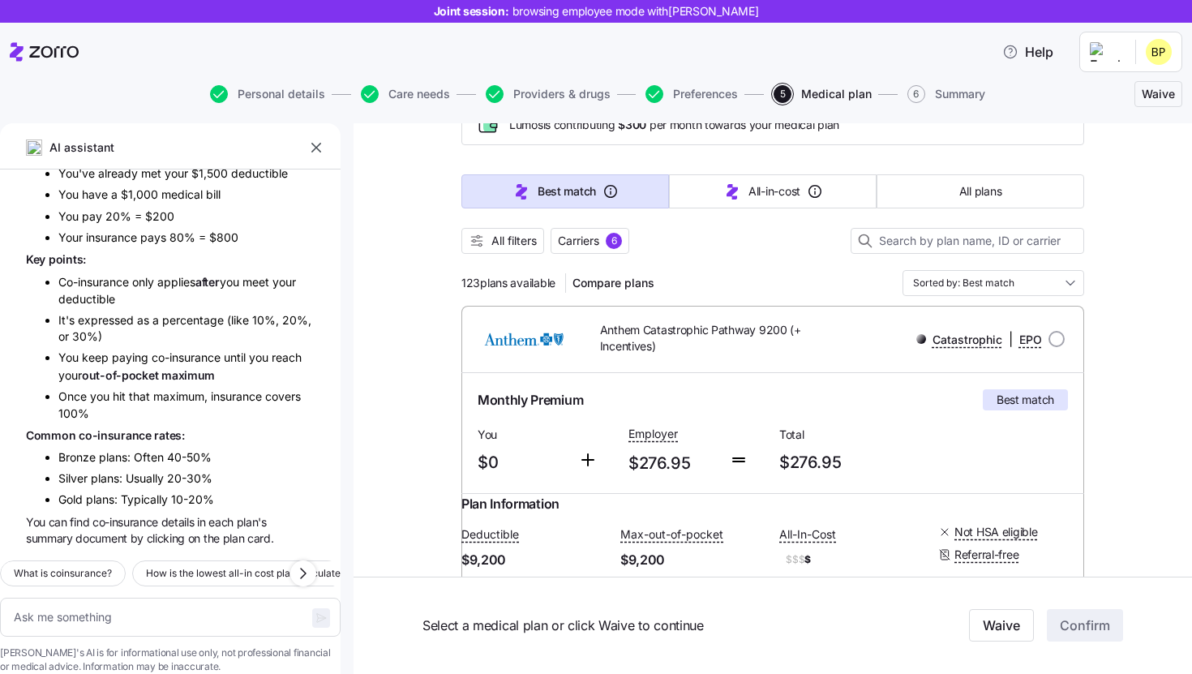
scroll to position [0, 0]
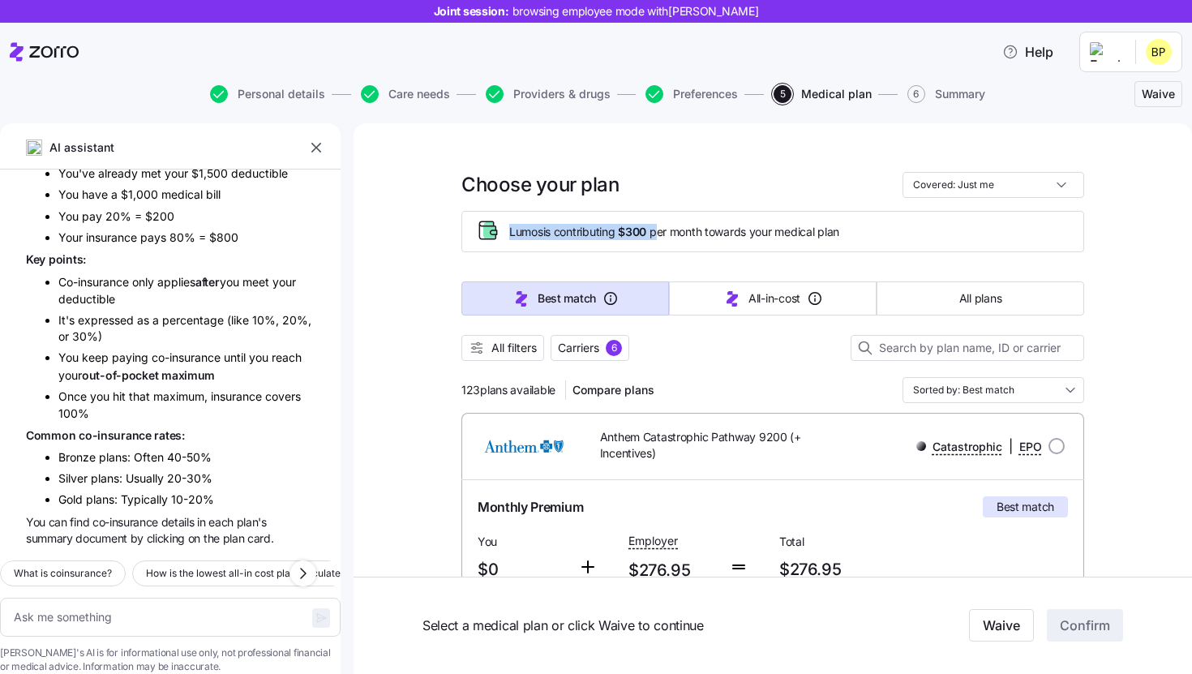
drag, startPoint x: 506, startPoint y: 231, endPoint x: 663, endPoint y: 230, distance: 156.5
click at [663, 230] on div "Lumos is contributing $300 per month towards your medical plan" at bounding box center [772, 231] width 595 height 27
click at [685, 234] on span "Lumos is contributing $300 per month towards your medical plan" at bounding box center [674, 232] width 330 height 16
drag, startPoint x: 460, startPoint y: 389, endPoint x: 560, endPoint y: 388, distance: 99.8
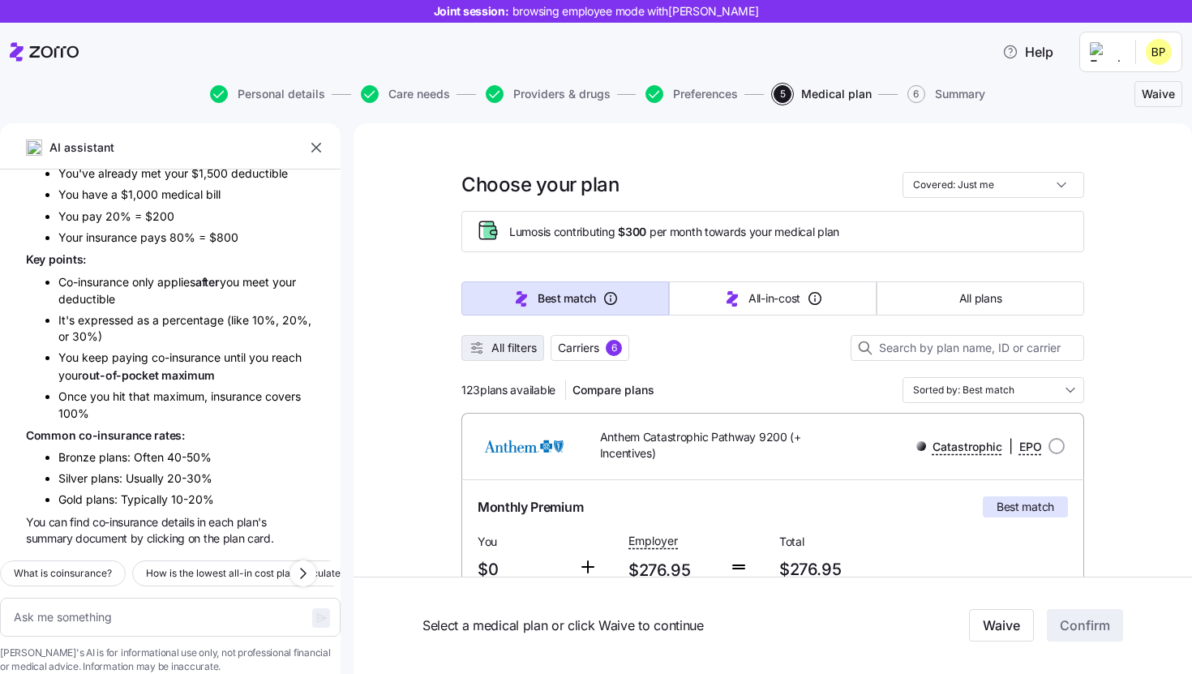
click at [526, 347] on span "All filters" at bounding box center [514, 348] width 45 height 16
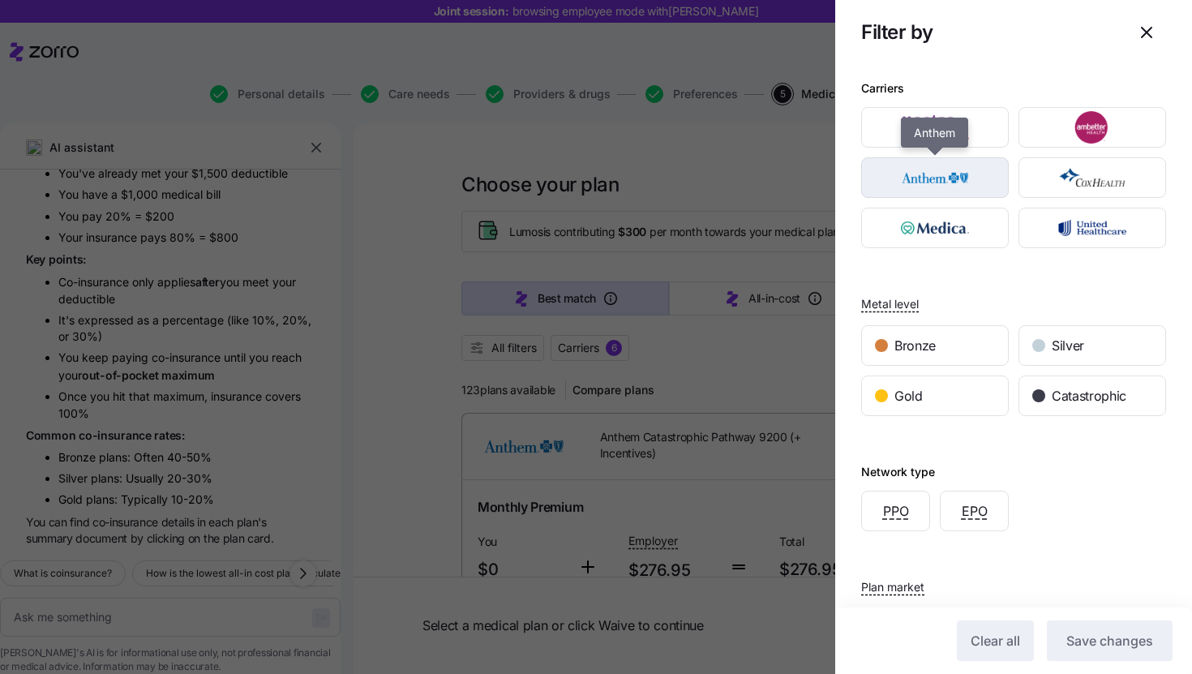
click at [954, 173] on img "button" at bounding box center [935, 177] width 119 height 32
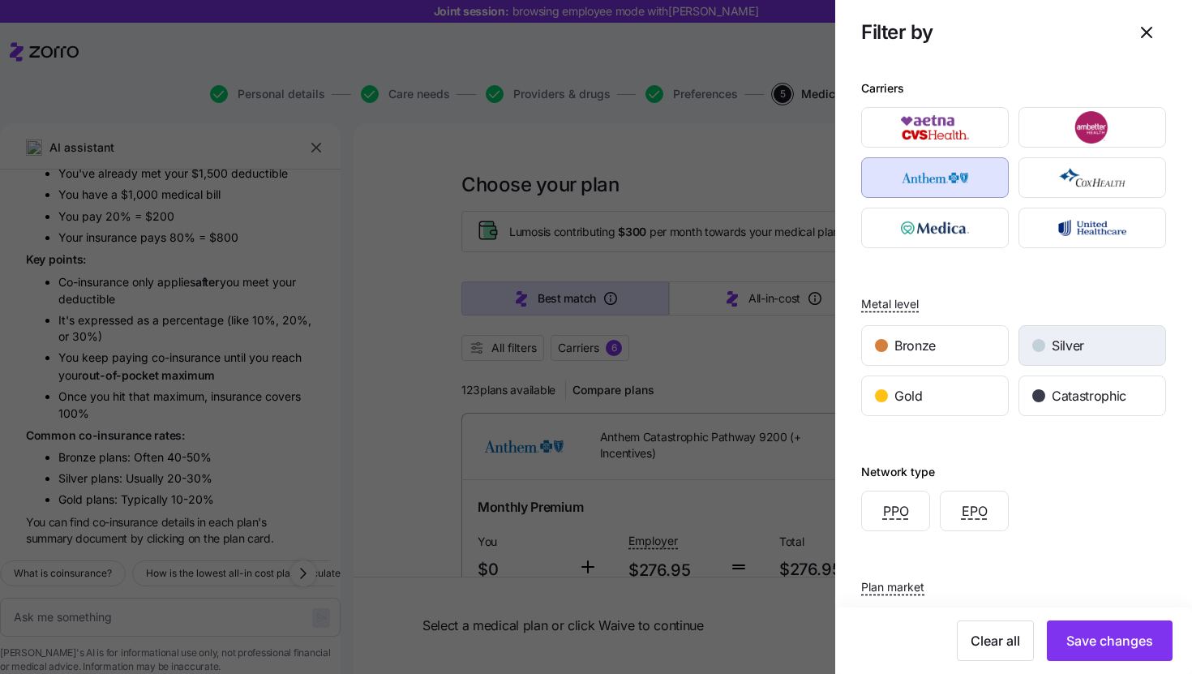
click at [1091, 332] on div "Silver" at bounding box center [1093, 345] width 146 height 39
click at [960, 391] on div "Gold" at bounding box center [935, 395] width 146 height 39
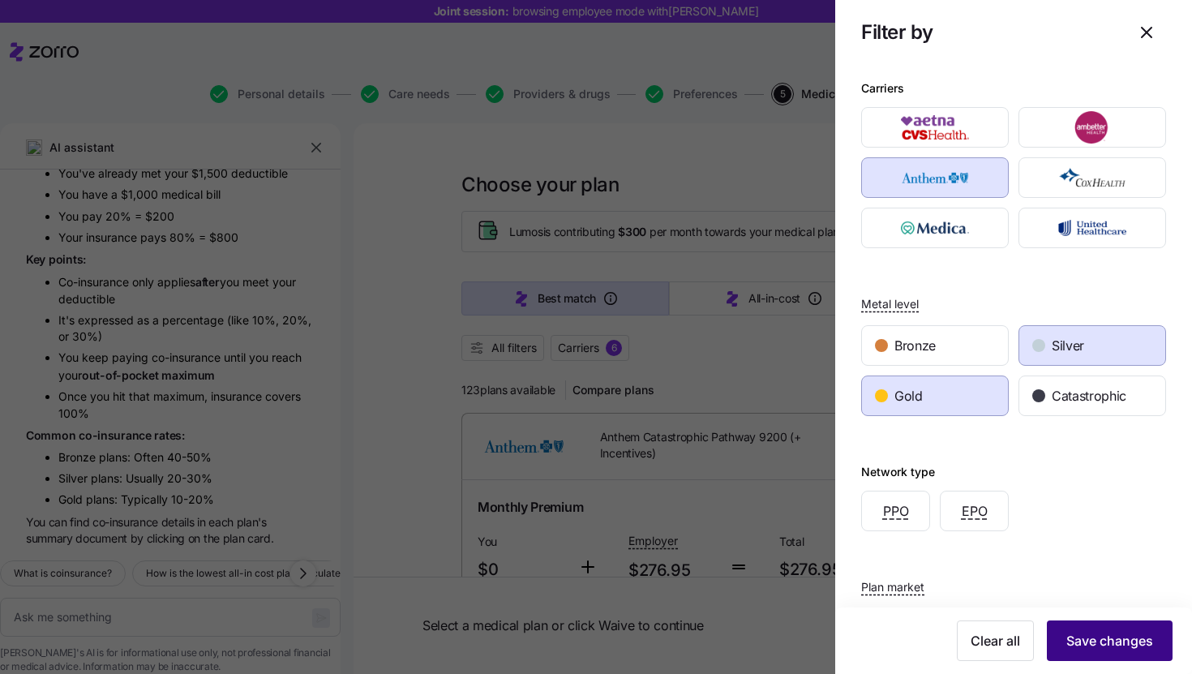
click at [1081, 656] on button "Save changes" at bounding box center [1110, 641] width 126 height 41
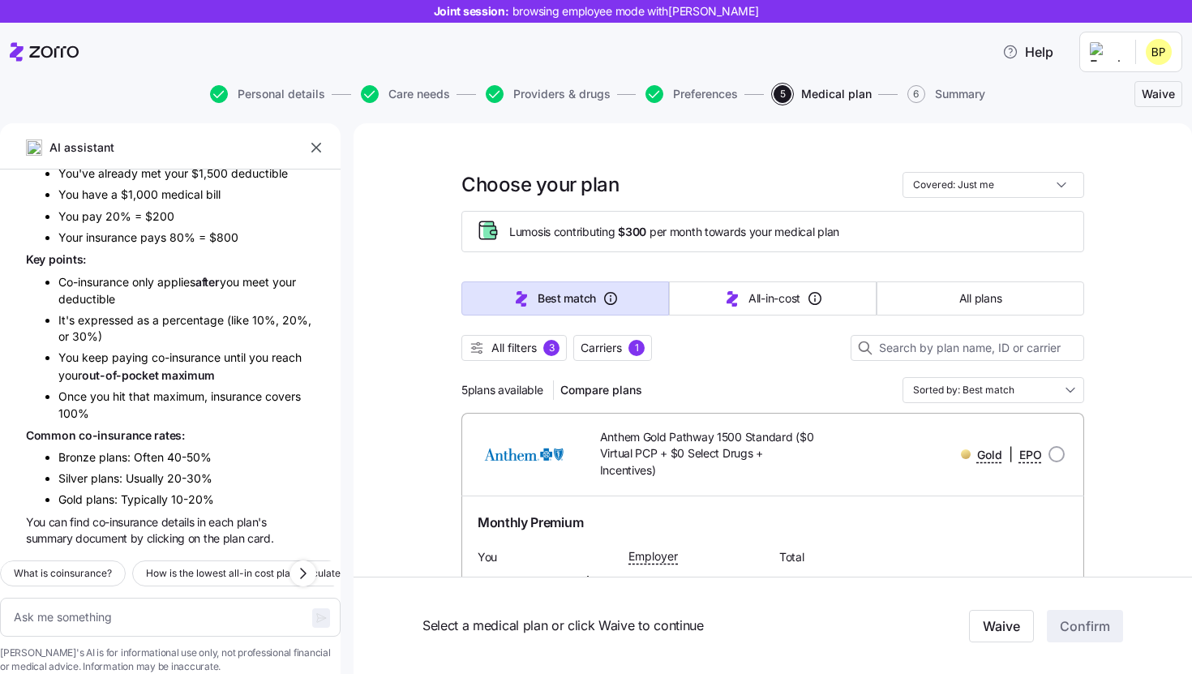
click at [522, 390] on span "5 plans available" at bounding box center [503, 390] width 82 height 16
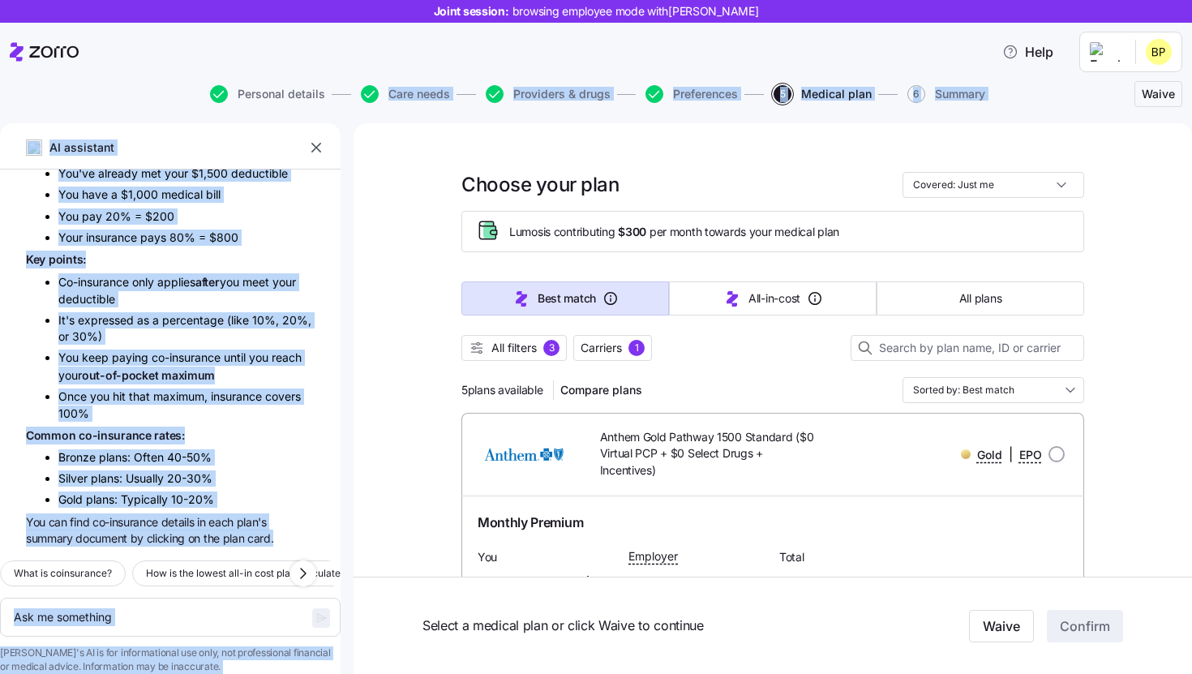
drag, startPoint x: 354, startPoint y: 75, endPoint x: 357, endPoint y: 119, distance: 43.9
click at [357, 119] on div "Joint session: browsing employee mode with Brock Purdy Help Personal details Ca…" at bounding box center [596, 332] width 1192 height 664
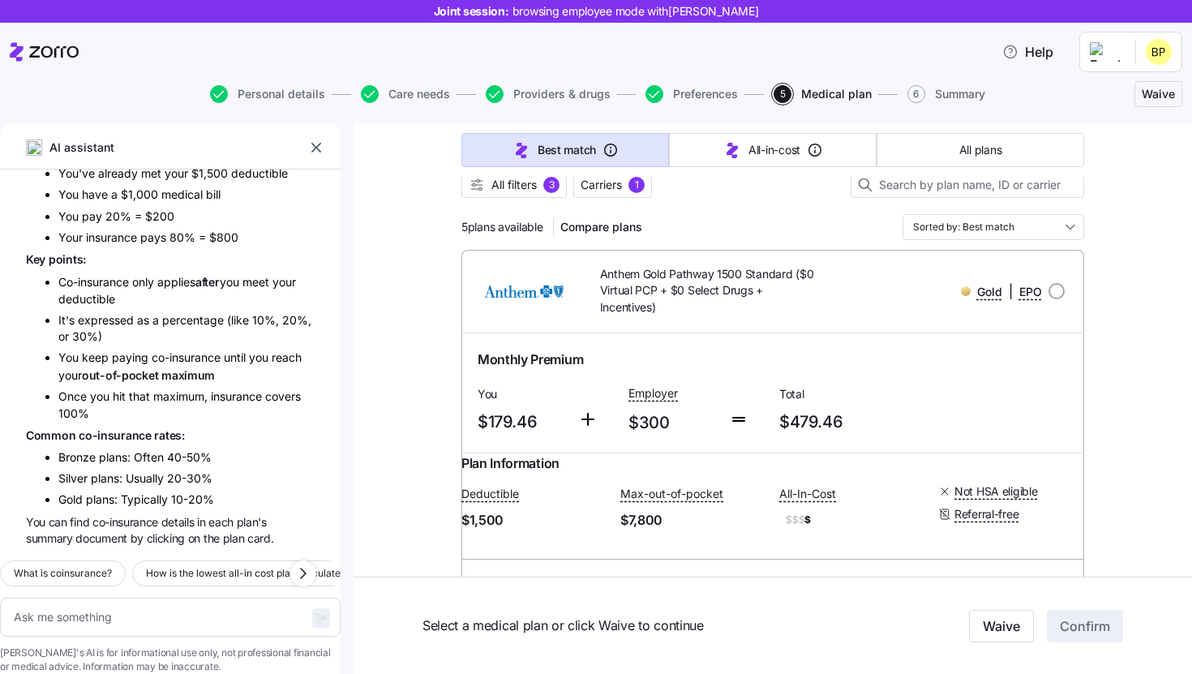
scroll to position [165, 0]
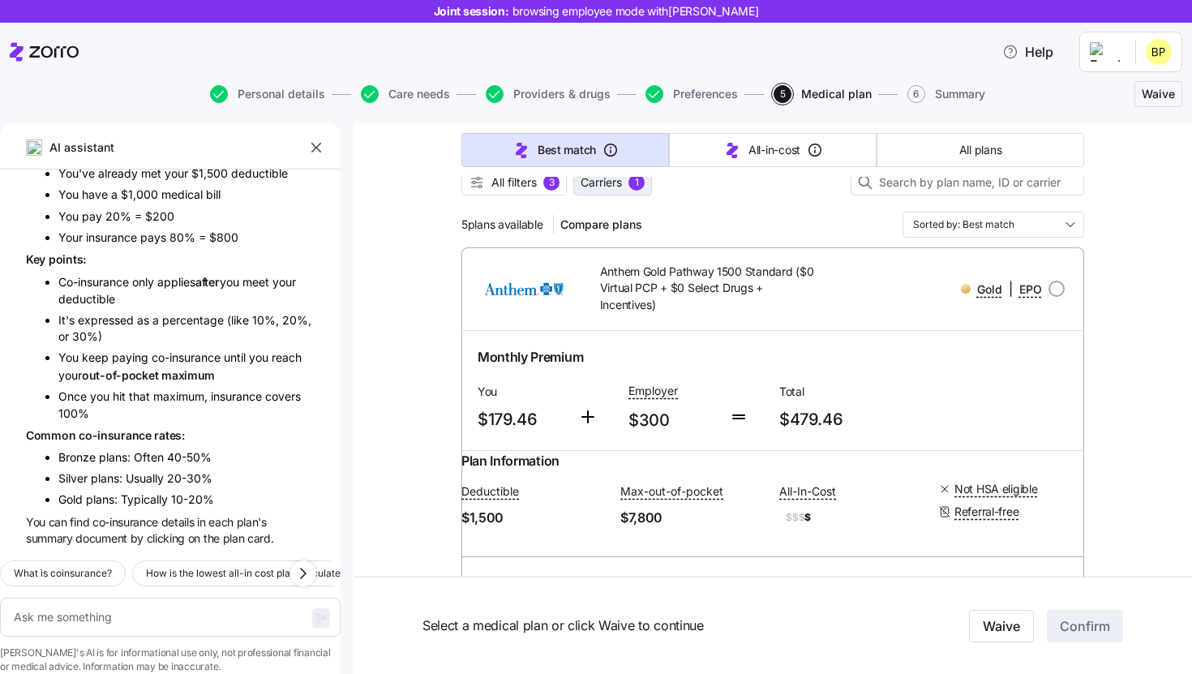
click at [634, 191] on button "Carriers 1" at bounding box center [612, 183] width 79 height 26
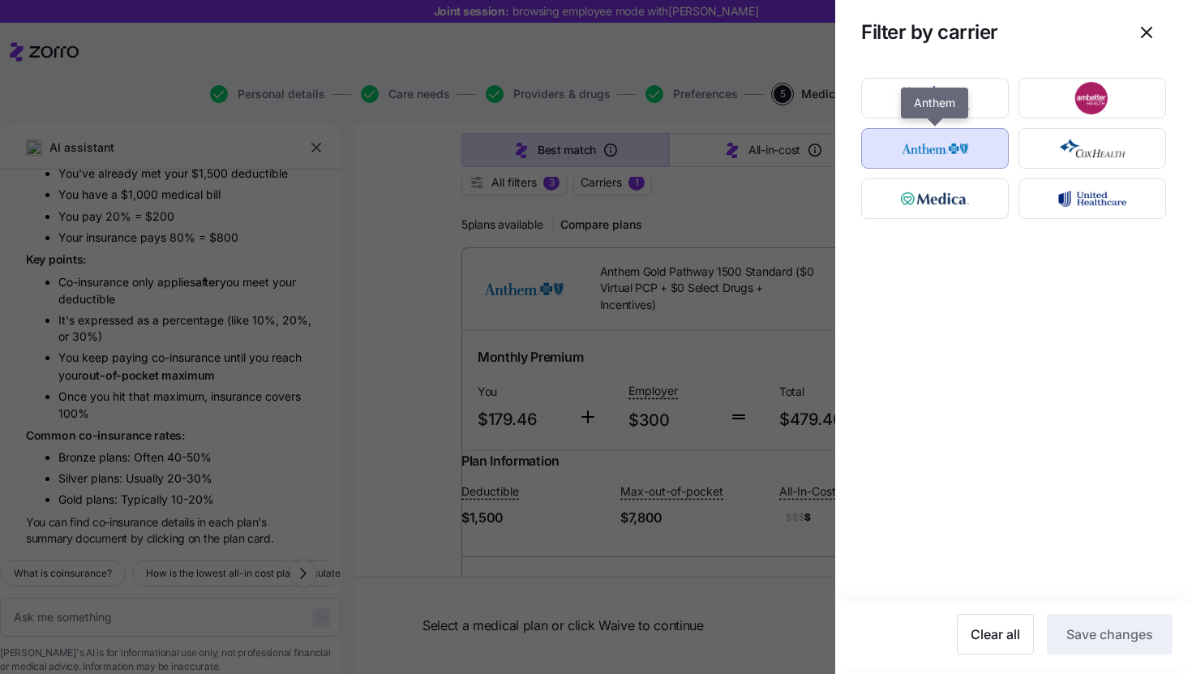
click at [951, 149] on img "button" at bounding box center [935, 148] width 119 height 32
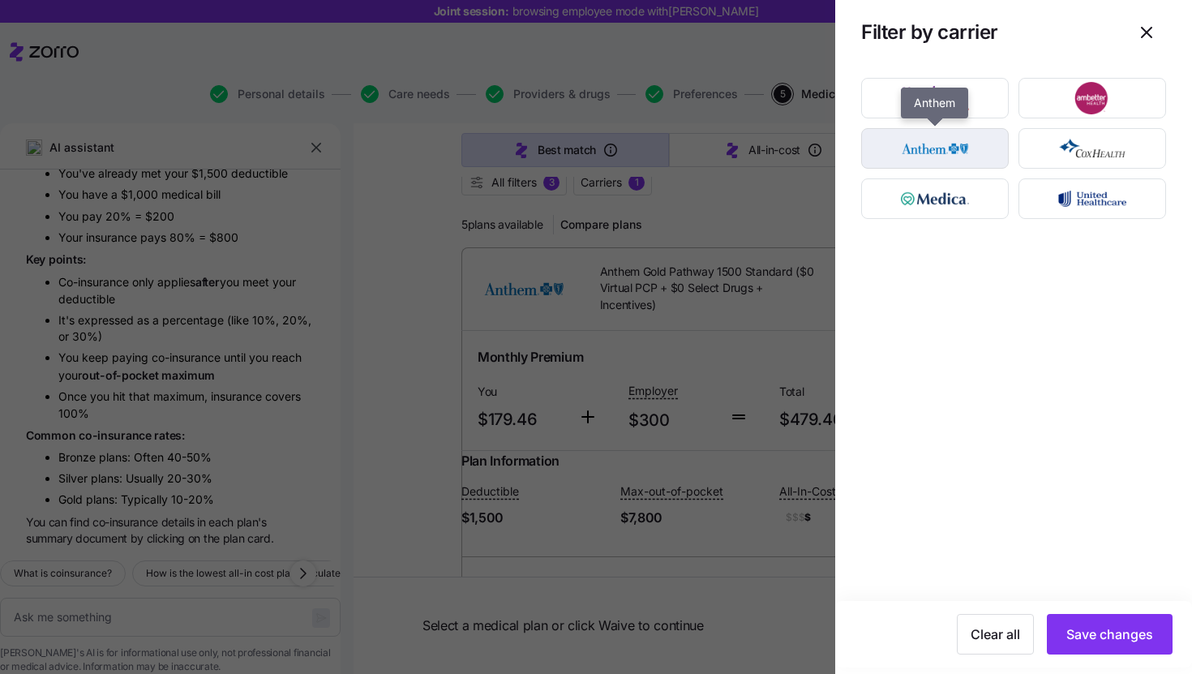
click at [965, 162] on img "button" at bounding box center [935, 148] width 119 height 32
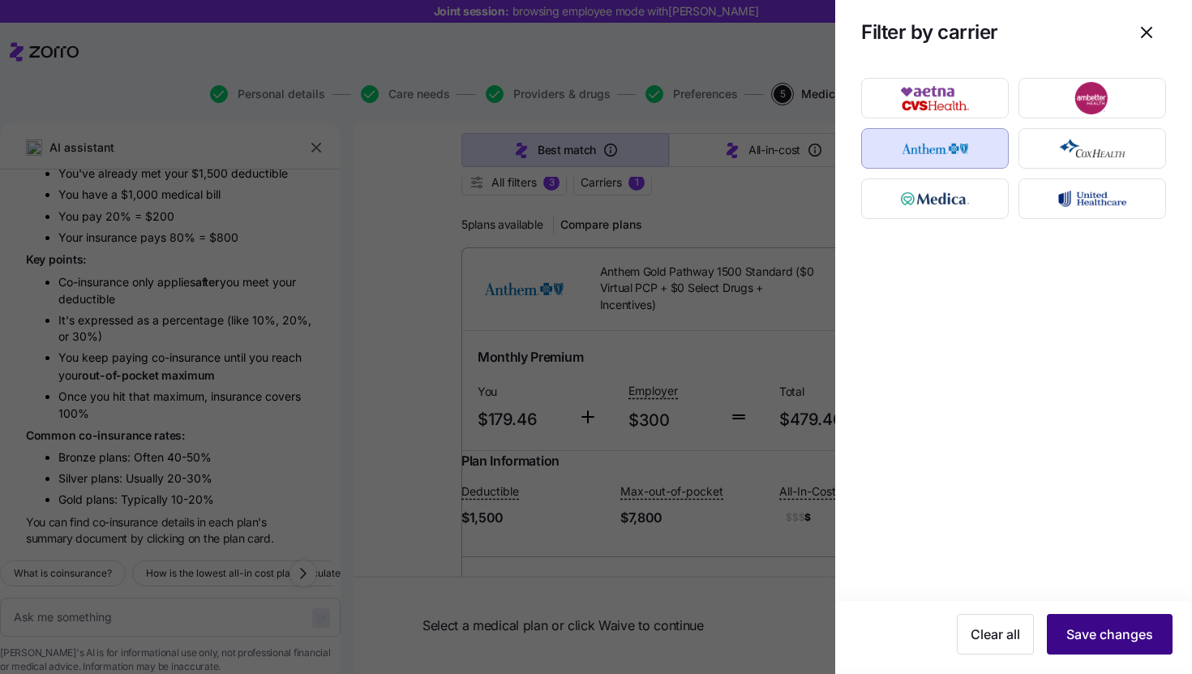
click at [1107, 638] on span "Save changes" at bounding box center [1110, 634] width 87 height 19
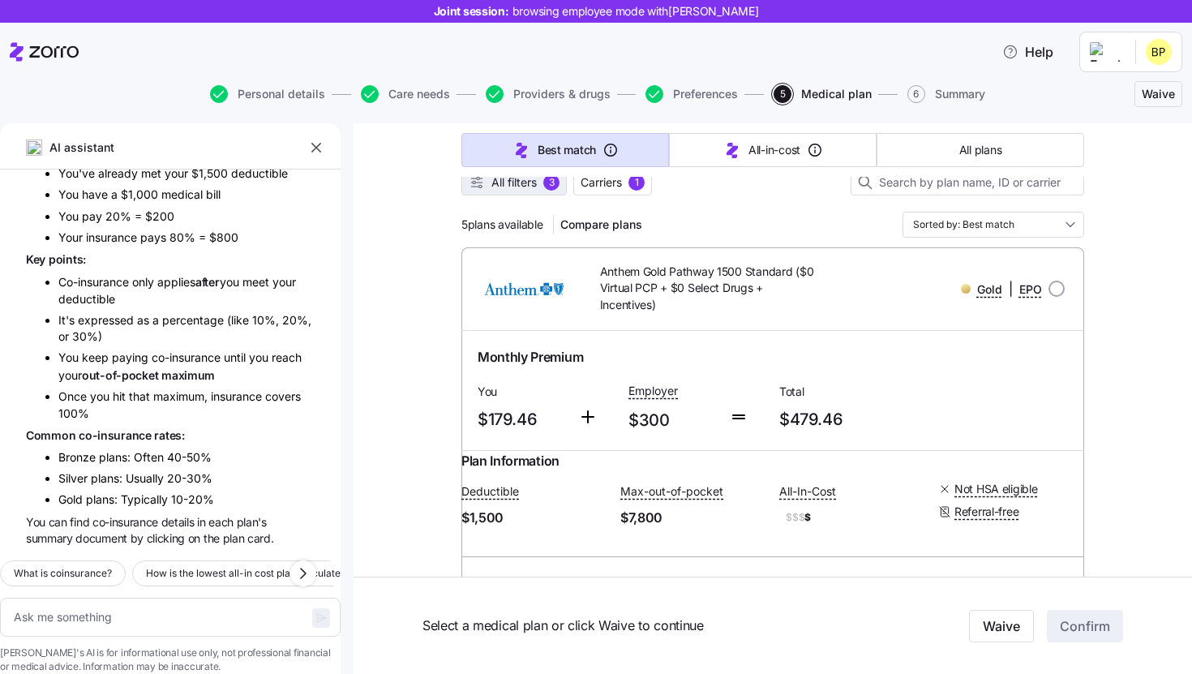
click at [509, 194] on button "All filters 3" at bounding box center [514, 183] width 105 height 26
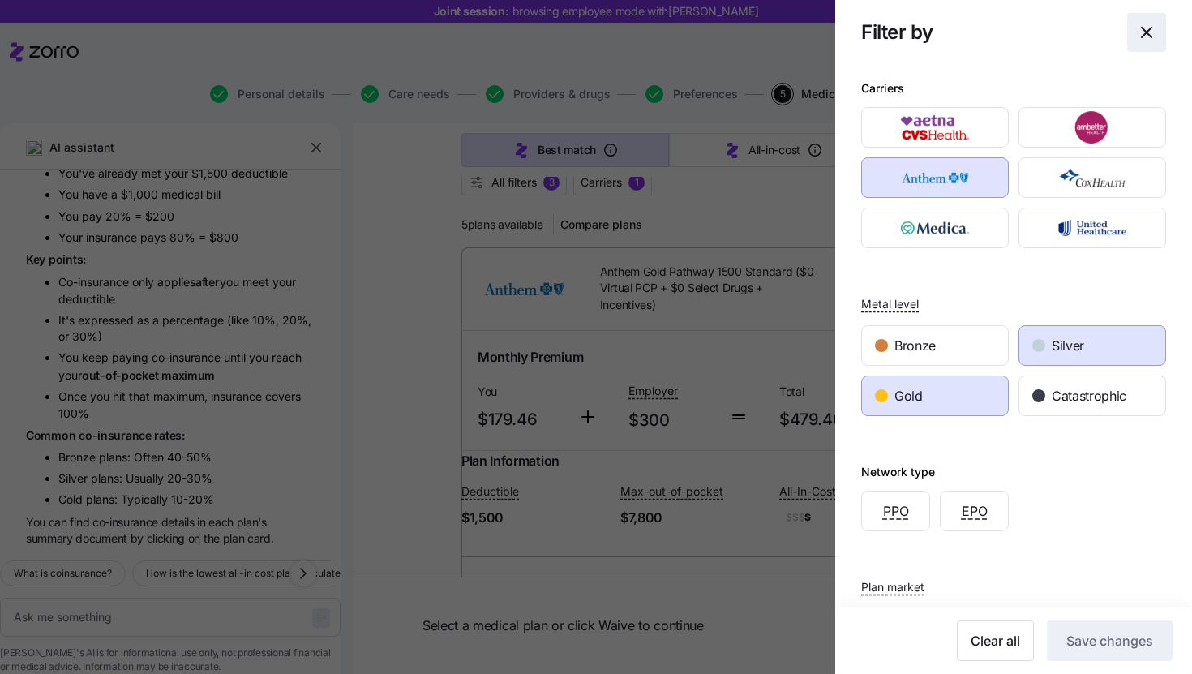
click at [1149, 29] on icon "button" at bounding box center [1147, 33] width 10 height 10
type textarea "x"
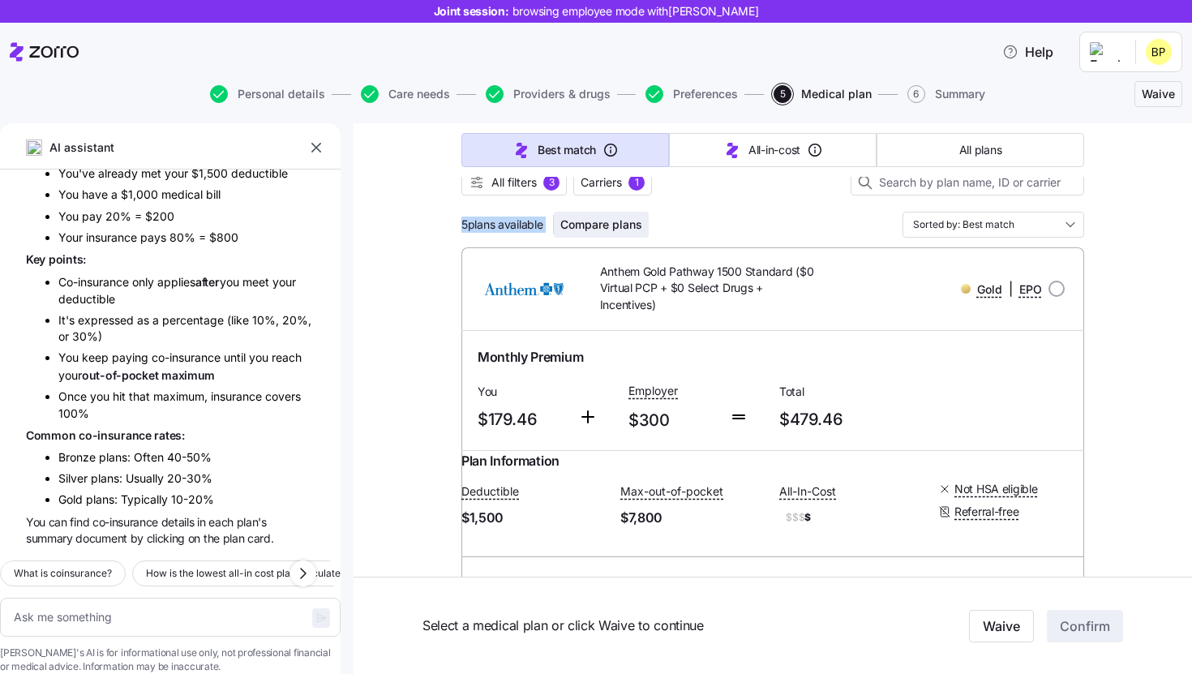
drag, startPoint x: 457, startPoint y: 225, endPoint x: 560, endPoint y: 225, distance: 102.2
click at [784, 230] on div "5 plans available Compare plans Sorted by: Best match" at bounding box center [773, 225] width 623 height 26
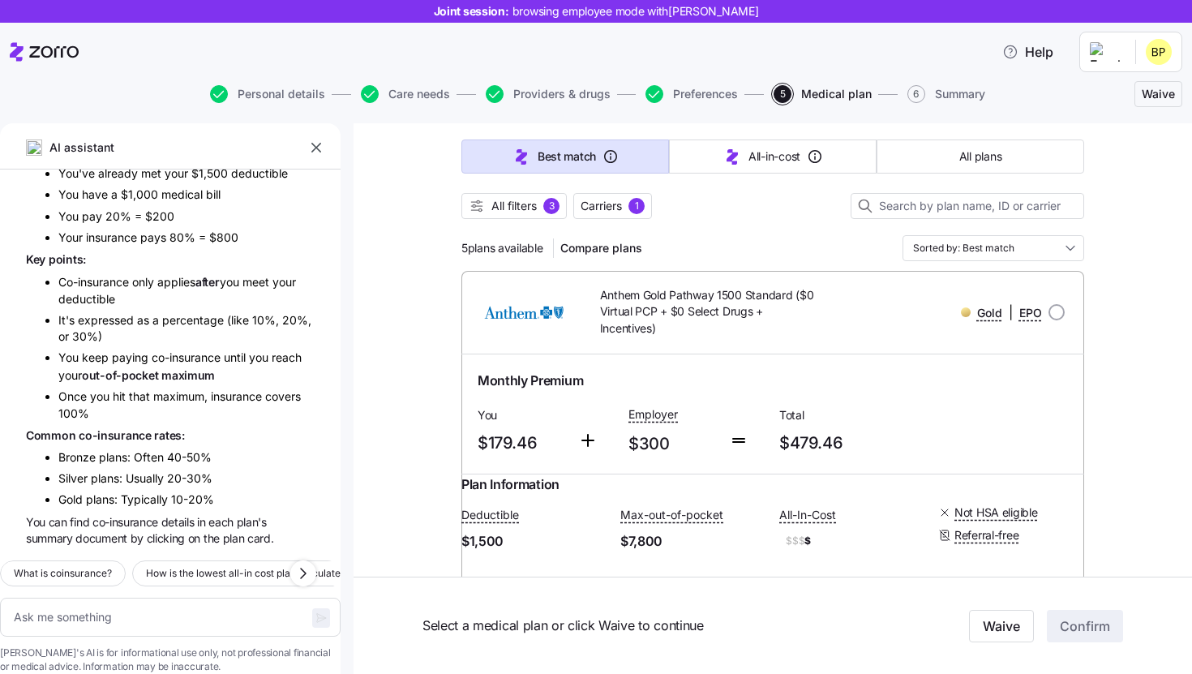
scroll to position [135, 0]
